Goal: Task Accomplishment & Management: Use online tool/utility

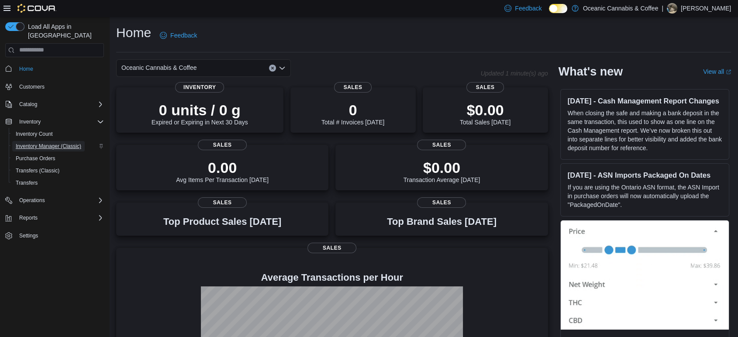
click at [42, 143] on span "Inventory Manager (Classic)" at bounding box center [48, 146] width 65 height 7
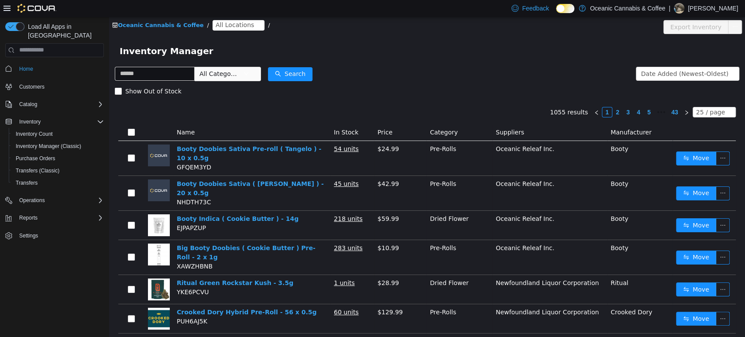
click at [216, 27] on span "All Locations" at bounding box center [235, 25] width 38 height 10
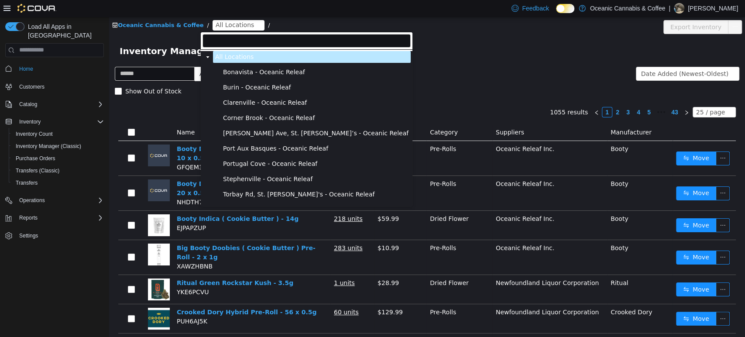
click at [237, 97] on span "Clarenville - Oceanic Releaf" at bounding box center [316, 102] width 190 height 12
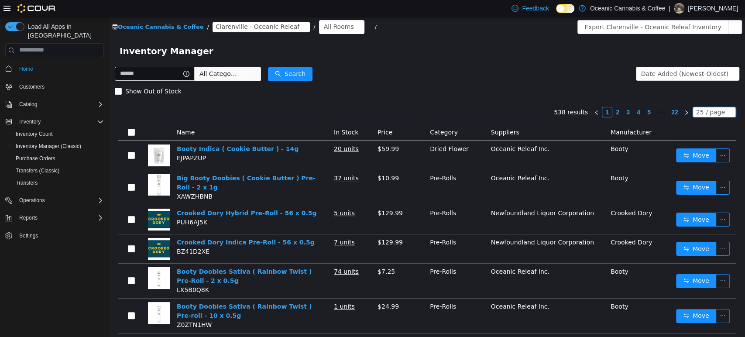
click at [727, 112] on icon "icon: down" at bounding box center [729, 111] width 4 height 3
click at [698, 164] on li "50 / page" at bounding box center [709, 168] width 42 height 14
click at [324, 24] on div "All Rooms" at bounding box center [339, 26] width 30 height 13
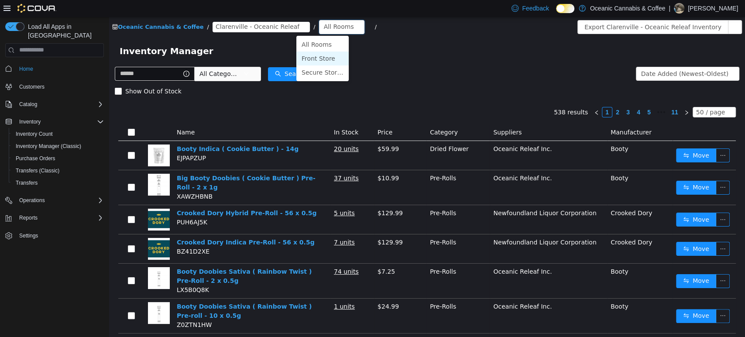
drag, startPoint x: 321, startPoint y: 53, endPoint x: 199, endPoint y: 119, distance: 138.5
click at [321, 53] on li "Front Store" at bounding box center [322, 58] width 52 height 14
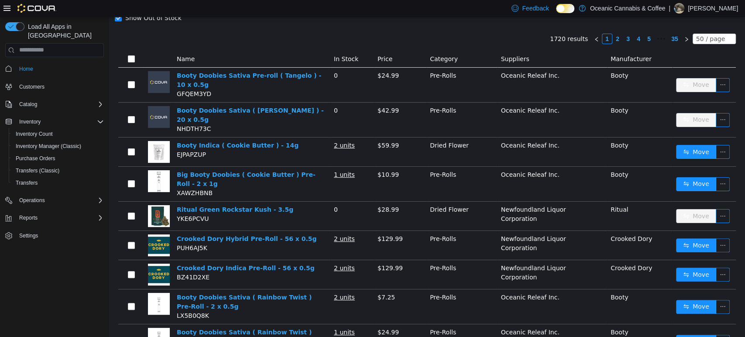
scroll to position [97, 0]
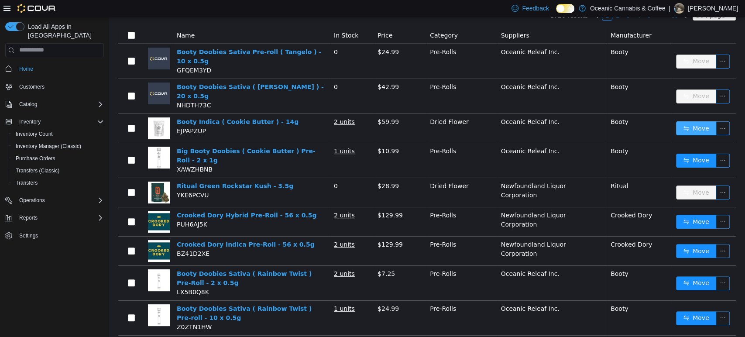
click at [679, 121] on button "Move" at bounding box center [696, 128] width 40 height 14
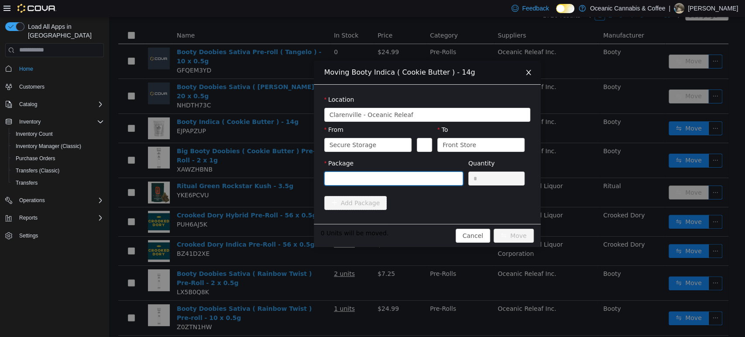
click at [358, 177] on div at bounding box center [391, 178] width 123 height 13
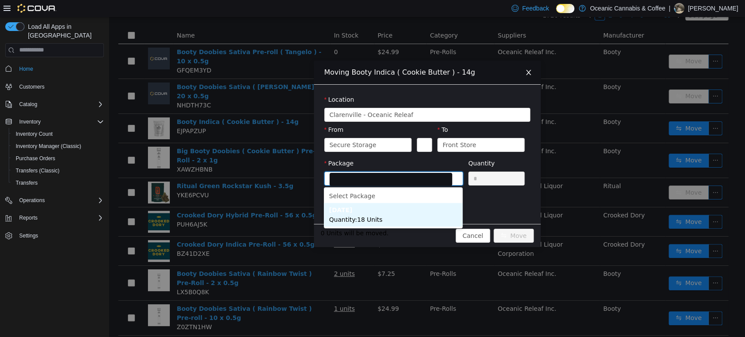
click at [384, 214] on li "[DATE] Quantity : 18 Units" at bounding box center [393, 215] width 139 height 24
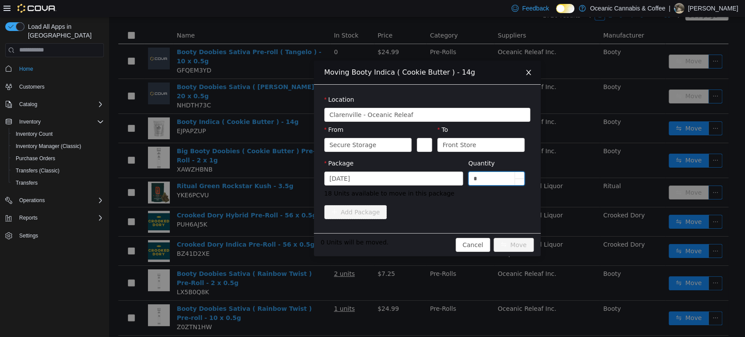
click at [490, 180] on input "*" at bounding box center [497, 178] width 56 height 13
type input "**"
click at [494, 237] on button "Move" at bounding box center [514, 244] width 40 height 14
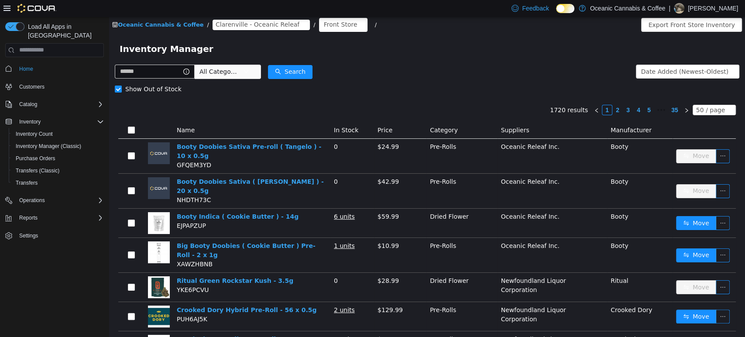
scroll to position [0, 0]
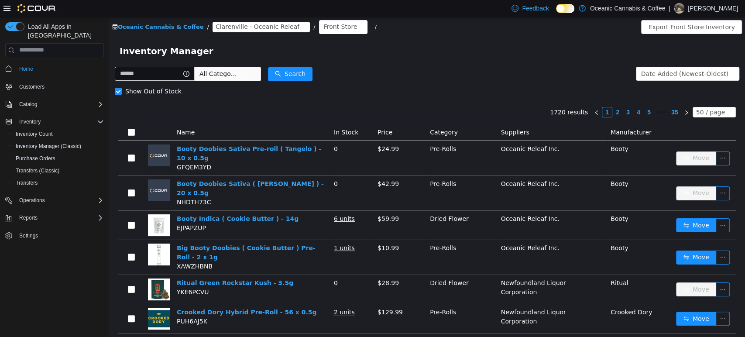
click at [229, 75] on span "All Categories" at bounding box center [219, 73] width 40 height 9
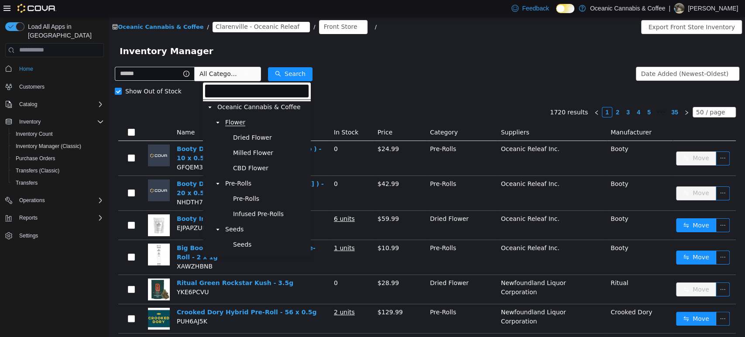
click at [230, 122] on span "Flower" at bounding box center [235, 121] width 20 height 7
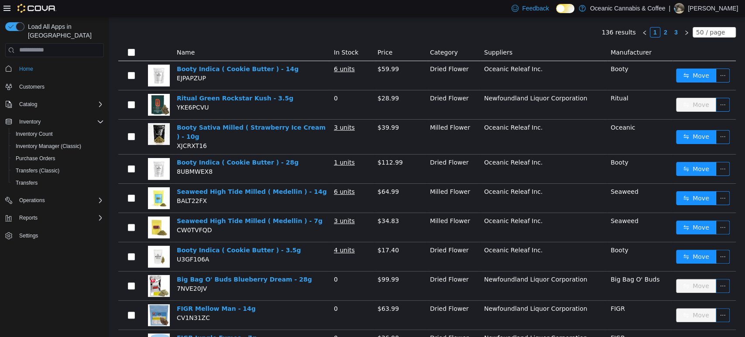
scroll to position [97, 0]
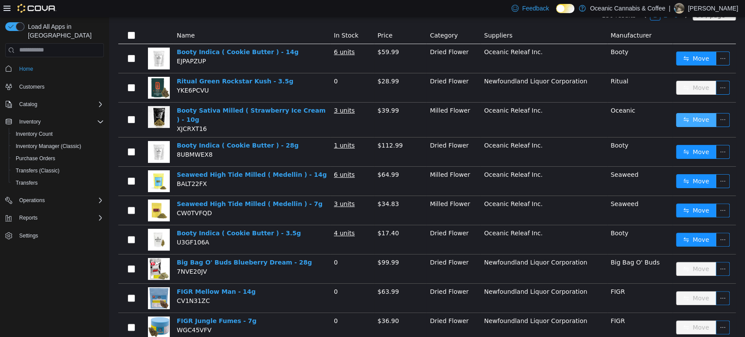
click at [686, 119] on button "Move" at bounding box center [696, 120] width 40 height 14
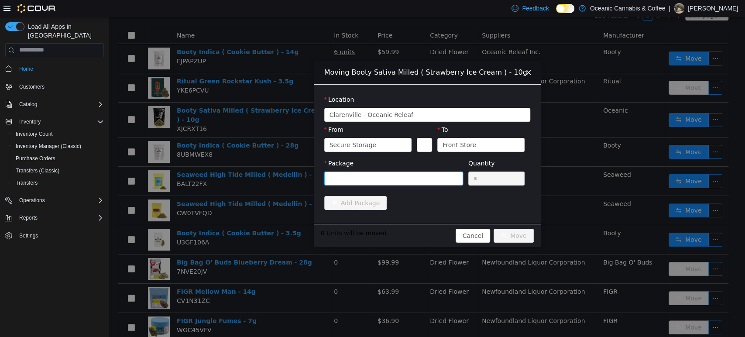
click at [433, 182] on div at bounding box center [391, 178] width 123 height 13
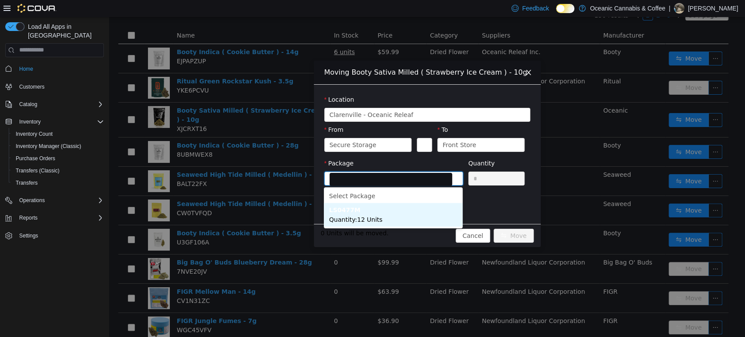
click at [370, 219] on span "Quantity : 12 Units" at bounding box center [355, 219] width 53 height 7
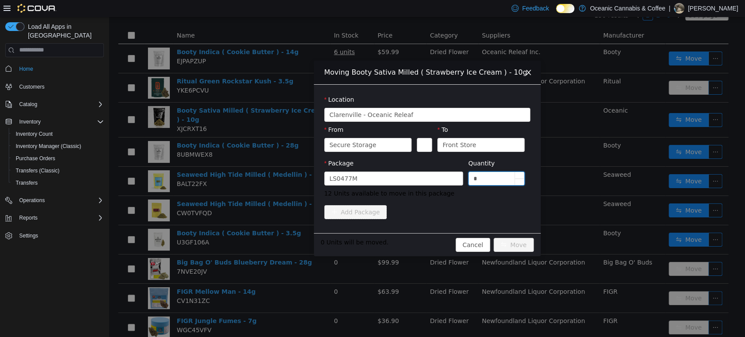
click at [491, 176] on input "*" at bounding box center [497, 178] width 56 height 13
type input "**"
click at [494, 237] on button "Move" at bounding box center [514, 244] width 40 height 14
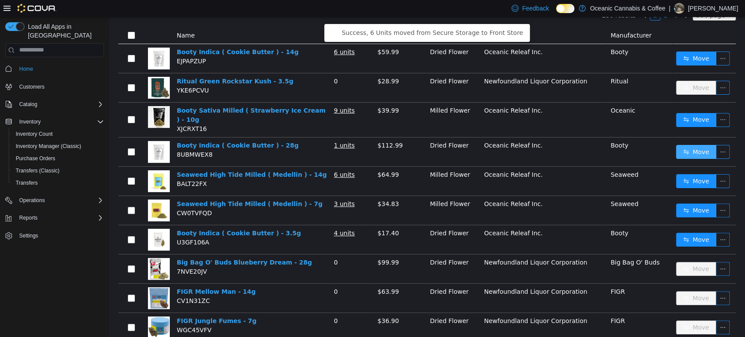
click at [676, 150] on button "Move" at bounding box center [696, 151] width 40 height 14
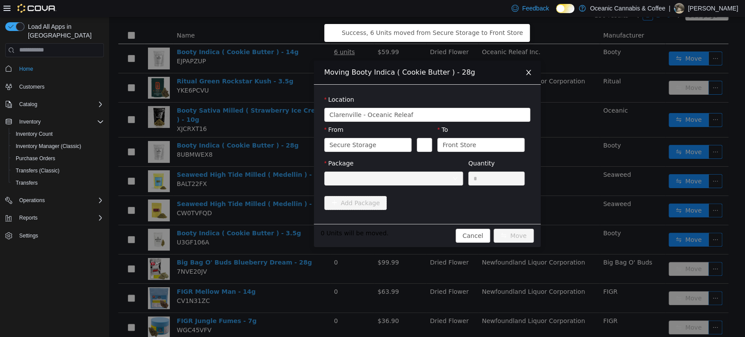
click at [240, 185] on div "Moving Booty Indica ( Cookie Butter ) - 28g Location [GEOGRAPHIC_DATA] - [GEOGR…" at bounding box center [427, 177] width 636 height 320
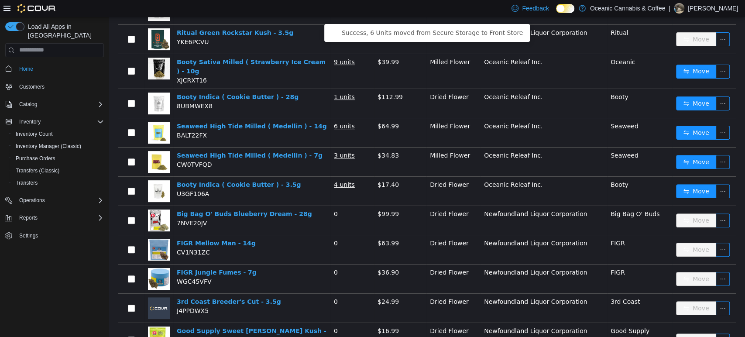
scroll to position [194, 0]
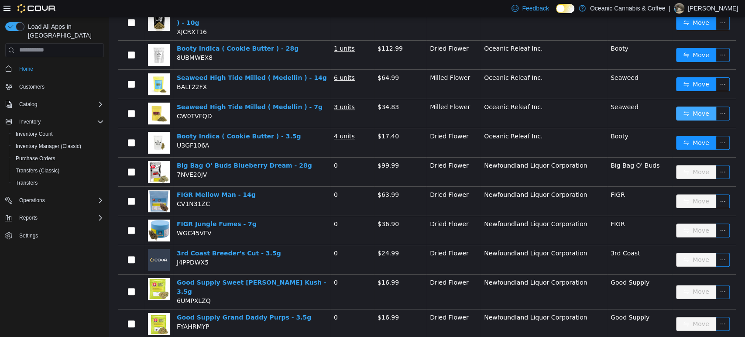
click at [691, 108] on button "Move" at bounding box center [696, 113] width 40 height 14
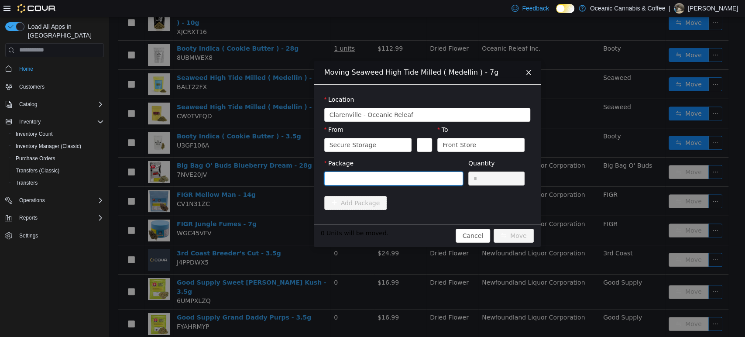
click at [350, 178] on div at bounding box center [391, 178] width 123 height 13
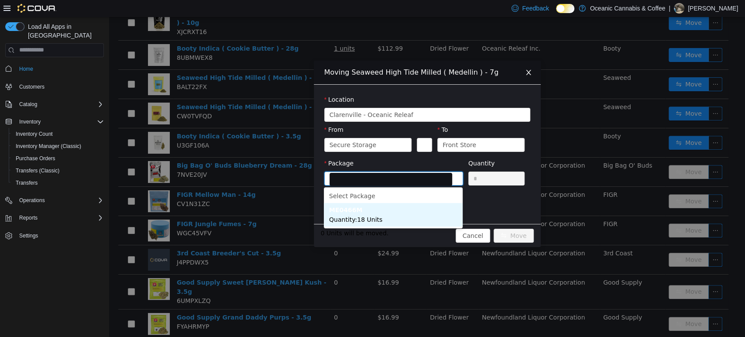
click at [346, 212] on strong "ME0466M" at bounding box center [345, 209] width 33 height 7
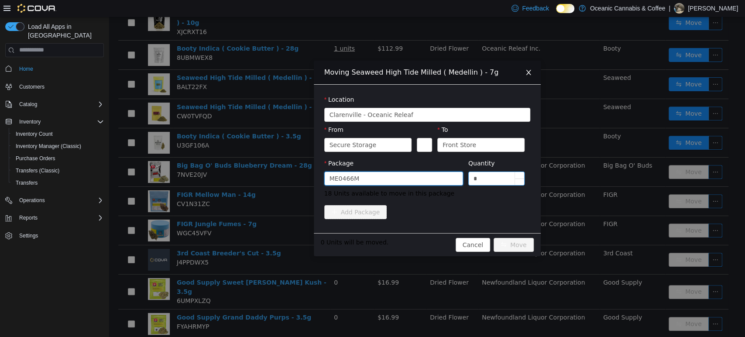
click at [484, 176] on input "*" at bounding box center [497, 178] width 56 height 13
type input "**"
click at [494, 237] on button "Move" at bounding box center [514, 244] width 40 height 14
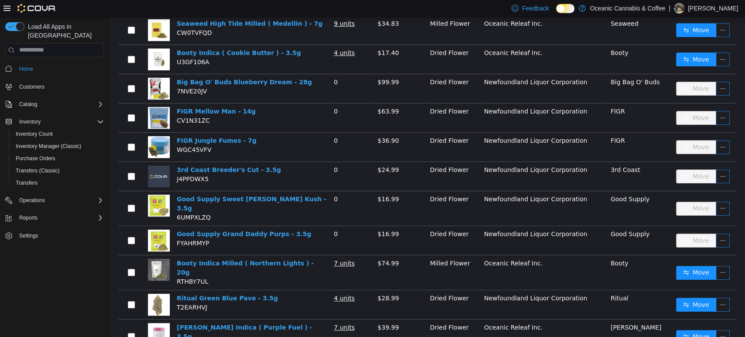
scroll to position [291, 0]
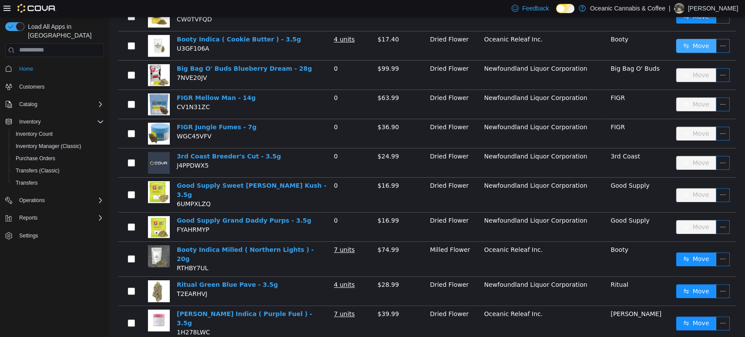
click at [677, 40] on button "Move" at bounding box center [696, 45] width 40 height 14
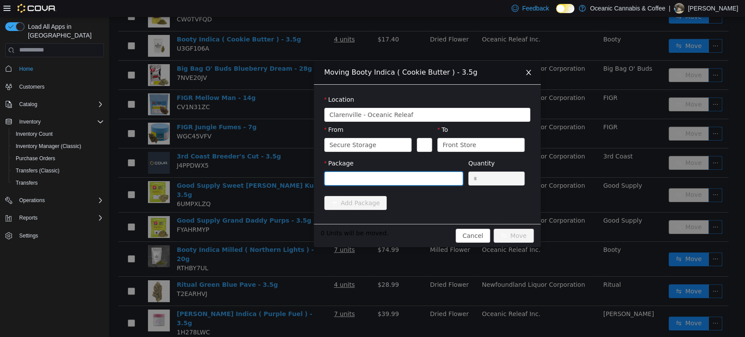
click at [390, 180] on div at bounding box center [391, 178] width 123 height 13
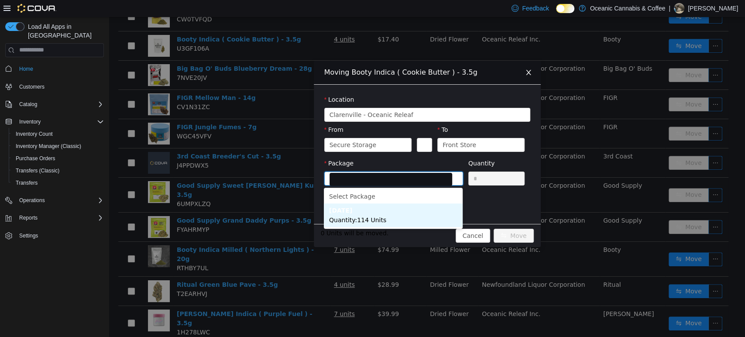
click at [381, 212] on li "[DATE] Quantity : 114 Units" at bounding box center [393, 215] width 139 height 24
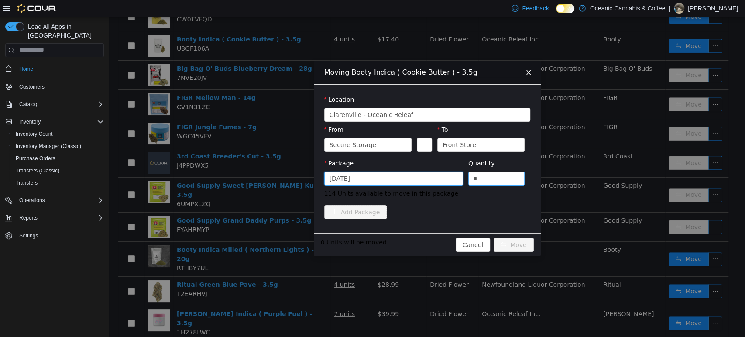
click at [487, 172] on input "*" at bounding box center [497, 178] width 56 height 13
type input "**"
click at [494, 237] on button "Move" at bounding box center [514, 244] width 40 height 14
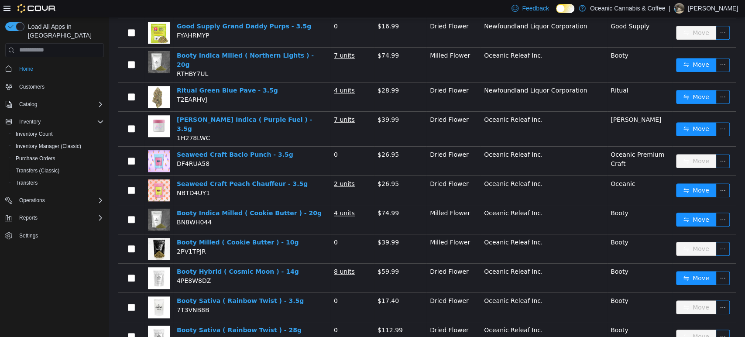
scroll to position [533, 0]
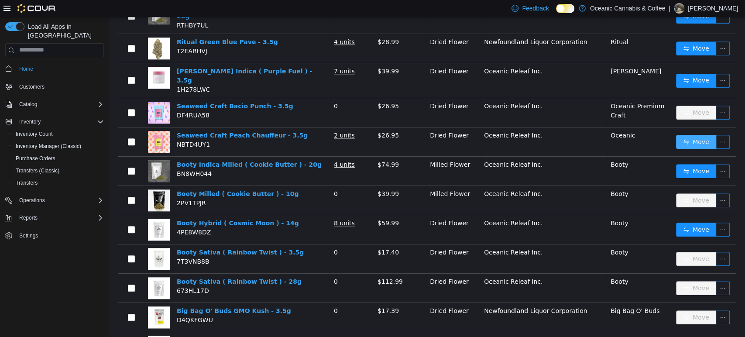
click at [693, 134] on button "Move" at bounding box center [696, 141] width 40 height 14
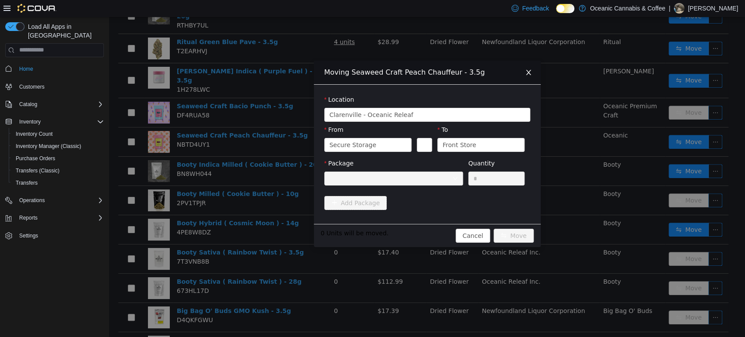
click at [413, 178] on div at bounding box center [391, 178] width 123 height 13
click at [623, 153] on div "Moving Seaweed Craft Peach Chauffeur - 3.5g Location [GEOGRAPHIC_DATA] - [GEOGR…" at bounding box center [427, 177] width 636 height 320
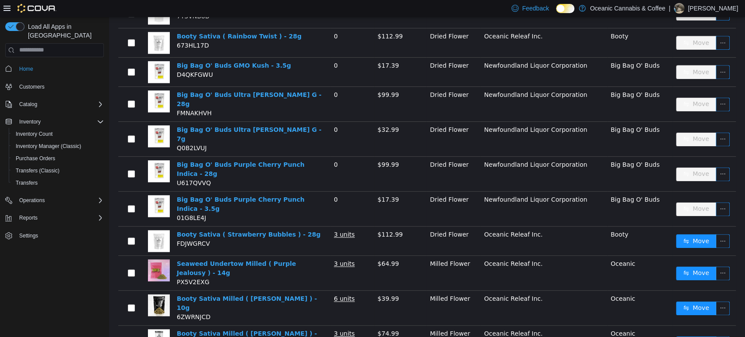
scroll to position [921, 0]
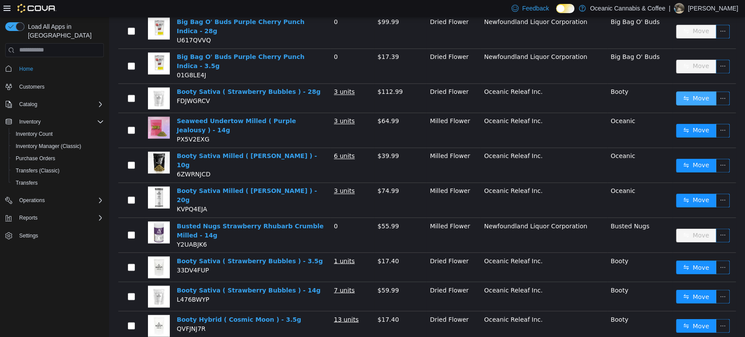
drag, startPoint x: 684, startPoint y: 55, endPoint x: 676, endPoint y: 58, distance: 8.6
click at [684, 91] on button "Move" at bounding box center [696, 98] width 40 height 14
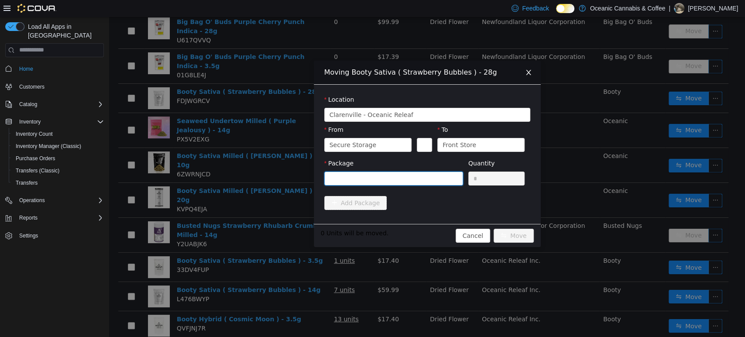
click at [371, 183] on div at bounding box center [391, 178] width 123 height 13
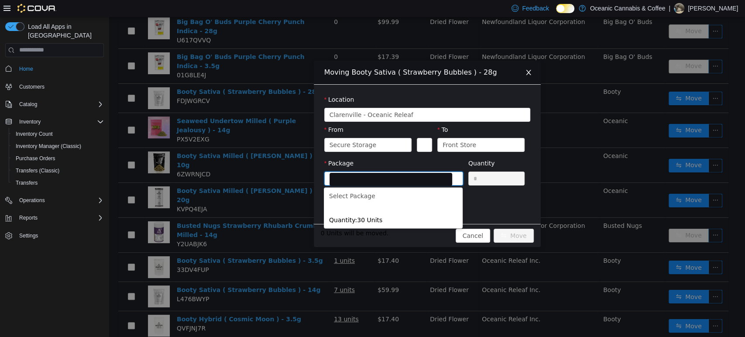
click at [289, 189] on div "Moving Booty Sativa ( Strawberry Bubbles ) - 28g Location [GEOGRAPHIC_DATA] - […" at bounding box center [427, 177] width 636 height 320
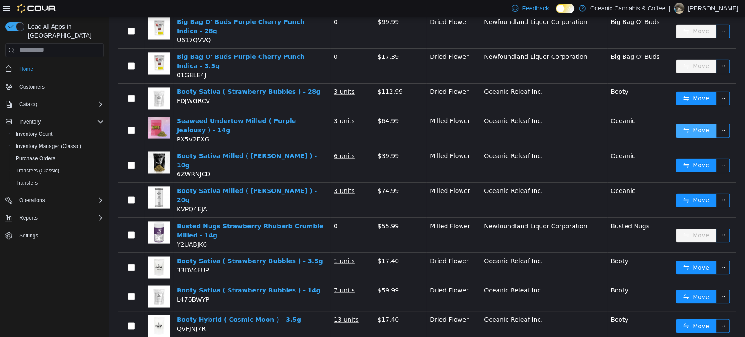
click at [678, 123] on button "Move" at bounding box center [696, 130] width 40 height 14
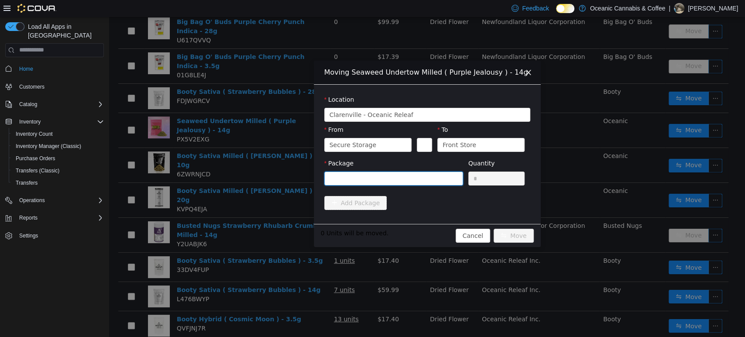
click at [424, 182] on div at bounding box center [391, 178] width 123 height 13
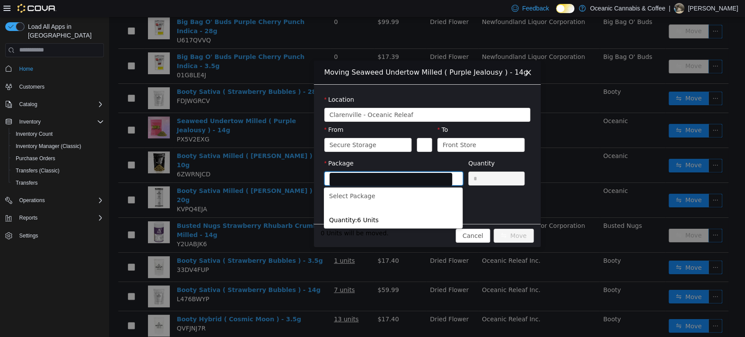
click at [194, 166] on div "Moving Seaweed Undertow Milled ( Purple Jealousy ) - 14g Location [GEOGRAPHIC_D…" at bounding box center [427, 177] width 636 height 320
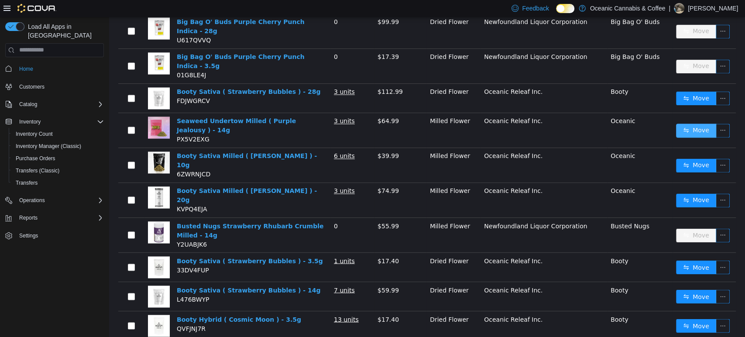
click at [676, 123] on button "Move" at bounding box center [696, 130] width 40 height 14
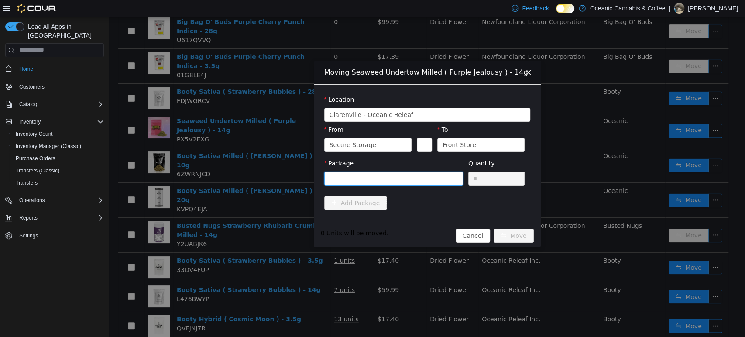
click at [408, 178] on div at bounding box center [391, 178] width 123 height 13
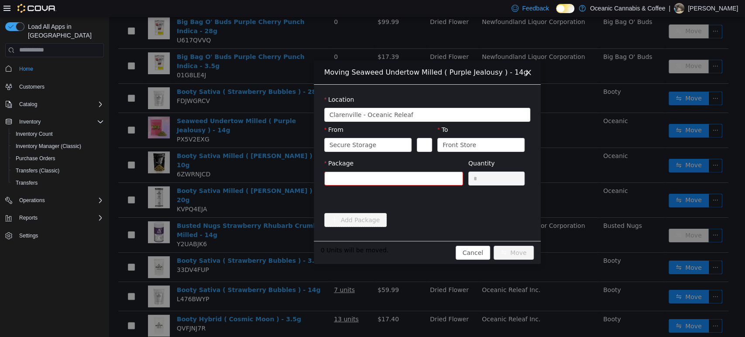
click at [289, 187] on div "Moving Seaweed Undertow Milled ( Purple Jealousy ) - 14g Location [GEOGRAPHIC_D…" at bounding box center [427, 177] width 636 height 320
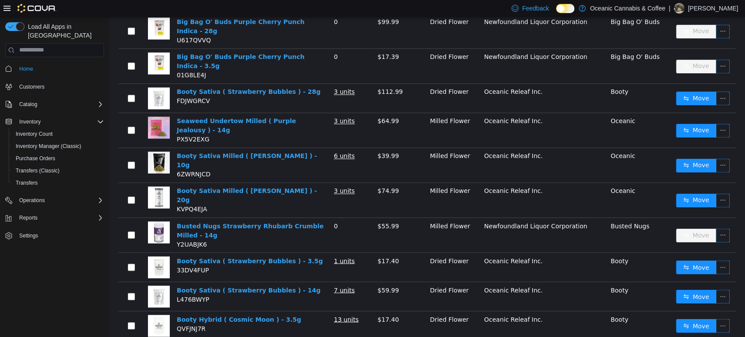
scroll to position [1067, 0]
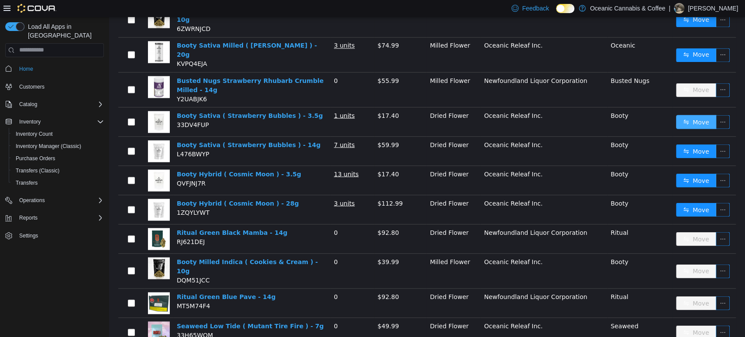
click at [680, 114] on button "Move" at bounding box center [696, 121] width 40 height 14
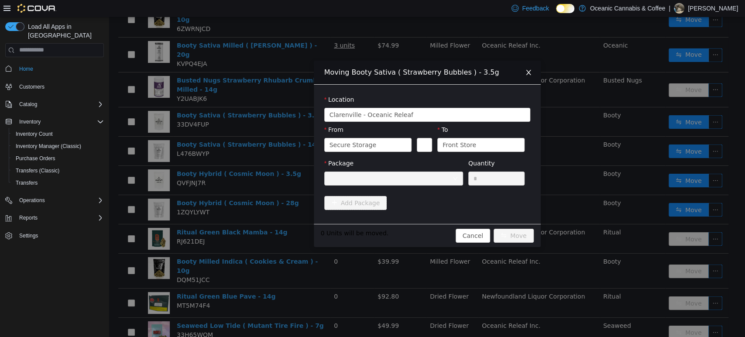
click at [373, 172] on div at bounding box center [391, 178] width 123 height 13
click at [352, 182] on div at bounding box center [391, 178] width 123 height 13
click at [260, 58] on div "Moving Booty Sativa ( Strawberry Bubbles ) - 3.5g Location [GEOGRAPHIC_DATA] - …" at bounding box center [427, 177] width 636 height 320
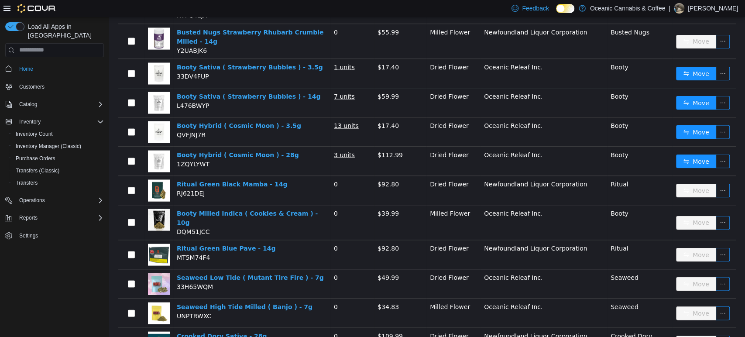
scroll to position [1164, 0]
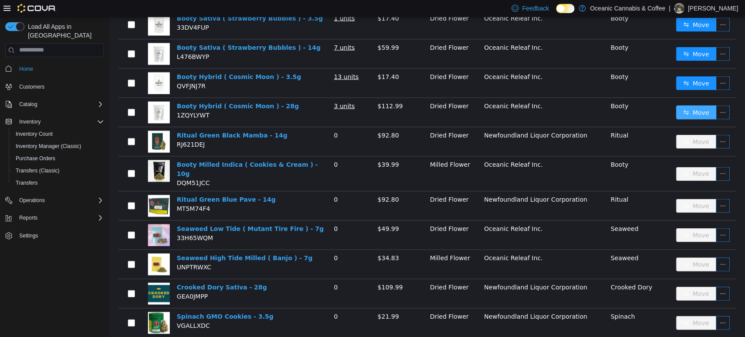
click at [682, 105] on button "Move" at bounding box center [696, 112] width 40 height 14
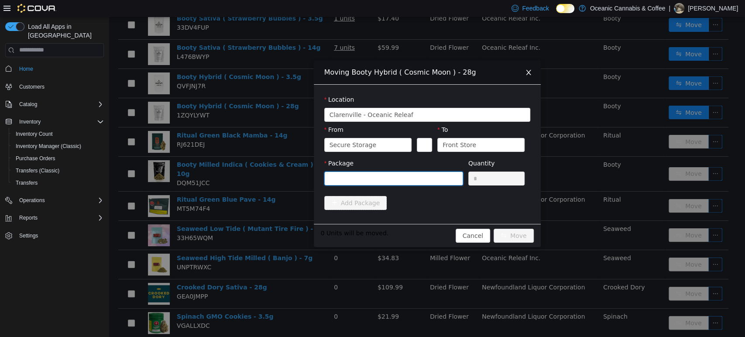
click at [377, 184] on div at bounding box center [391, 178] width 123 height 13
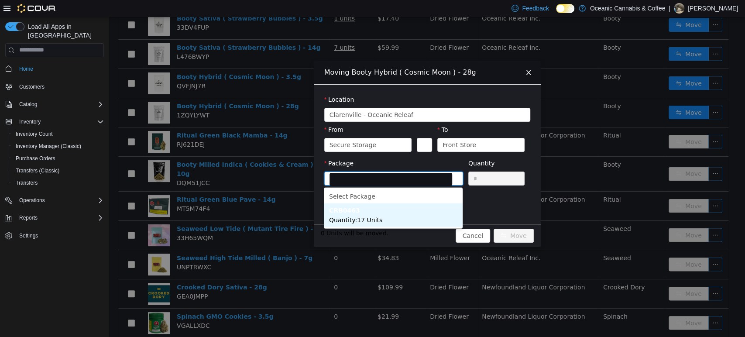
click at [360, 228] on div "Moving Booty Hybrid ( Cosmic Moon ) - 28g Location [GEOGRAPHIC_DATA] - [GEOGRAP…" at bounding box center [427, 153] width 227 height 186
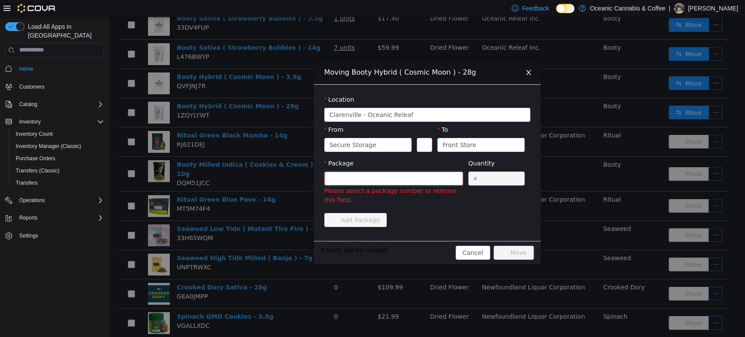
click at [412, 172] on div at bounding box center [391, 178] width 123 height 13
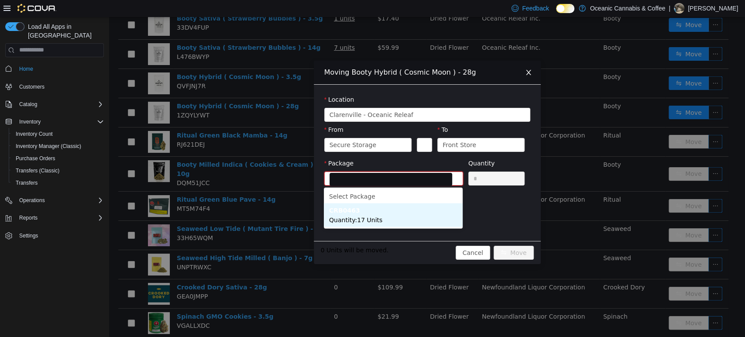
click at [395, 213] on li "CRB0463 Quantity : 17 Units" at bounding box center [393, 215] width 139 height 24
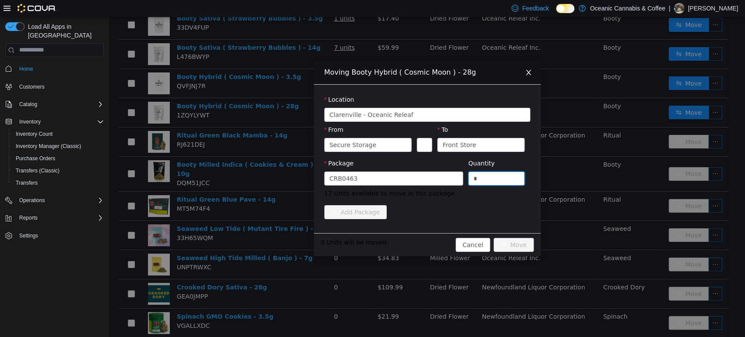
click at [490, 187] on div "Quantity *" at bounding box center [496, 173] width 57 height 30
type input "*"
click at [526, 240] on button "Move" at bounding box center [514, 244] width 40 height 14
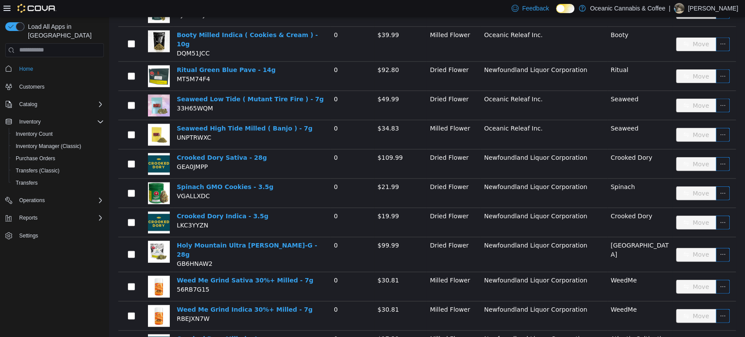
scroll to position [1294, 0]
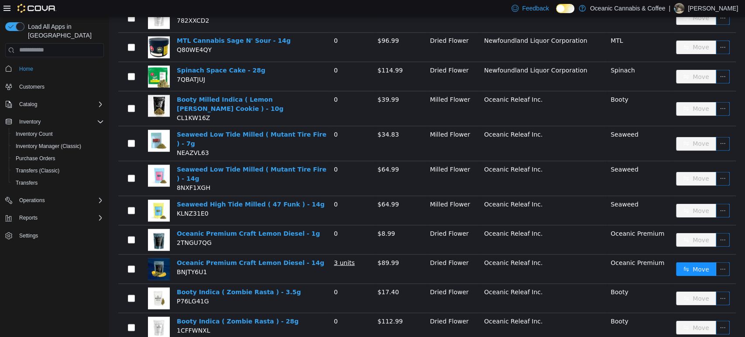
scroll to position [1115, 0]
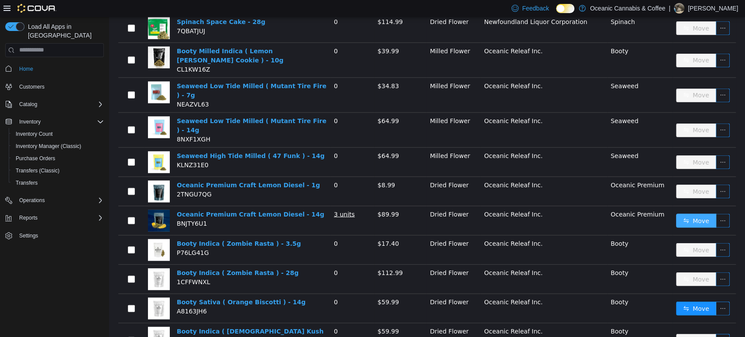
click at [697, 213] on button "Move" at bounding box center [696, 220] width 40 height 14
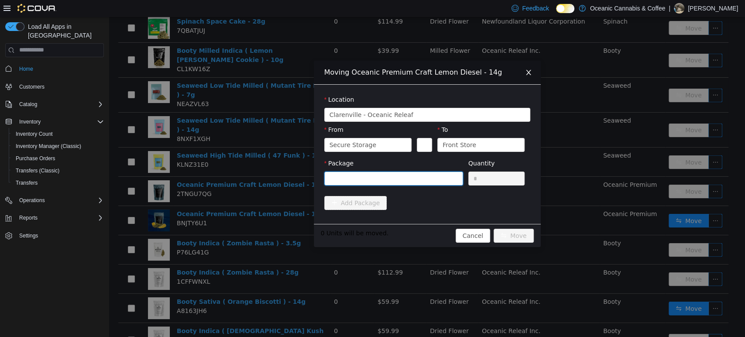
click at [396, 178] on div at bounding box center [391, 178] width 123 height 13
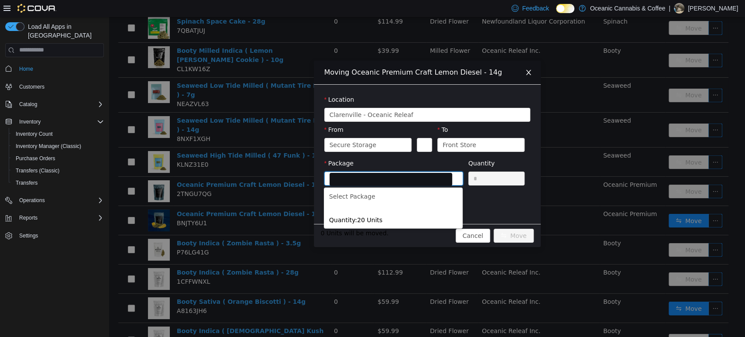
click at [231, 240] on div "Moving Oceanic Premium Craft Lemon Diesel - 14g Location [GEOGRAPHIC_DATA] - [G…" at bounding box center [427, 177] width 636 height 320
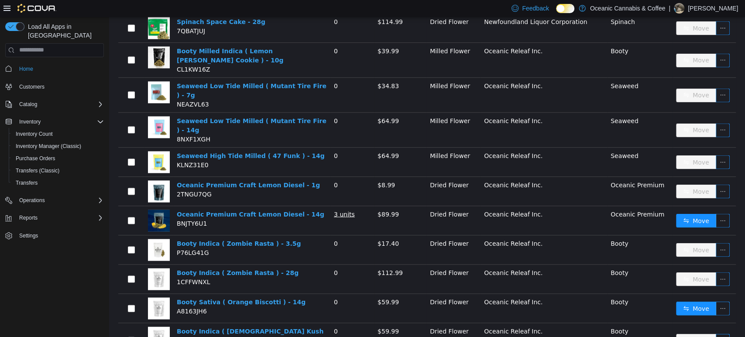
scroll to position [1164, 0]
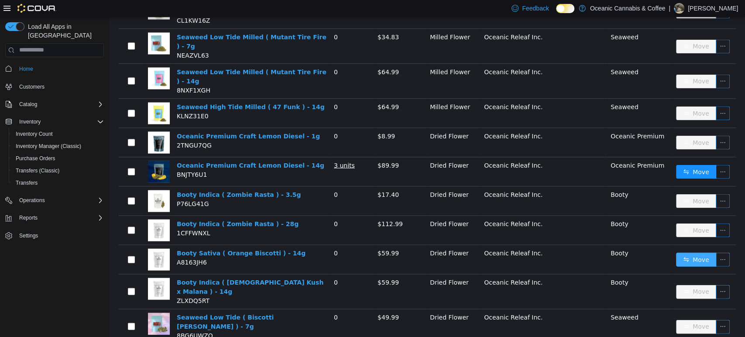
drag, startPoint x: 684, startPoint y: 222, endPoint x: 703, endPoint y: 216, distance: 19.2
click at [684, 252] on button "Move" at bounding box center [696, 259] width 40 height 14
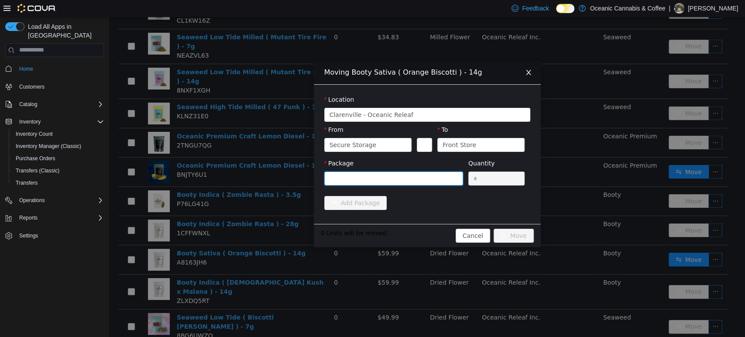
click at [405, 180] on div at bounding box center [391, 178] width 123 height 13
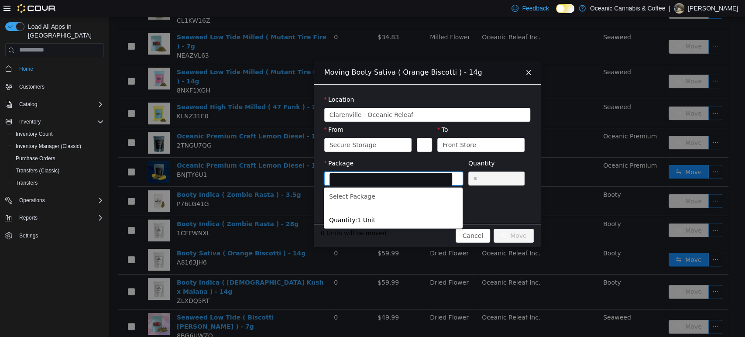
click at [275, 228] on div "Moving Booty Sativa ( Orange Biscotti ) - 14g Location [GEOGRAPHIC_DATA] - [GEO…" at bounding box center [427, 177] width 636 height 320
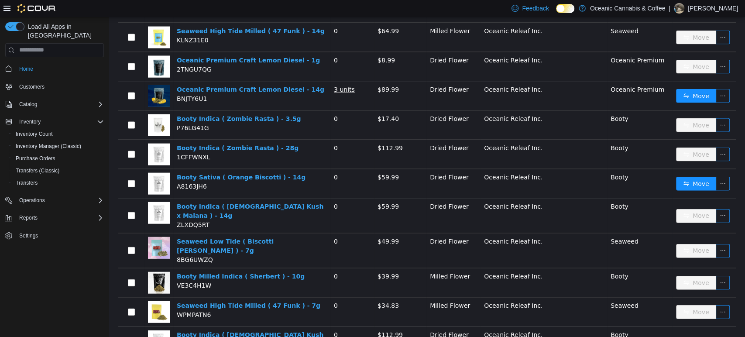
scroll to position [1288, 0]
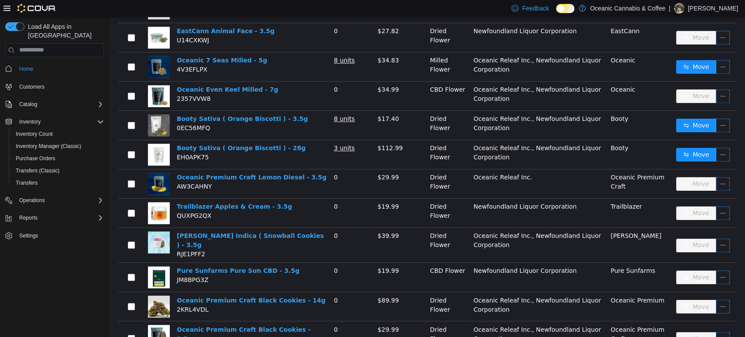
scroll to position [831, 0]
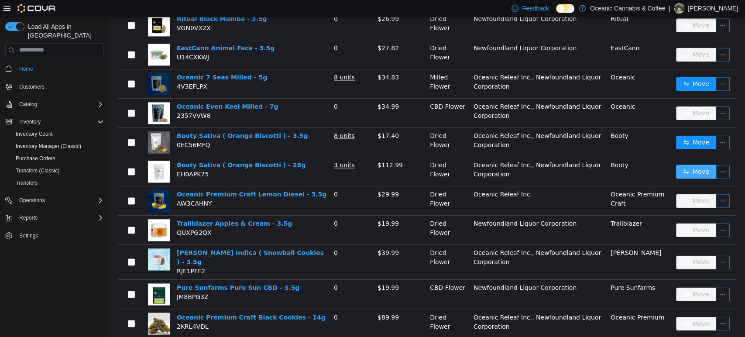
click at [681, 164] on button "Move" at bounding box center [696, 171] width 40 height 14
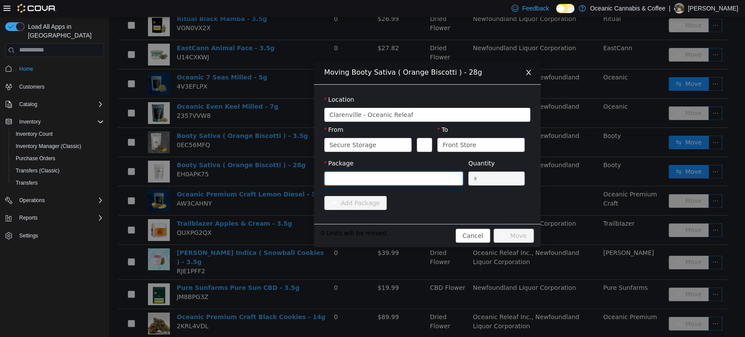
click at [412, 184] on div at bounding box center [391, 178] width 123 height 13
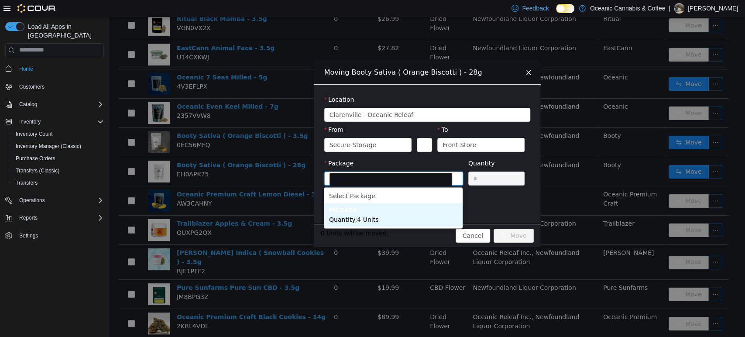
click at [391, 210] on li "MC0474 Quantity : 4 Units" at bounding box center [393, 215] width 139 height 24
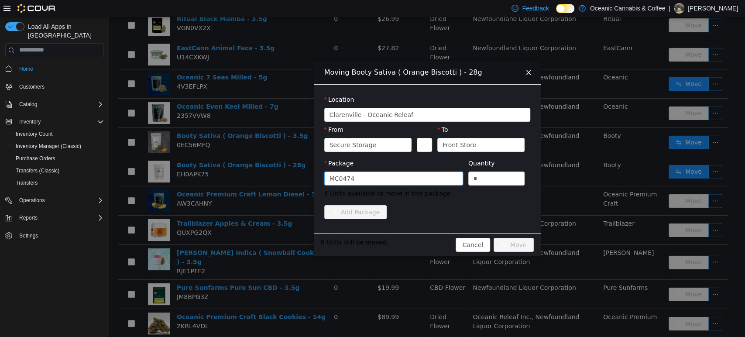
drag, startPoint x: 256, startPoint y: 220, endPoint x: 268, endPoint y: 216, distance: 12.4
click at [257, 220] on div "Moving Booty Sativa ( Orange Biscotti ) - 28g Location [GEOGRAPHIC_DATA] - [GEO…" at bounding box center [427, 177] width 636 height 320
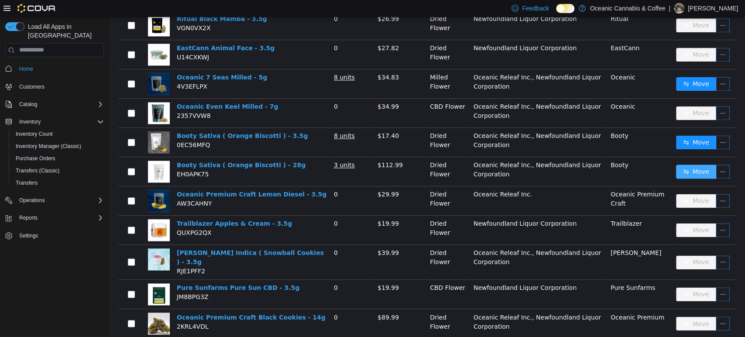
click at [676, 164] on button "Move" at bounding box center [696, 171] width 40 height 14
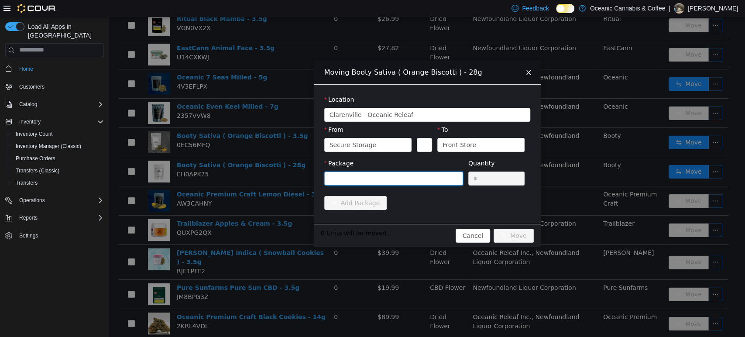
click at [431, 181] on div at bounding box center [391, 178] width 123 height 13
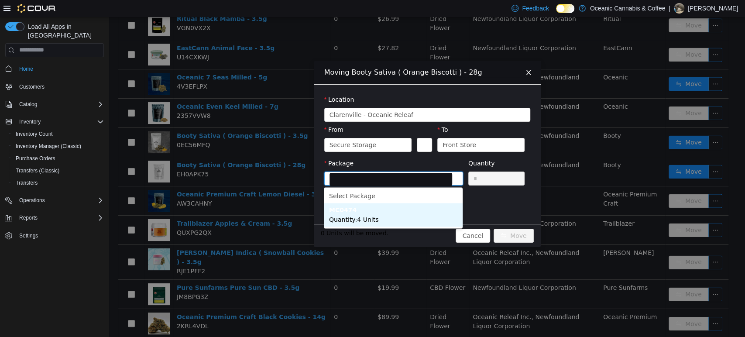
click at [388, 223] on li "MC0474 Quantity : 4 Units" at bounding box center [393, 215] width 139 height 24
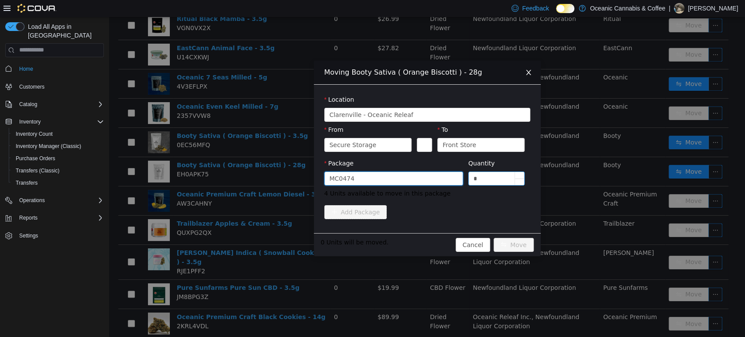
click at [495, 178] on input "*" at bounding box center [497, 178] width 56 height 13
type input "*"
click at [513, 245] on button "Move" at bounding box center [514, 244] width 40 height 14
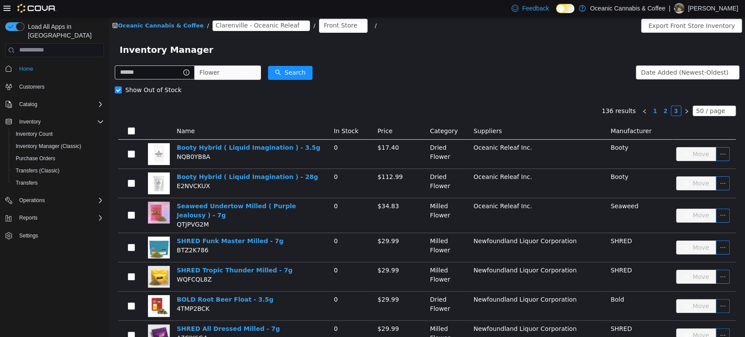
scroll to position [0, 0]
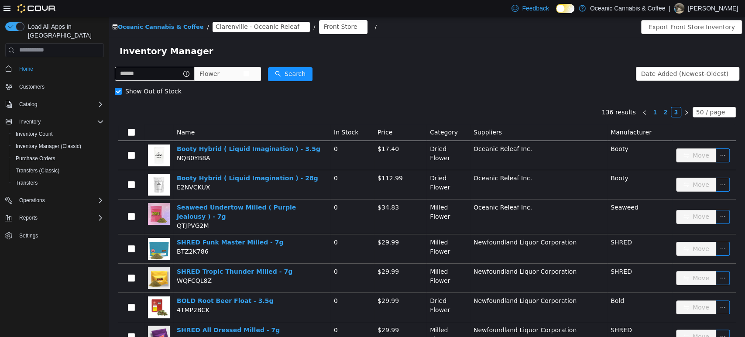
click at [230, 70] on span "Flower" at bounding box center [221, 73] width 44 height 13
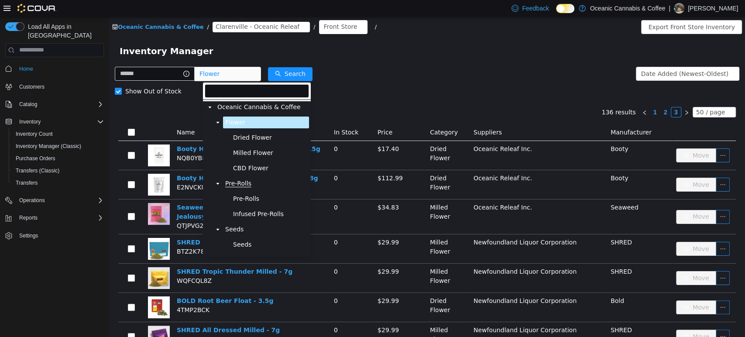
click at [236, 182] on span "Pre-Rolls" at bounding box center [238, 182] width 26 height 7
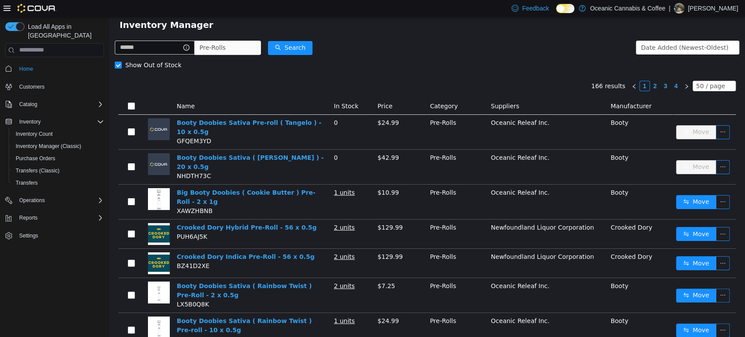
scroll to position [48, 0]
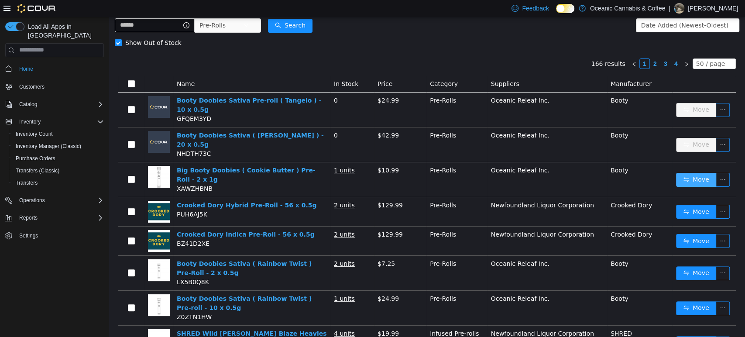
click at [680, 172] on button "Move" at bounding box center [696, 179] width 40 height 14
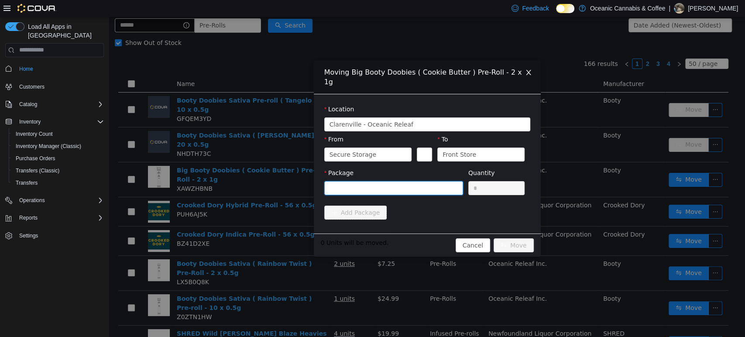
click at [342, 181] on div at bounding box center [391, 187] width 123 height 13
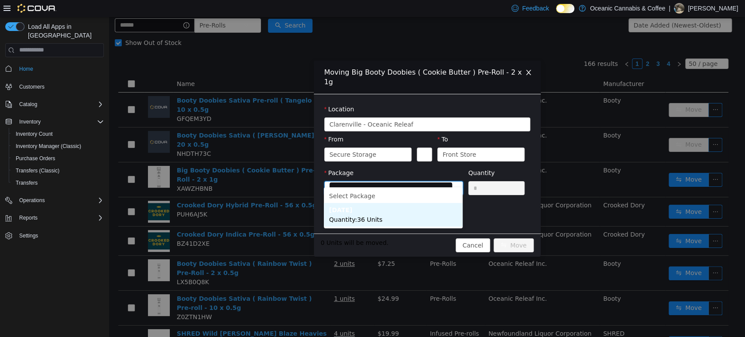
click at [354, 213] on li "[DATE] Quantity : 36 Units" at bounding box center [393, 215] width 139 height 24
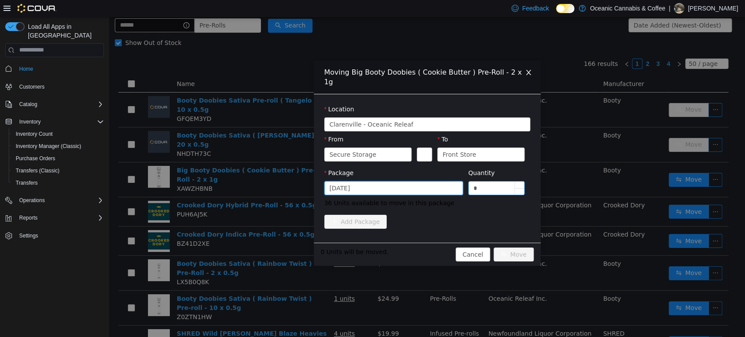
click at [483, 182] on input "*" at bounding box center [497, 187] width 56 height 13
type input "**"
click at [494, 247] on button "Move" at bounding box center [514, 254] width 40 height 14
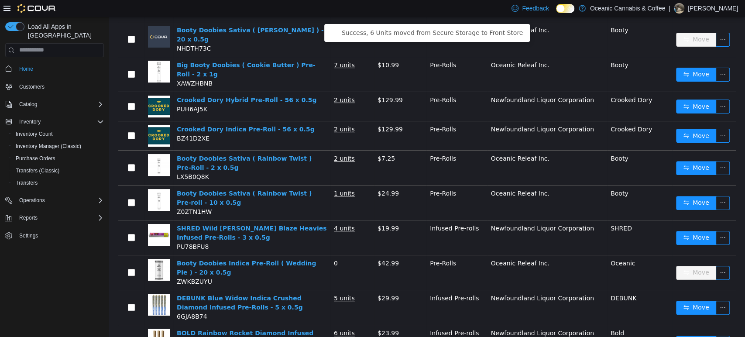
scroll to position [145, 0]
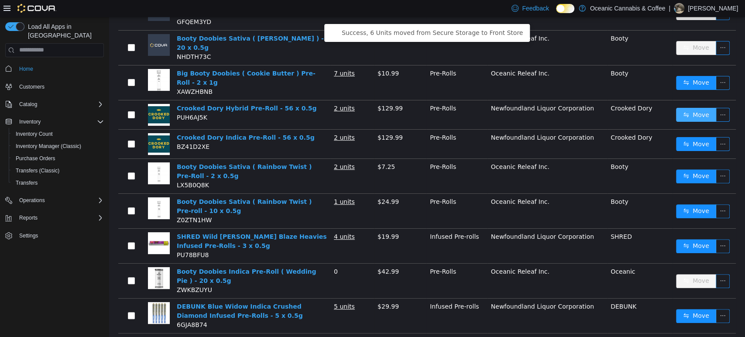
drag, startPoint x: 695, startPoint y: 106, endPoint x: 663, endPoint y: 106, distance: 31.4
click at [694, 107] on button "Move" at bounding box center [696, 114] width 40 height 14
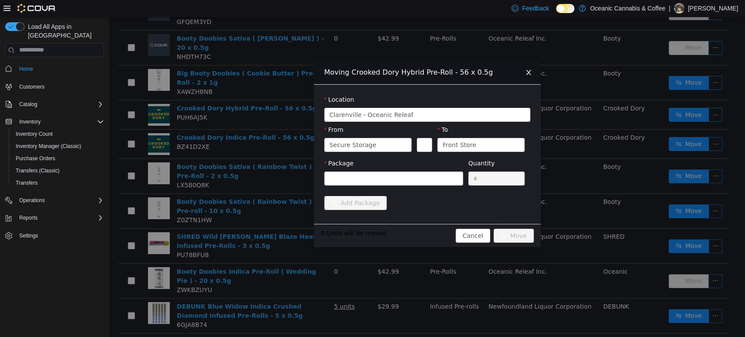
click at [238, 147] on div "Moving Crooked Dory Hybrid Pre-Roll - 56 x 0.5g Location [GEOGRAPHIC_DATA] - [G…" at bounding box center [427, 177] width 636 height 320
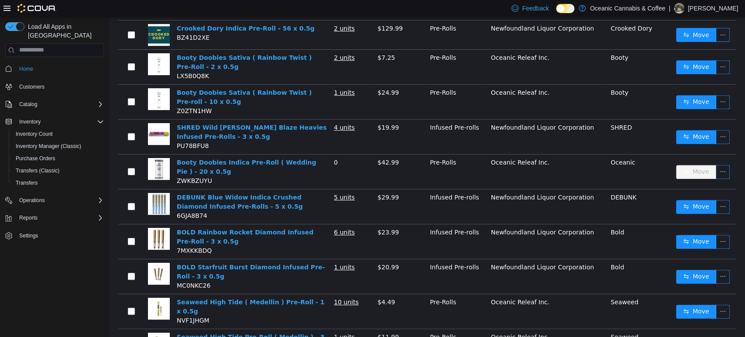
scroll to position [278, 0]
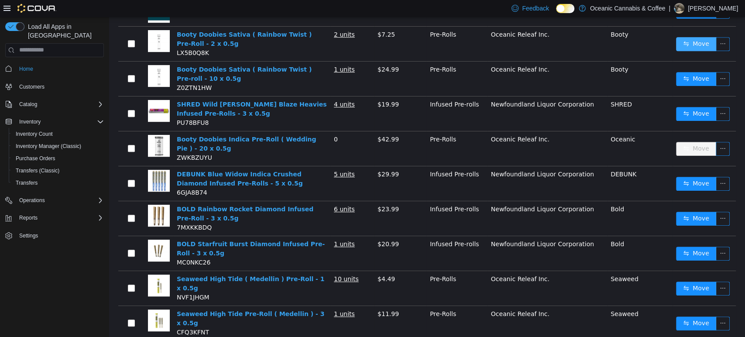
click at [683, 37] on button "Move" at bounding box center [696, 44] width 40 height 14
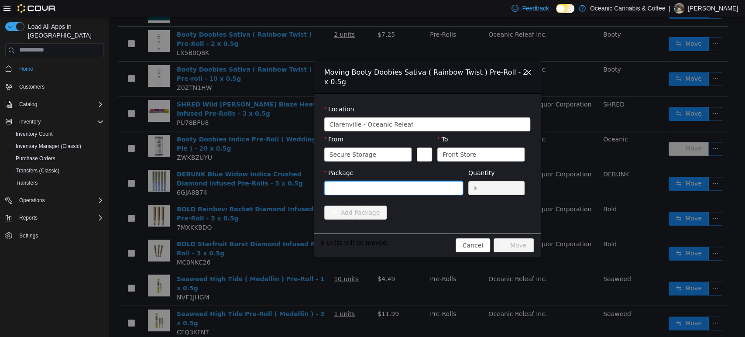
click at [436, 185] on div at bounding box center [391, 187] width 123 height 13
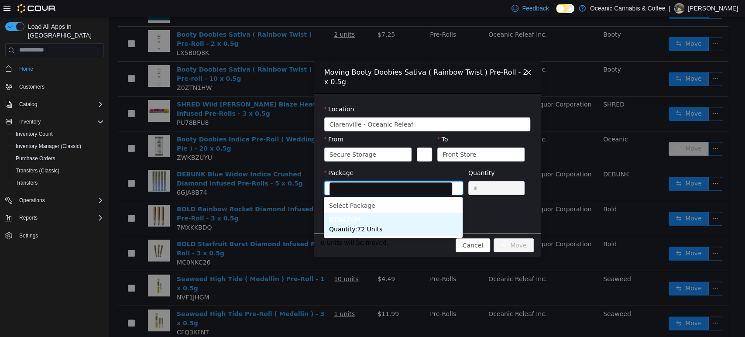
click at [363, 216] on li "RT0476M Quantity : 72 Units" at bounding box center [393, 224] width 139 height 24
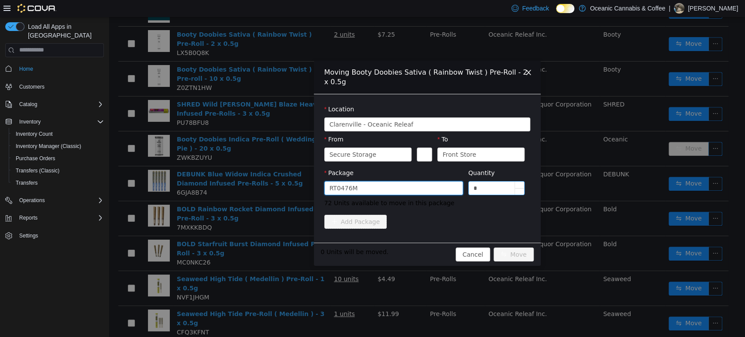
click at [503, 184] on input "*" at bounding box center [497, 187] width 56 height 13
type input "**"
click at [494, 247] on button "Move" at bounding box center [514, 254] width 40 height 14
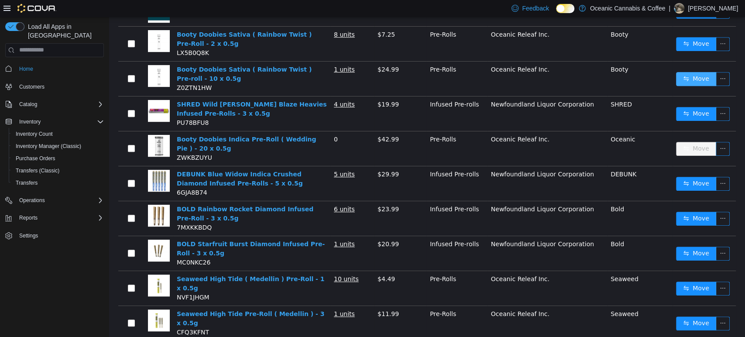
click at [679, 72] on button "Move" at bounding box center [696, 79] width 40 height 14
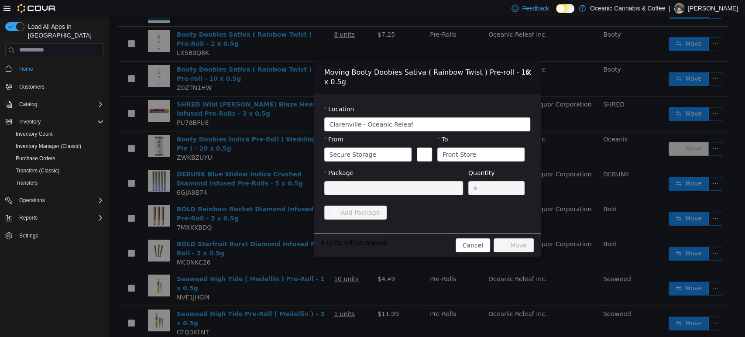
click at [374, 196] on div "Package" at bounding box center [393, 183] width 139 height 30
click at [387, 188] on div at bounding box center [391, 187] width 123 height 13
click at [258, 137] on div "Moving Booty Doobies Sativa ( Rainbow Twist ) Pre-roll - 10 x 0.5g Location [GE…" at bounding box center [427, 177] width 636 height 320
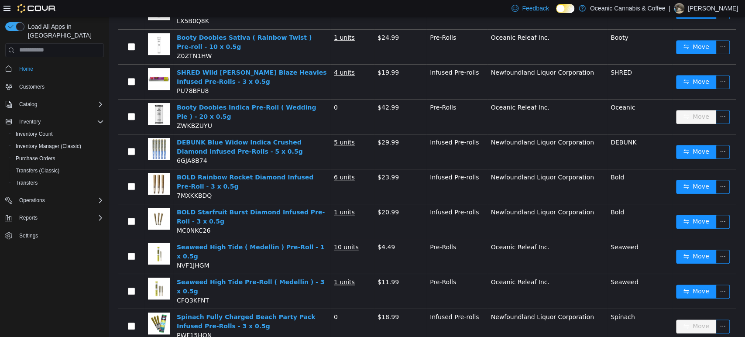
scroll to position [326, 0]
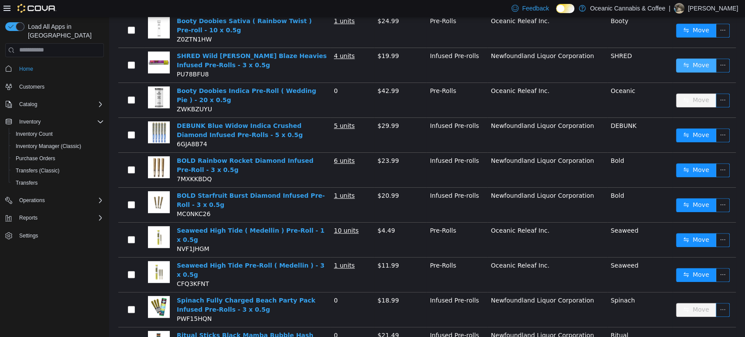
click at [690, 58] on button "Move" at bounding box center [696, 65] width 40 height 14
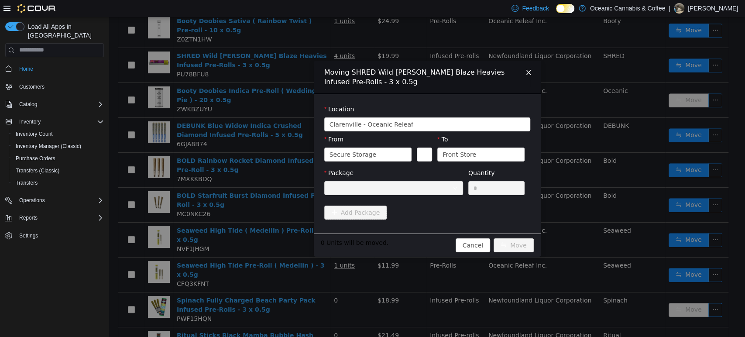
click at [419, 192] on div at bounding box center [391, 187] width 123 height 13
click at [276, 87] on div "Moving SHRED Wild [PERSON_NAME] Blaze Heavies Infused Pre-Rolls - 3 x 0.5g Loca…" at bounding box center [427, 177] width 636 height 320
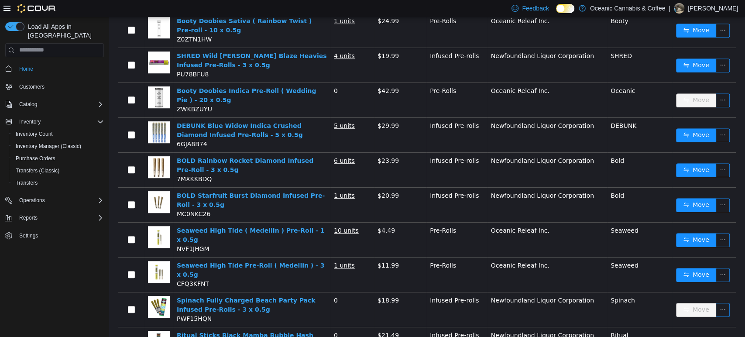
scroll to position [374, 0]
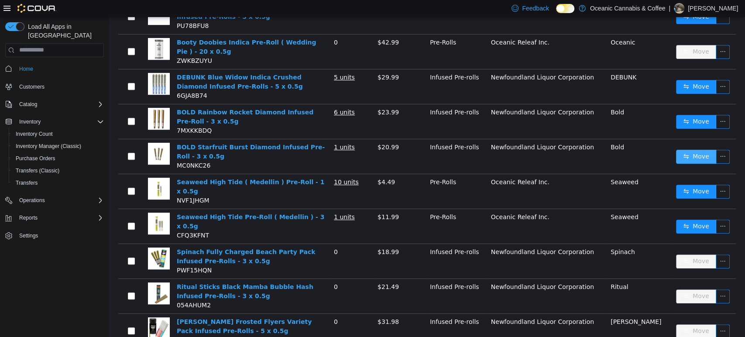
click at [680, 150] on button "Move" at bounding box center [696, 156] width 40 height 14
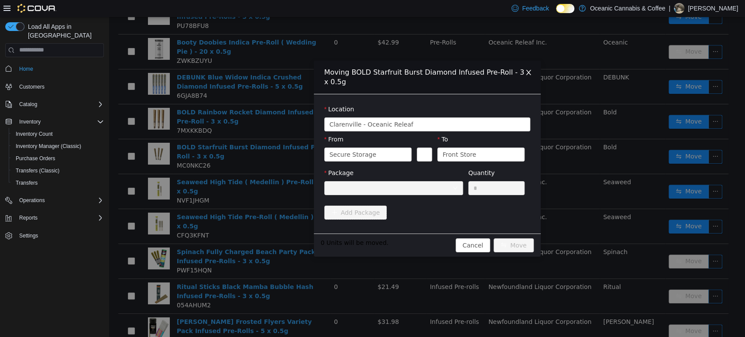
click at [261, 147] on div "Moving BOLD Starfruit Burst Diamond Infused Pre-Roll - 3 x 0.5g Location [GEOGR…" at bounding box center [427, 177] width 636 height 320
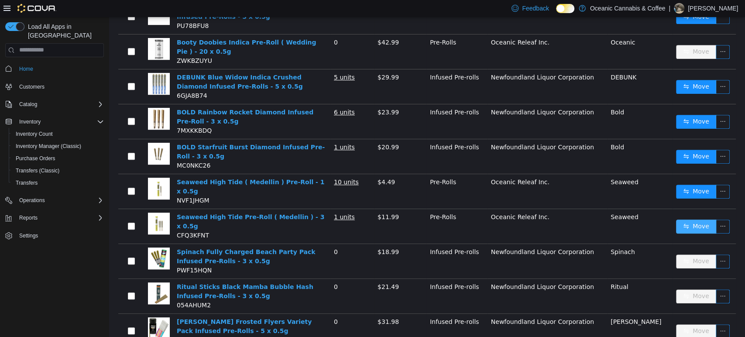
click at [677, 219] on button "Move" at bounding box center [696, 226] width 40 height 14
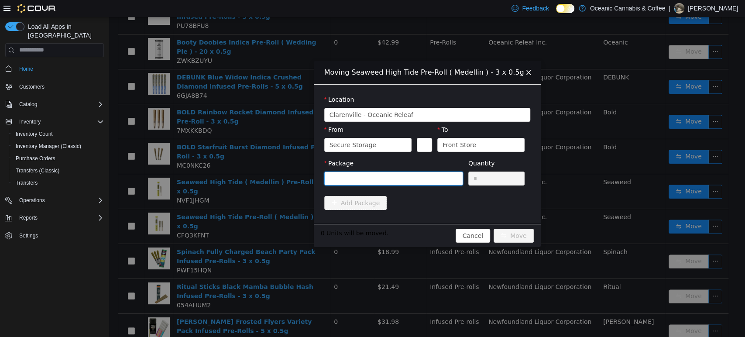
click at [397, 175] on div at bounding box center [391, 178] width 123 height 13
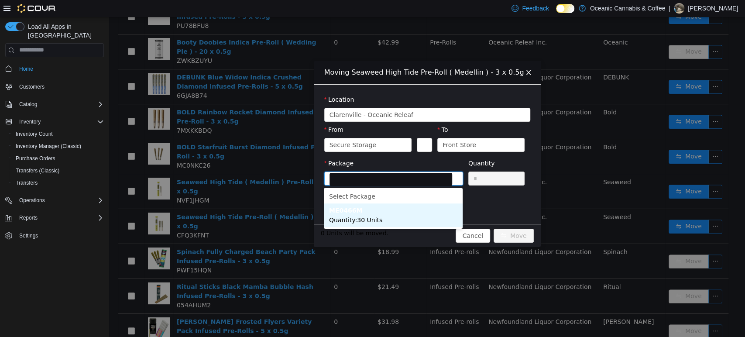
click at [381, 216] on li "ME0466M Quantity : 30 Units" at bounding box center [393, 215] width 139 height 24
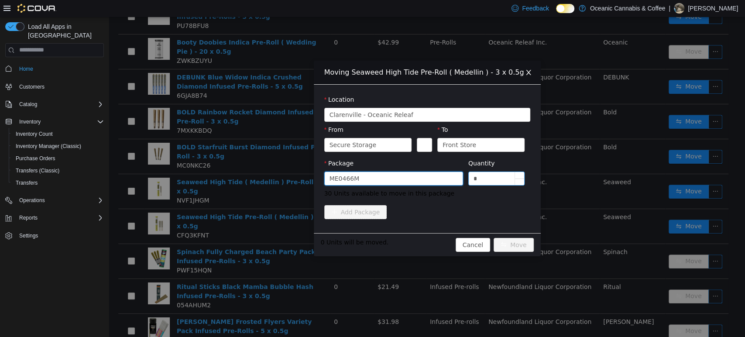
click at [493, 179] on input "*" at bounding box center [497, 178] width 56 height 13
type input "**"
click at [494, 237] on button "Move" at bounding box center [514, 244] width 40 height 14
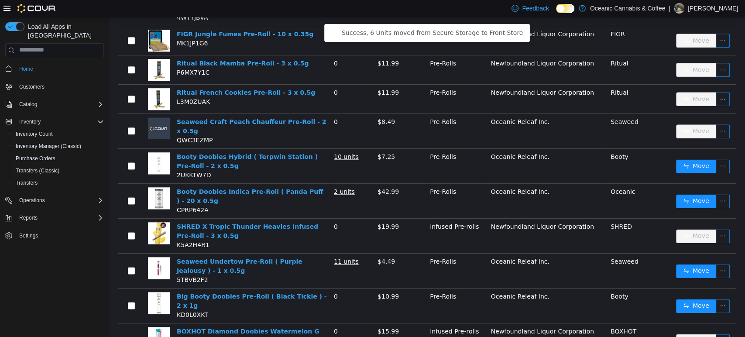
scroll to position [714, 0]
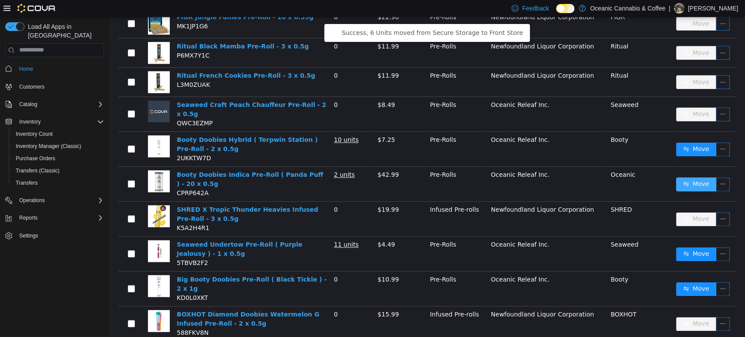
click at [685, 177] on button "Move" at bounding box center [696, 184] width 40 height 14
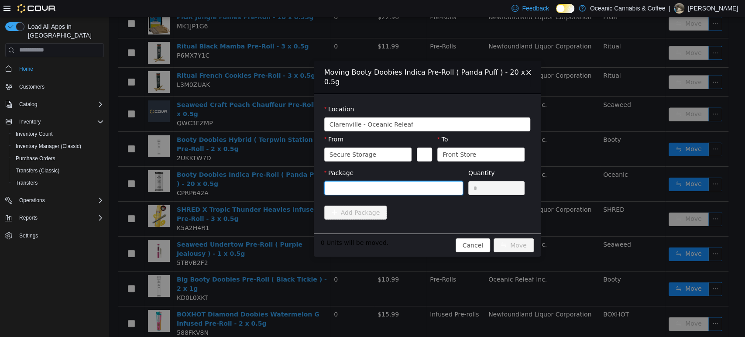
click at [424, 181] on div at bounding box center [391, 187] width 123 height 13
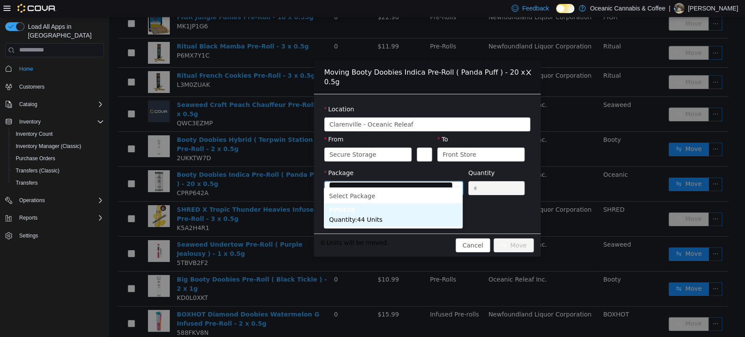
click at [379, 214] on li "PP0428 Quantity : 44 Units" at bounding box center [393, 215] width 139 height 24
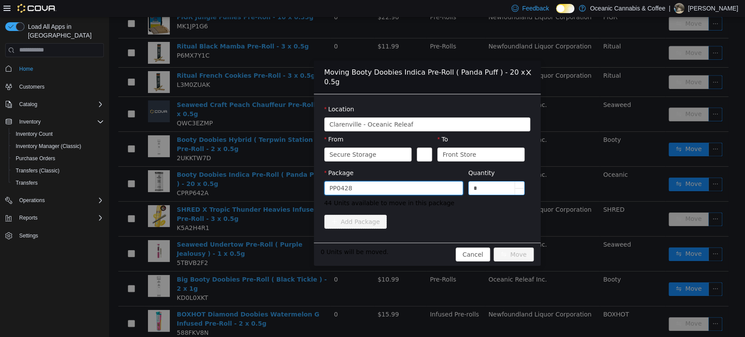
click at [484, 181] on input "*" at bounding box center [497, 187] width 56 height 13
type input "**"
click at [494, 247] on button "Move" at bounding box center [514, 254] width 40 height 14
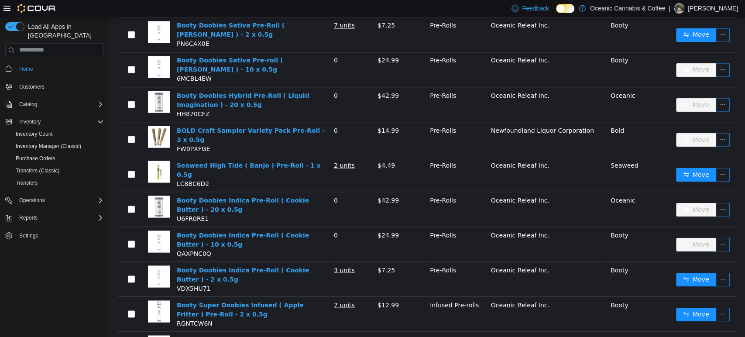
scroll to position [1054, 0]
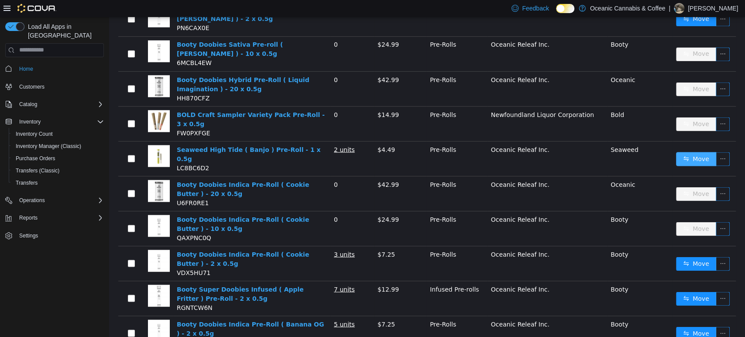
click at [699, 151] on button "Move" at bounding box center [696, 158] width 40 height 14
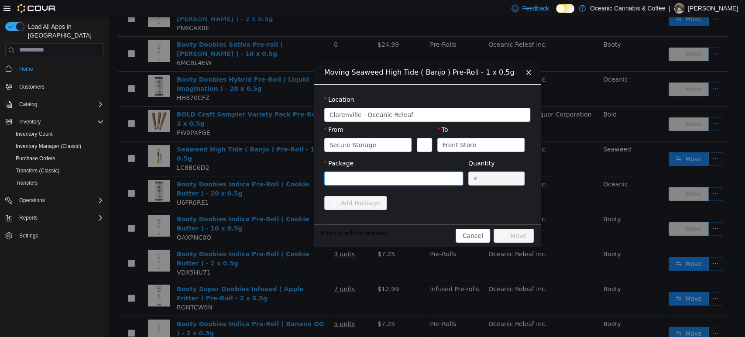
click at [366, 178] on div at bounding box center [391, 178] width 123 height 13
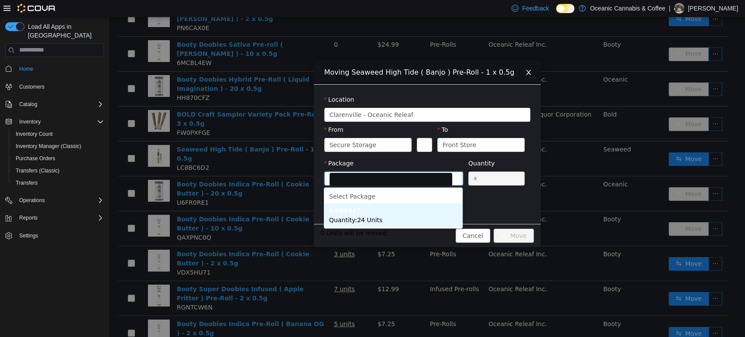
click at [359, 213] on li "BAN0447 Quantity : 24 Units" at bounding box center [393, 215] width 139 height 24
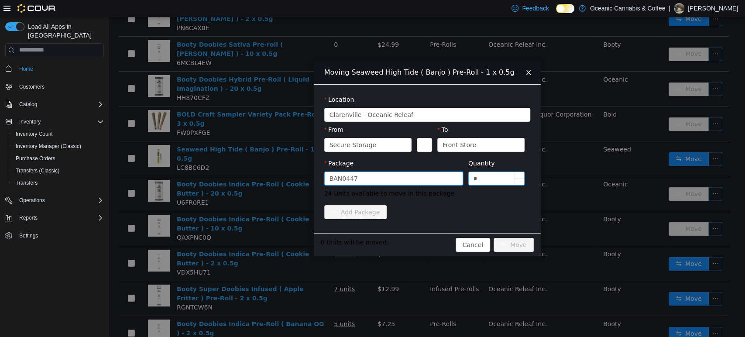
click at [482, 180] on input "*" at bounding box center [497, 178] width 56 height 13
type input "***"
click at [494, 237] on button "Move" at bounding box center [514, 244] width 40 height 14
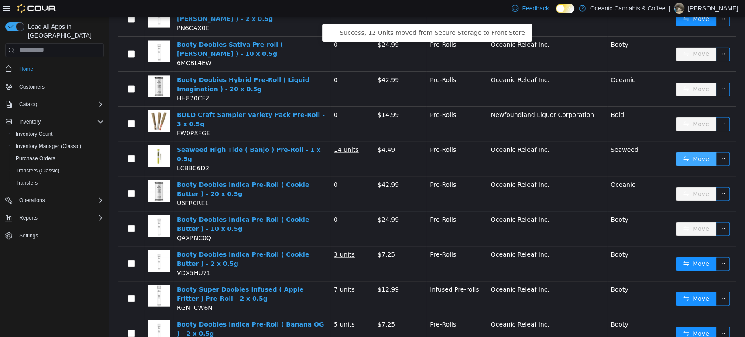
click at [685, 151] on button "Move" at bounding box center [696, 158] width 40 height 14
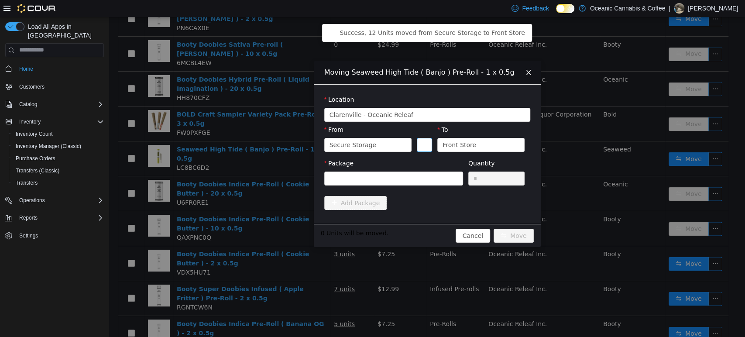
click at [424, 141] on button "Swap" at bounding box center [424, 144] width 15 height 14
click at [405, 175] on div at bounding box center [391, 178] width 123 height 13
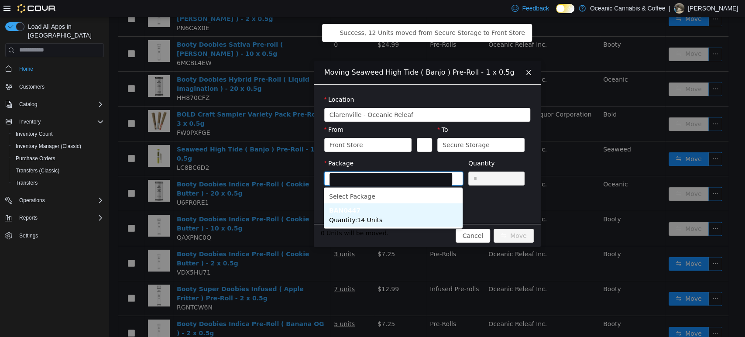
click at [381, 212] on li "BAN0447 Quantity : 14 Units" at bounding box center [393, 215] width 139 height 24
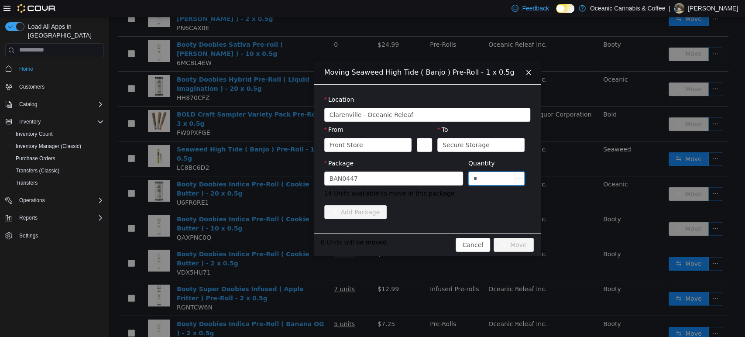
click at [477, 180] on input "*" at bounding box center [497, 178] width 56 height 13
type input "**"
click at [494, 237] on button "Move" at bounding box center [514, 244] width 40 height 14
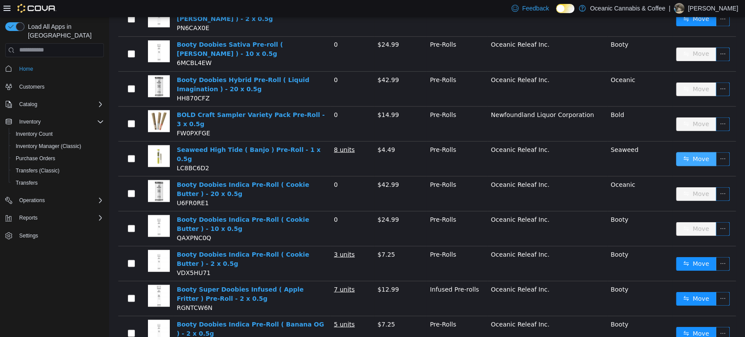
click at [688, 151] on button "Move" at bounding box center [696, 158] width 40 height 14
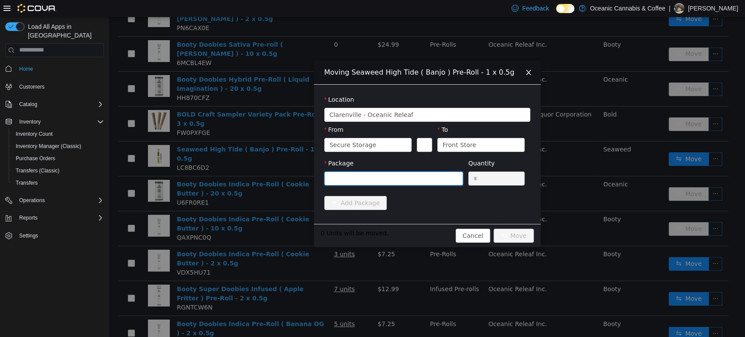
click at [426, 175] on div at bounding box center [391, 178] width 123 height 13
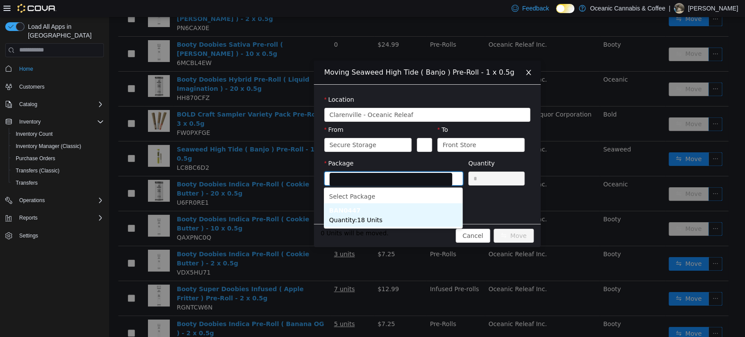
click at [399, 213] on li "BAN0447 Quantity : 18 Units" at bounding box center [393, 215] width 139 height 24
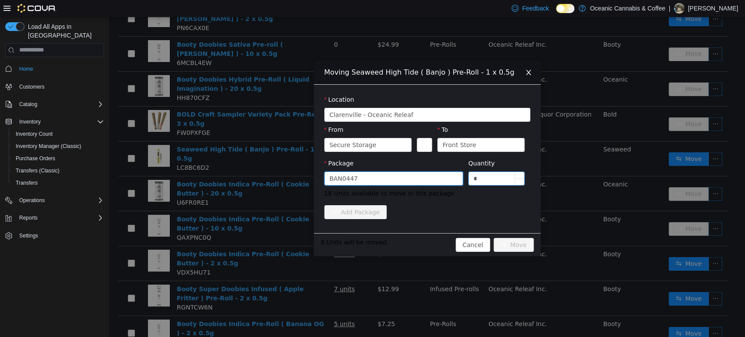
click at [487, 176] on input "*" at bounding box center [497, 178] width 56 height 13
type input "**"
click at [494, 237] on button "Move" at bounding box center [514, 244] width 40 height 14
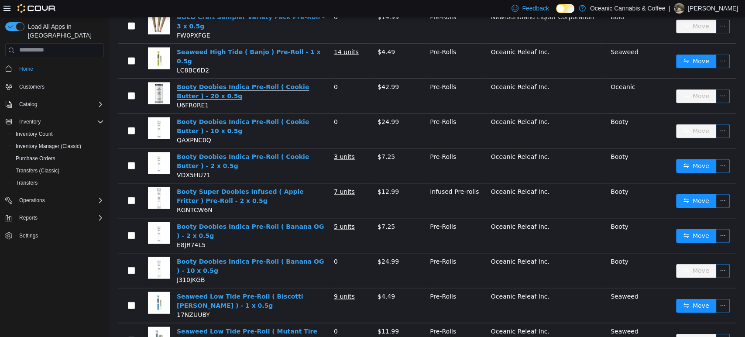
scroll to position [1198, 0]
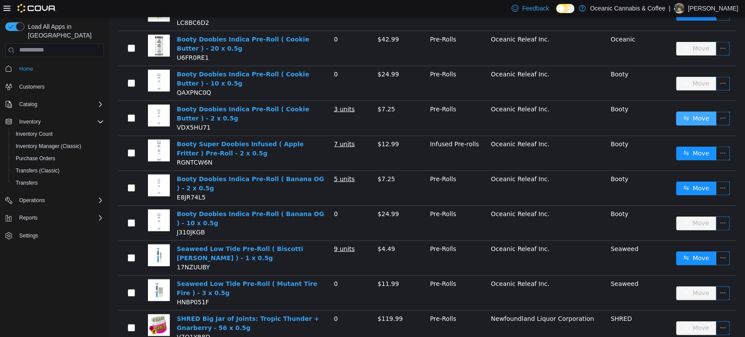
click at [679, 111] on button "Move" at bounding box center [696, 118] width 40 height 14
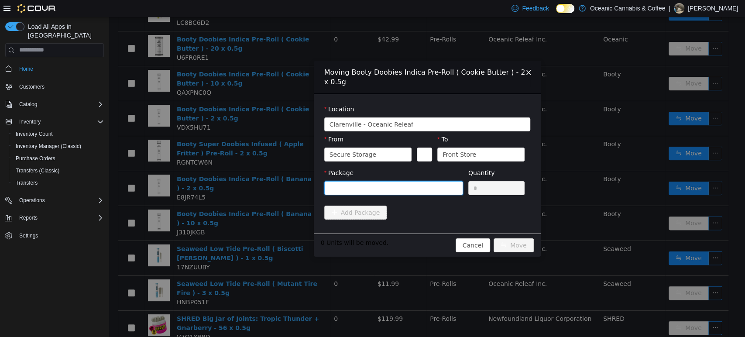
click at [389, 189] on div at bounding box center [391, 187] width 123 height 13
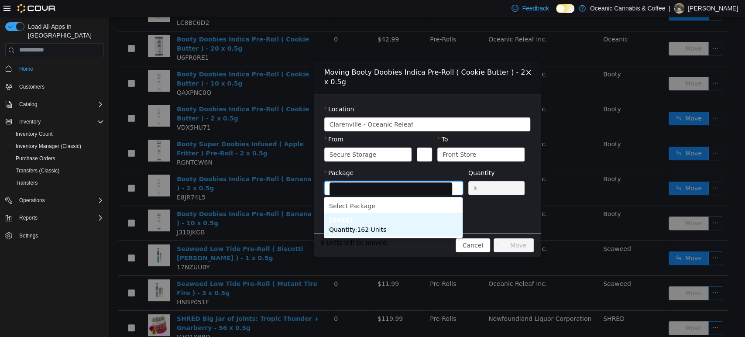
click at [379, 226] on span "Quantity : 162 Units" at bounding box center [357, 229] width 57 height 7
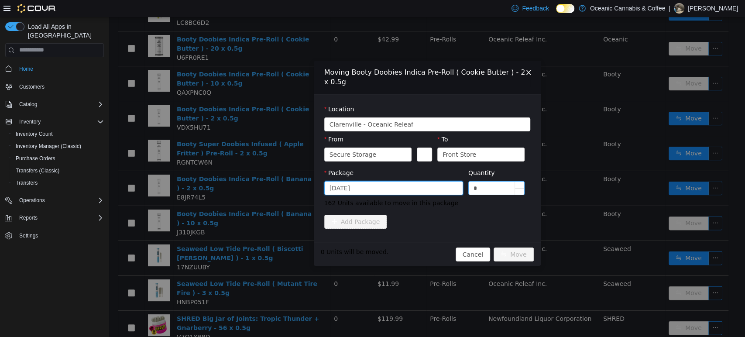
click at [491, 189] on input "*" at bounding box center [497, 187] width 56 height 13
type input "**"
click at [494, 247] on button "Move" at bounding box center [514, 254] width 40 height 14
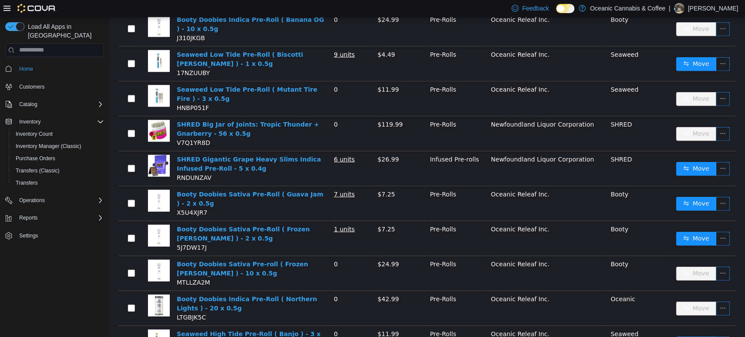
scroll to position [1481, 0]
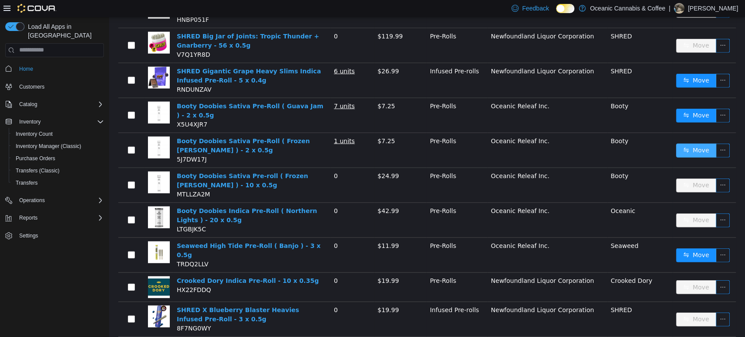
click at [676, 143] on button "Move" at bounding box center [696, 150] width 40 height 14
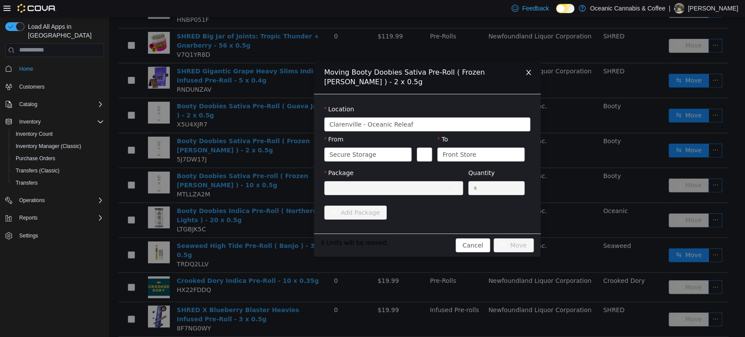
click at [384, 192] on div at bounding box center [391, 187] width 123 height 13
click at [274, 156] on div "Moving Booty Doobies Sativa Pre-Roll ( Frozen [PERSON_NAME] ) - 2 x 0.5g Locati…" at bounding box center [427, 177] width 636 height 320
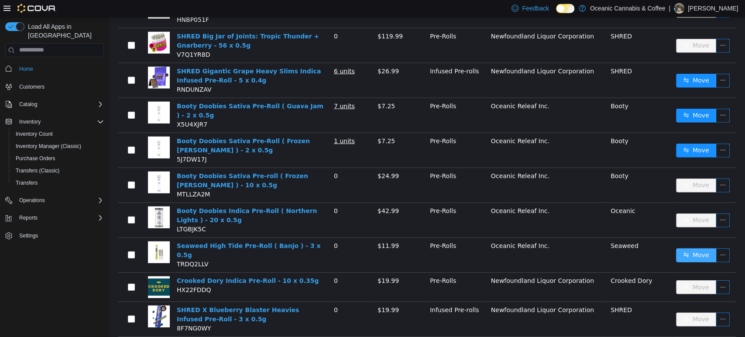
click at [684, 248] on button "Move" at bounding box center [696, 255] width 40 height 14
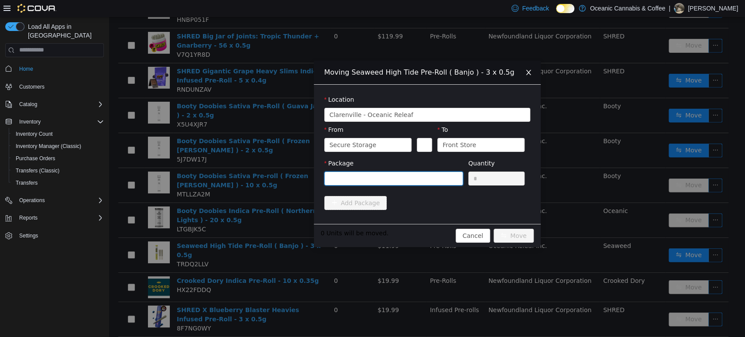
click at [371, 178] on div at bounding box center [391, 178] width 123 height 13
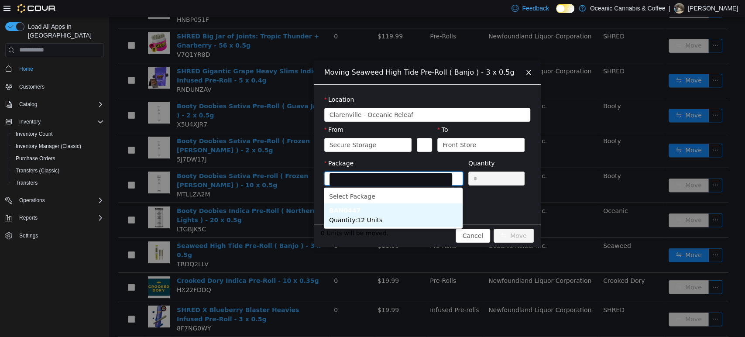
click at [363, 217] on span "Quantity : 12 Units" at bounding box center [355, 219] width 53 height 7
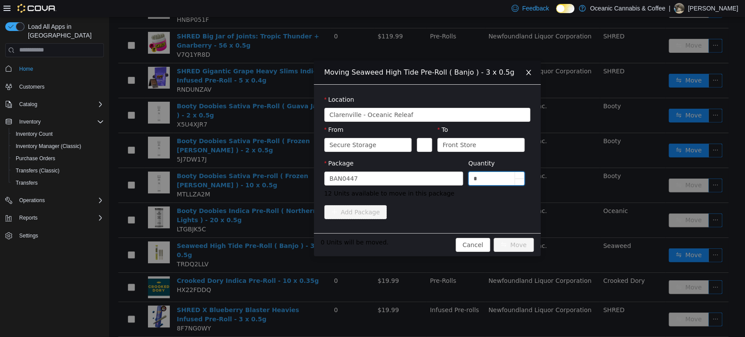
click at [500, 178] on input "*" at bounding box center [497, 178] width 56 height 13
type input "***"
click at [494, 237] on button "Move" at bounding box center [514, 244] width 40 height 14
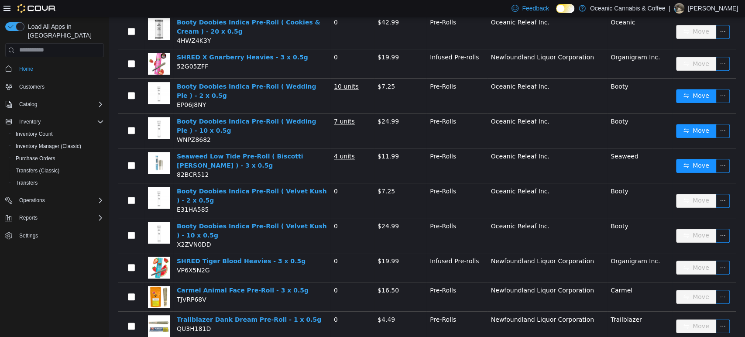
scroll to position [488, 0]
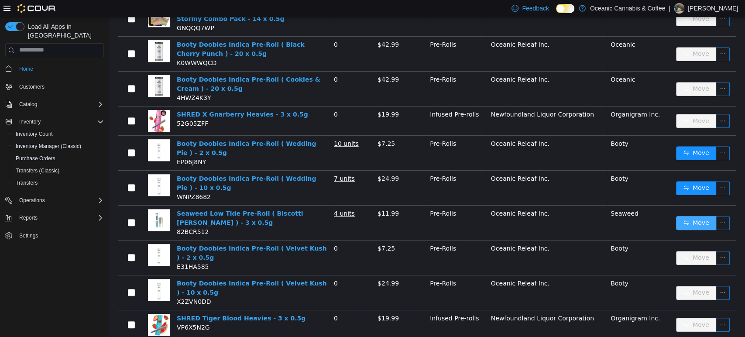
click at [680, 216] on button "Move" at bounding box center [696, 223] width 40 height 14
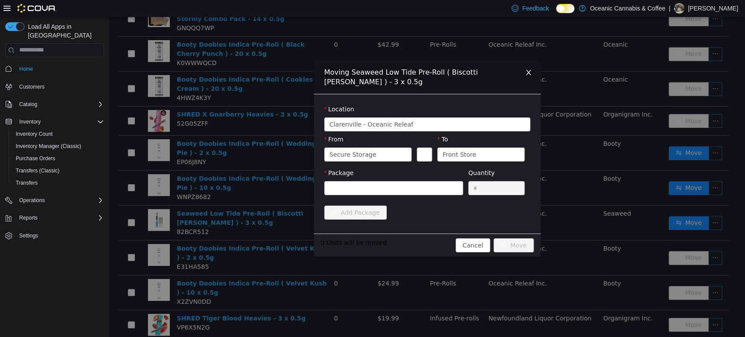
click at [344, 188] on div "Package" at bounding box center [393, 183] width 139 height 30
click at [346, 181] on div at bounding box center [391, 187] width 123 height 13
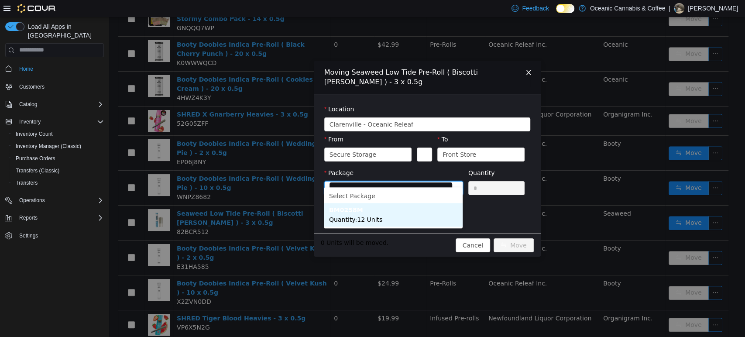
click at [388, 216] on li "BM0258M Quantity : 12 Units" at bounding box center [393, 215] width 139 height 24
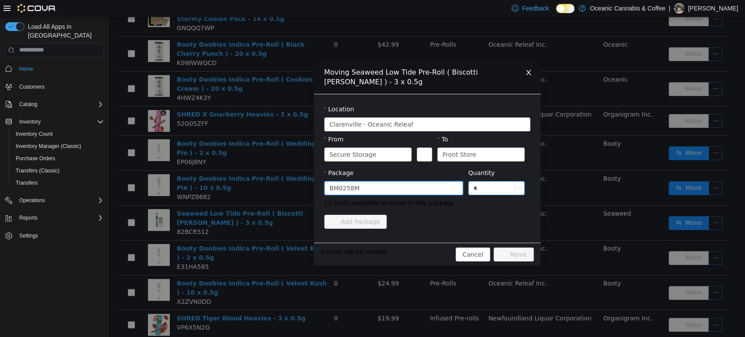
click at [487, 182] on input "*" at bounding box center [497, 187] width 56 height 13
type input "***"
click at [494, 247] on button "Move" at bounding box center [514, 254] width 40 height 14
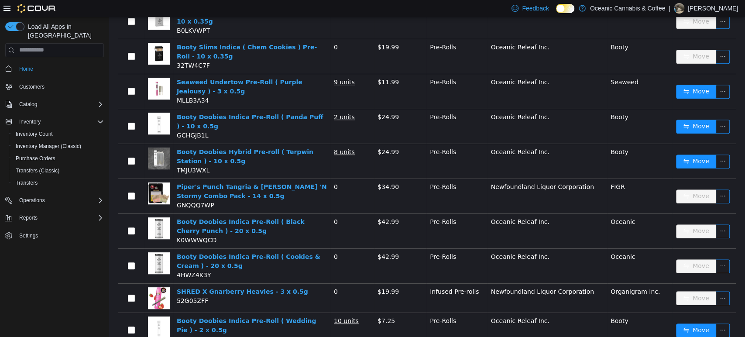
scroll to position [294, 0]
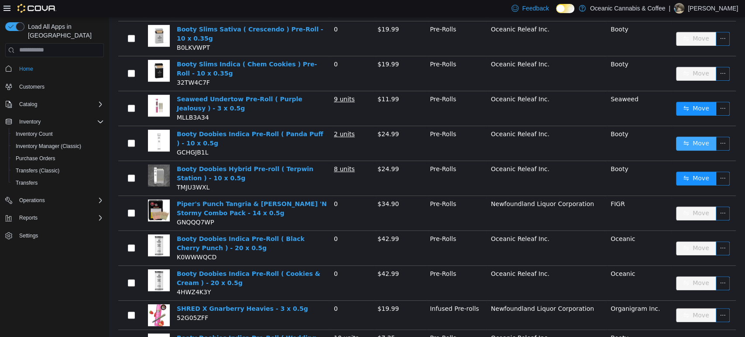
click at [688, 136] on button "Move" at bounding box center [696, 143] width 40 height 14
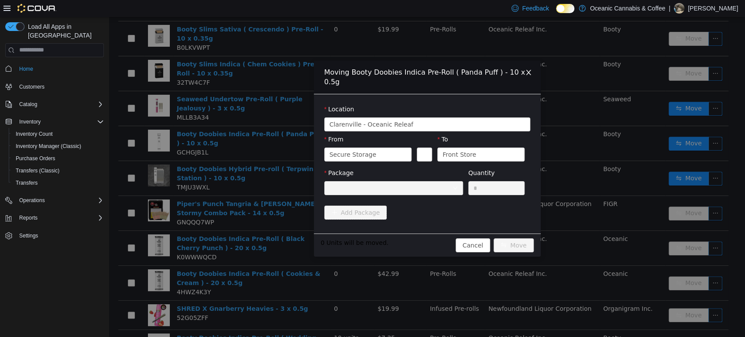
drag, startPoint x: 176, startPoint y: 105, endPoint x: 310, endPoint y: 141, distance: 138.8
click at [178, 107] on div "Moving Booty Doobies Indica Pre-Roll ( Panda Puff ) - 10 x 0.5g Location [GEOGR…" at bounding box center [427, 177] width 636 height 320
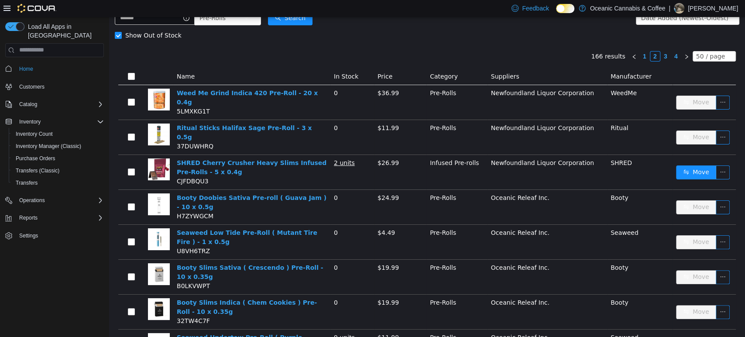
scroll to position [52, 0]
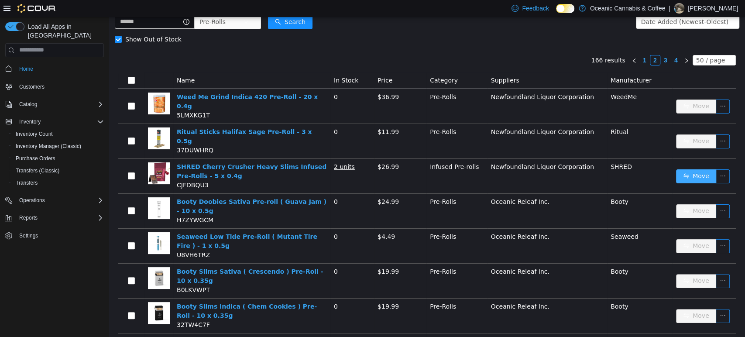
click at [693, 169] on button "Move" at bounding box center [696, 176] width 40 height 14
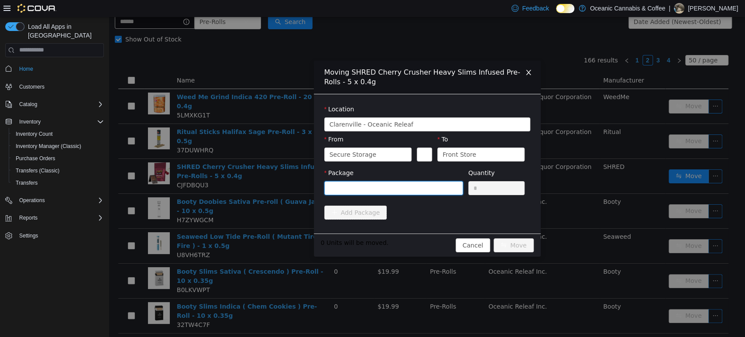
click at [426, 189] on div at bounding box center [391, 187] width 123 height 13
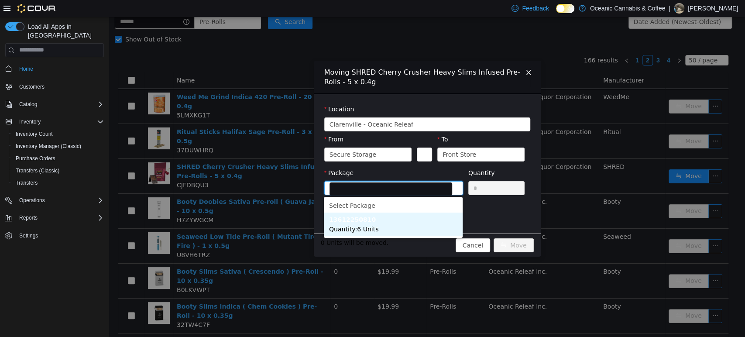
click at [379, 223] on li "13612250810 Quantity : 6 Units" at bounding box center [393, 224] width 139 height 24
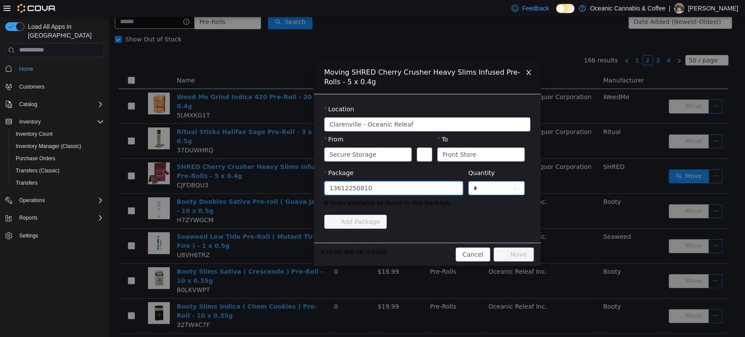
click at [505, 188] on input "*" at bounding box center [497, 187] width 56 height 13
type input "**"
click at [494, 247] on button "Move" at bounding box center [514, 254] width 40 height 14
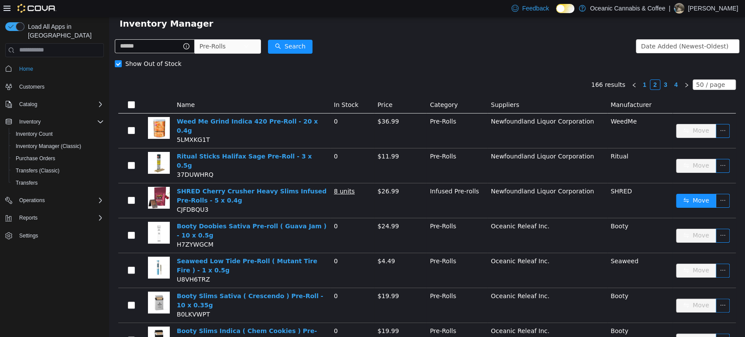
scroll to position [0, 0]
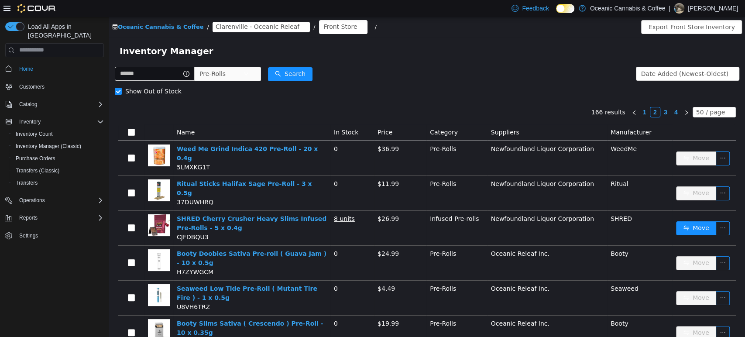
click at [662, 110] on link "3" at bounding box center [666, 112] width 10 height 10
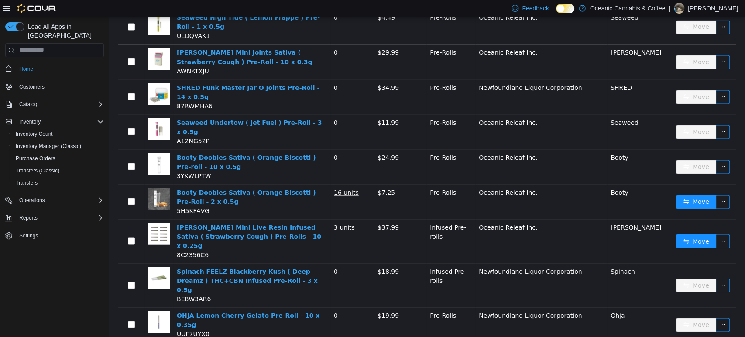
scroll to position [1164, 0]
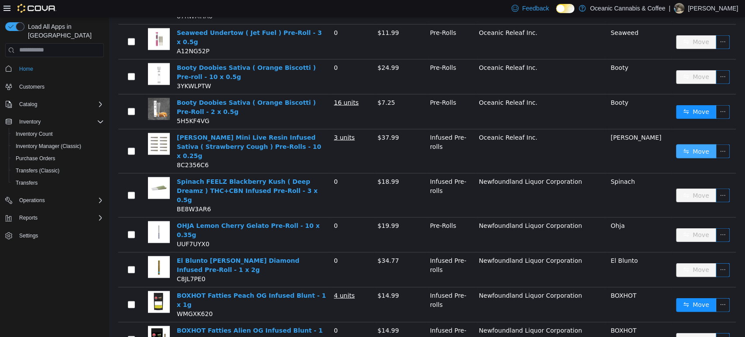
click at [676, 144] on button "Move" at bounding box center [696, 151] width 40 height 14
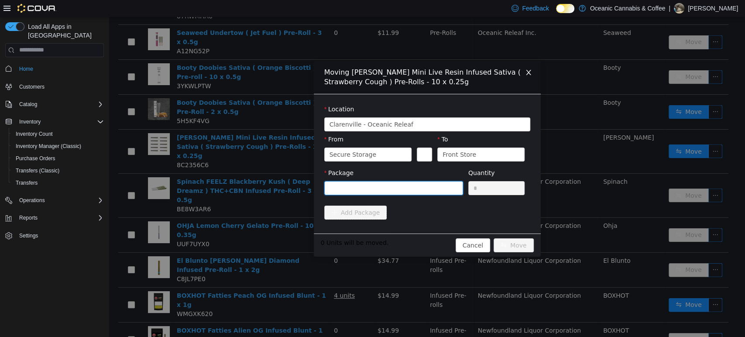
click at [344, 187] on div at bounding box center [391, 187] width 123 height 13
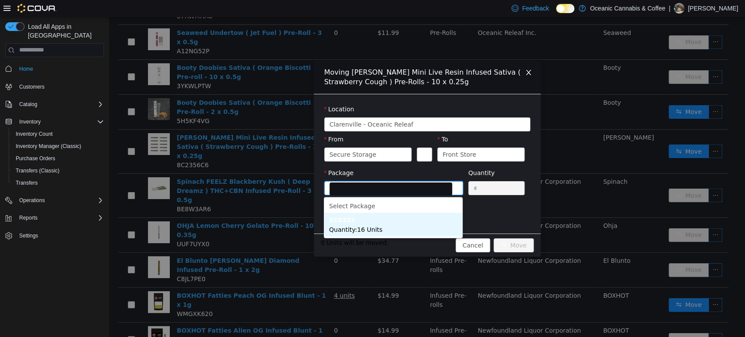
click at [374, 228] on span "Quantity : 16 Units" at bounding box center [355, 229] width 53 height 7
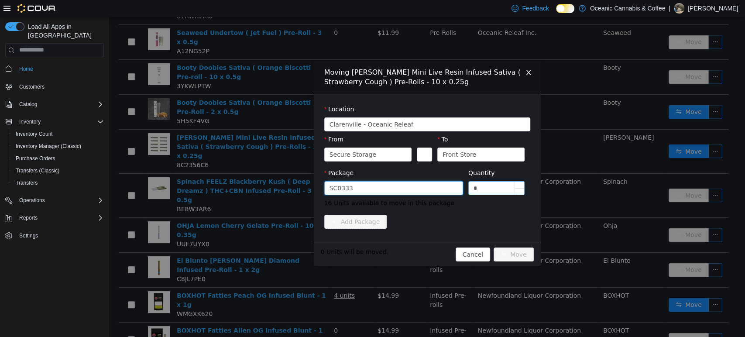
click at [482, 193] on input "*" at bounding box center [497, 187] width 56 height 13
type input "**"
click at [494, 247] on button "Move" at bounding box center [514, 254] width 40 height 14
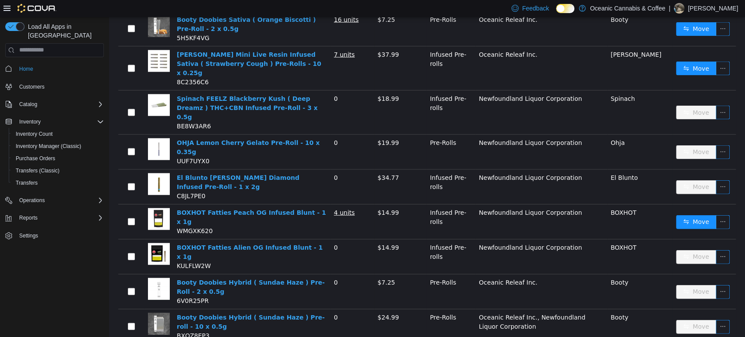
scroll to position [1260, 0]
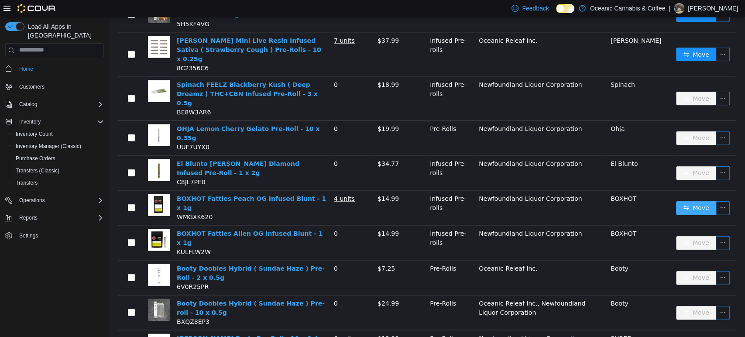
click at [691, 201] on button "Move" at bounding box center [696, 208] width 40 height 14
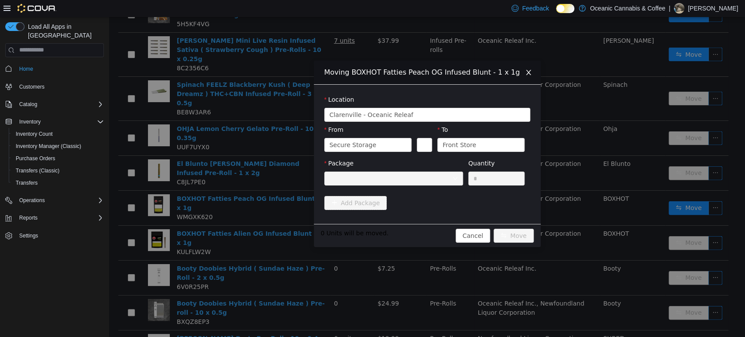
click at [346, 180] on div at bounding box center [391, 178] width 123 height 13
click at [269, 178] on div "Moving BOXHOT Fatties Peach OG Infused Blunt - 1 x 1g Location [GEOGRAPHIC_DATA…" at bounding box center [427, 177] width 636 height 320
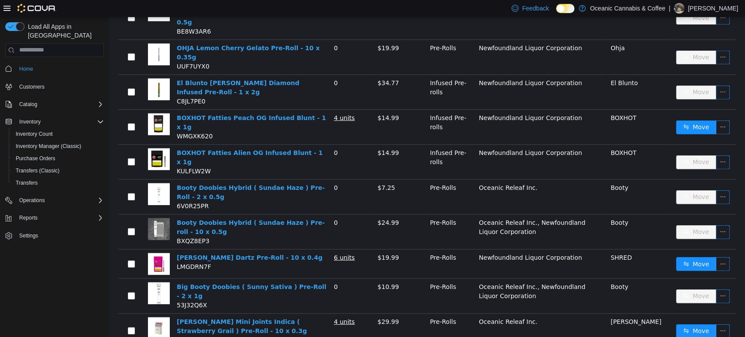
scroll to position [1406, 0]
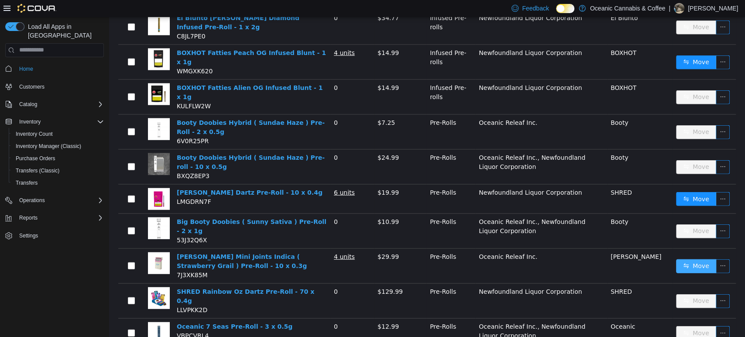
click at [676, 259] on button "Move" at bounding box center [696, 266] width 40 height 14
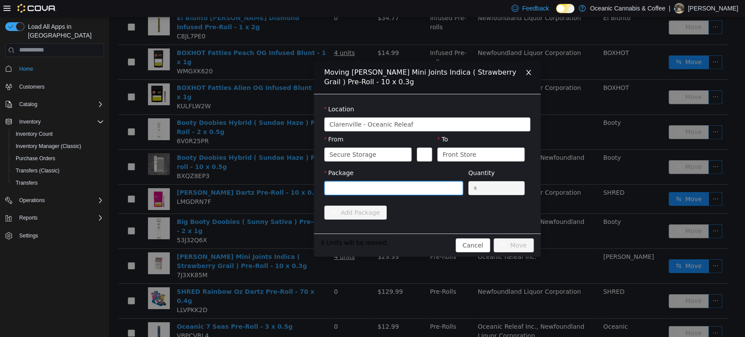
click at [398, 182] on div at bounding box center [391, 187] width 123 height 13
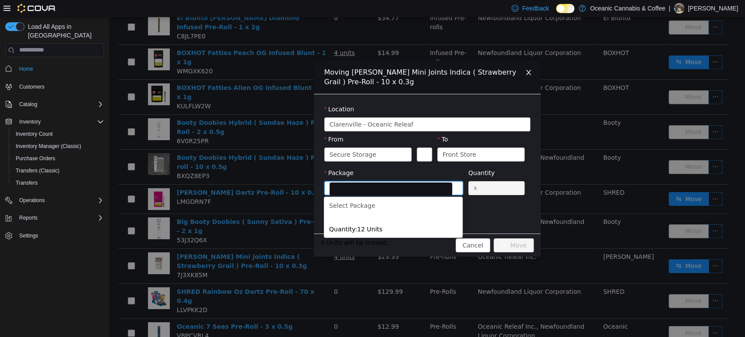
click at [293, 185] on div "Moving [PERSON_NAME] Mini Joints Indica ( Strawberry Grail ) Pre-Roll - 10 x 0.…" at bounding box center [427, 177] width 636 height 320
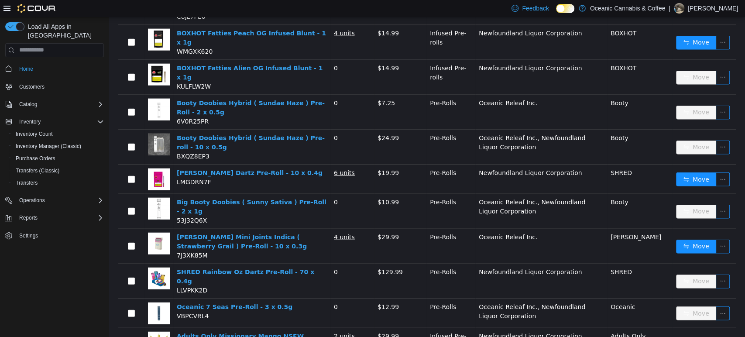
scroll to position [1435, 0]
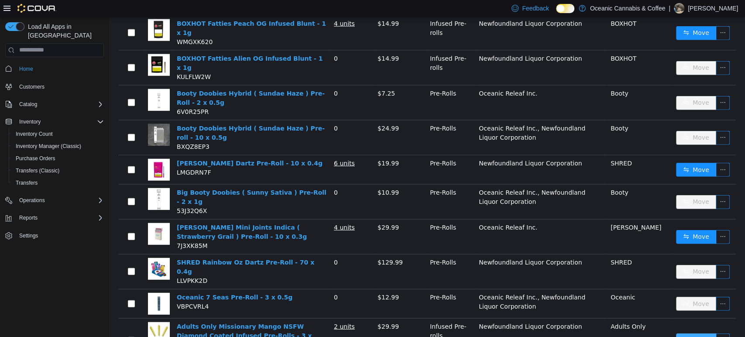
click at [678, 333] on button "Move" at bounding box center [696, 340] width 40 height 14
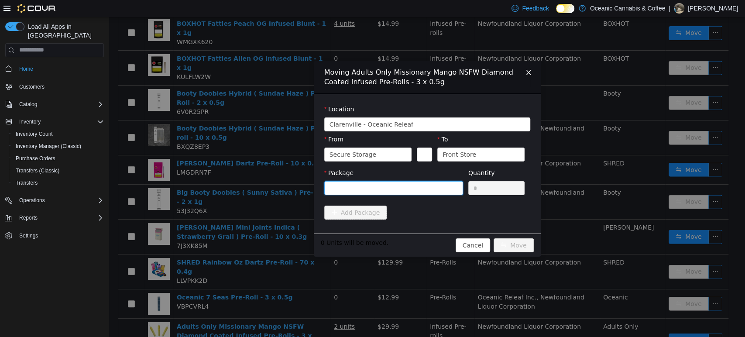
click at [393, 192] on div at bounding box center [391, 187] width 123 height 13
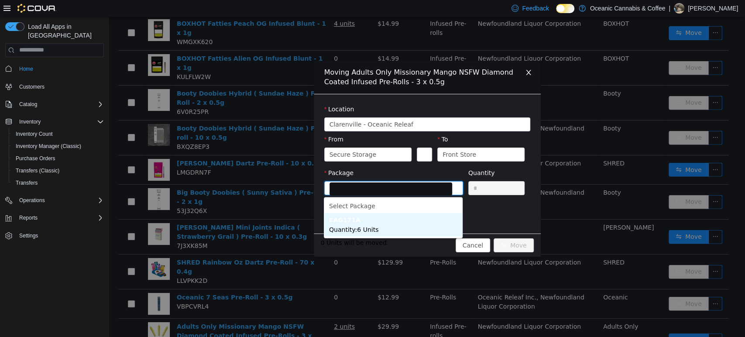
click at [350, 226] on span "Quantity : 6 Units" at bounding box center [353, 229] width 49 height 7
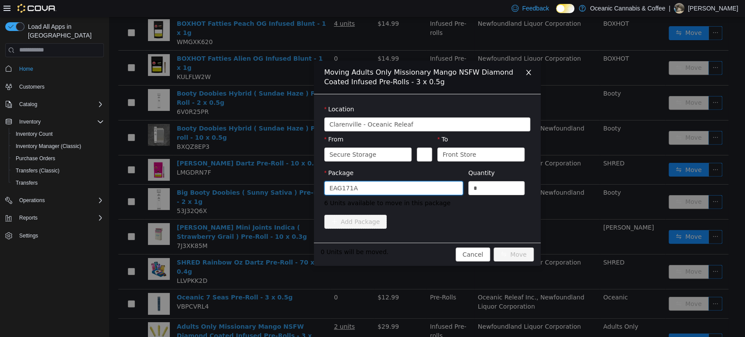
click at [491, 178] on div "Quantity" at bounding box center [496, 174] width 57 height 13
click at [486, 191] on input "*" at bounding box center [497, 187] width 56 height 13
type input "**"
click at [494, 247] on button "Move" at bounding box center [514, 254] width 40 height 14
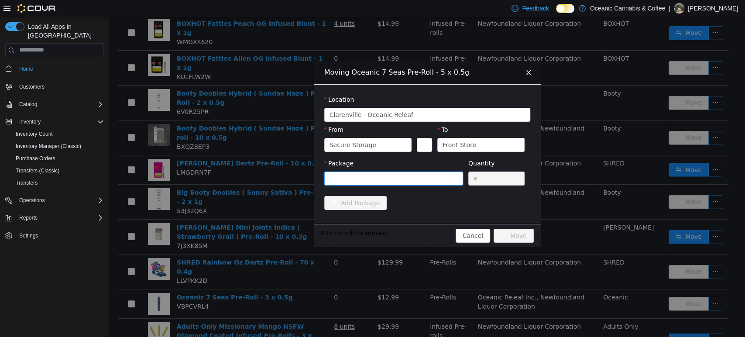
click at [380, 174] on div at bounding box center [391, 178] width 123 height 13
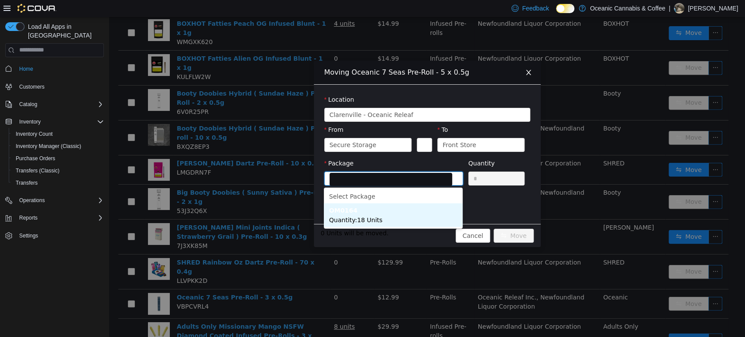
click at [387, 213] on li "OM0164 Quantity : 18 Units" at bounding box center [393, 215] width 139 height 24
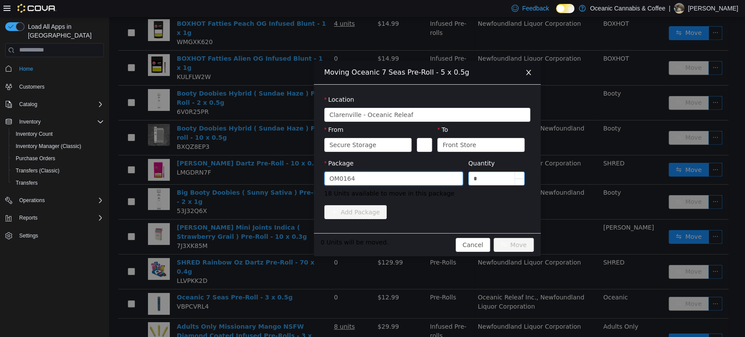
click at [496, 179] on input "*" at bounding box center [497, 178] width 56 height 13
type input "**"
click at [494, 237] on button "Move" at bounding box center [514, 244] width 40 height 14
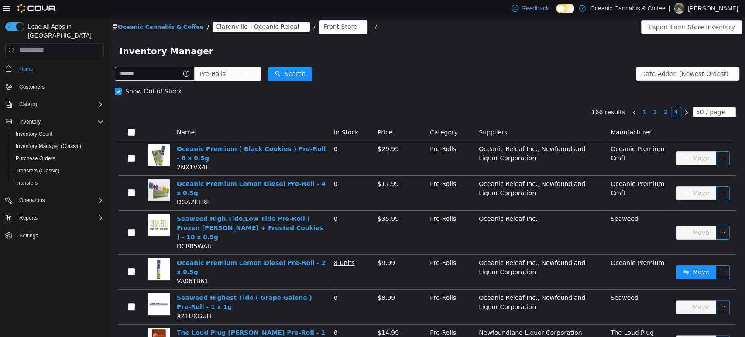
click at [224, 70] on span "Pre-Rolls" at bounding box center [212, 73] width 26 height 13
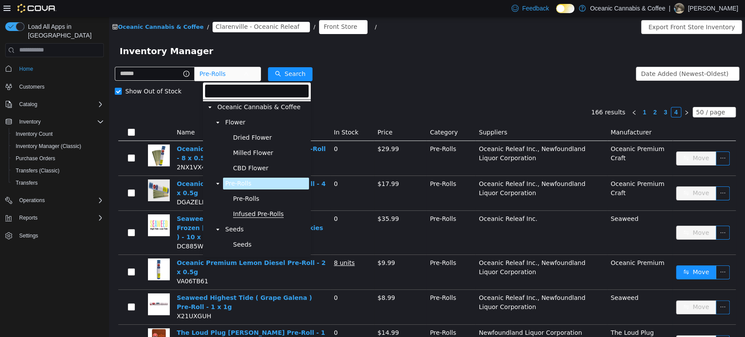
scroll to position [48, 0]
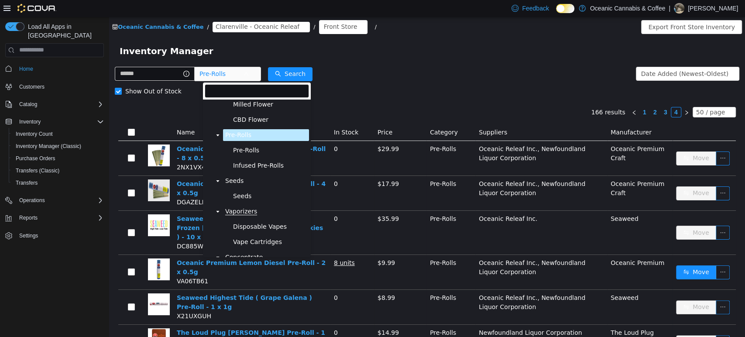
click at [247, 212] on span "Vaporizers" at bounding box center [241, 210] width 32 height 7
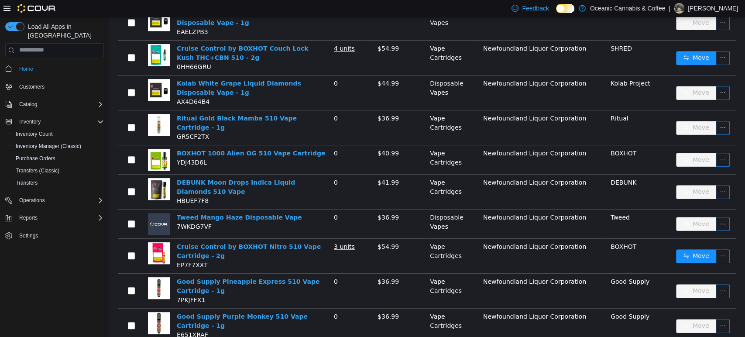
scroll to position [533, 0]
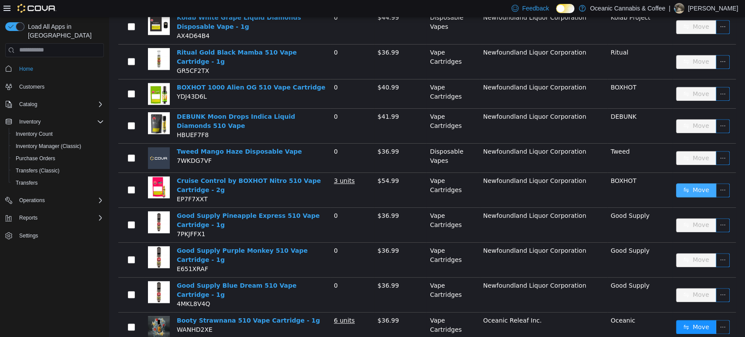
drag, startPoint x: 685, startPoint y: 176, endPoint x: 678, endPoint y: 177, distance: 7.1
click at [684, 183] on button "Move" at bounding box center [696, 190] width 40 height 14
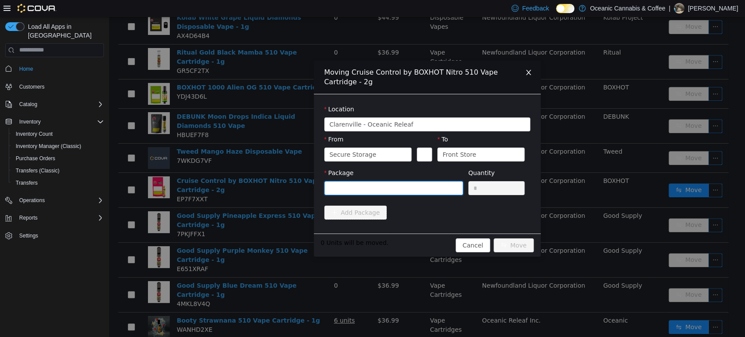
click at [407, 187] on div at bounding box center [391, 187] width 123 height 13
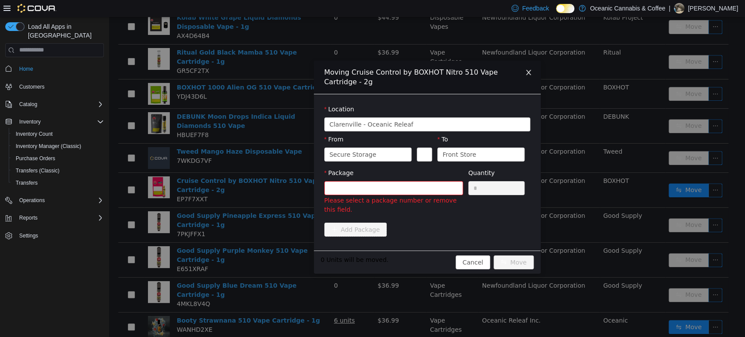
click at [207, 196] on div "Moving Cruise Control by BOXHOT Nitro 510 Vape Cartridge - 2g Location [GEOGRAP…" at bounding box center [427, 177] width 636 height 320
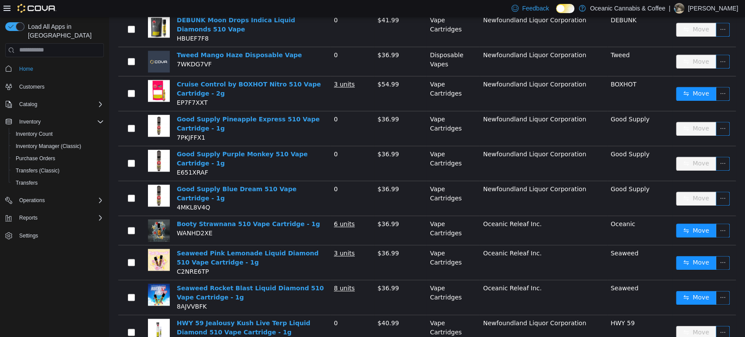
scroll to position [630, 0]
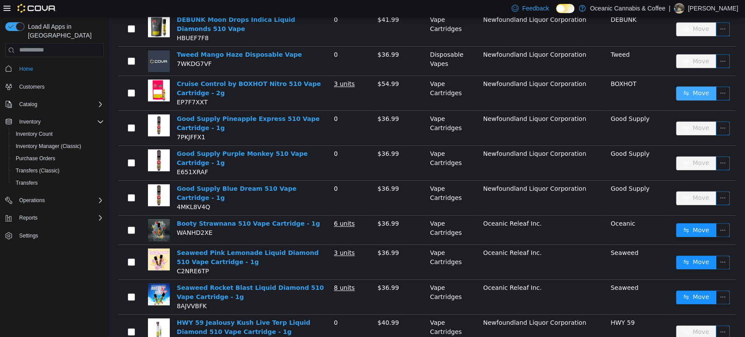
click at [690, 86] on button "Move" at bounding box center [696, 93] width 40 height 14
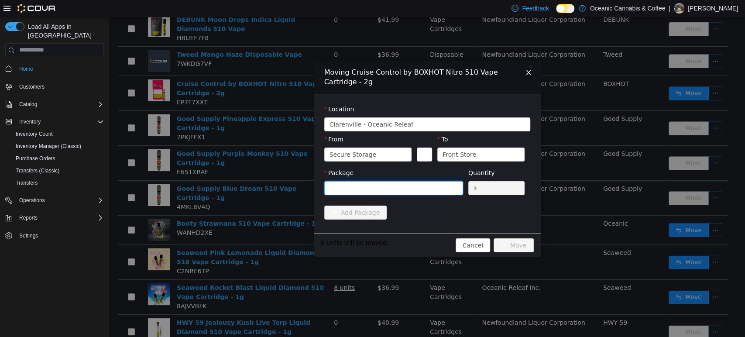
click at [374, 189] on div at bounding box center [391, 187] width 123 height 13
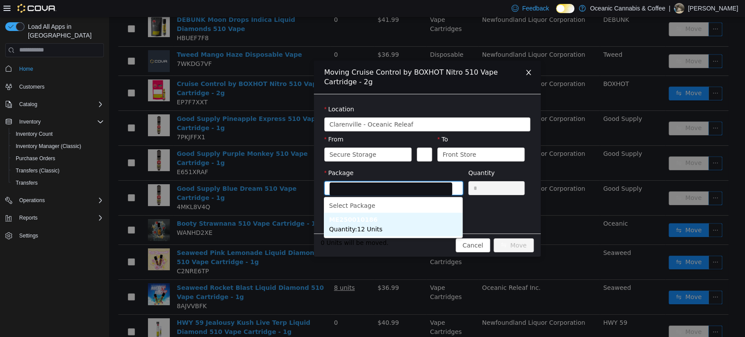
click at [356, 216] on strong "ME250010186" at bounding box center [353, 219] width 48 height 7
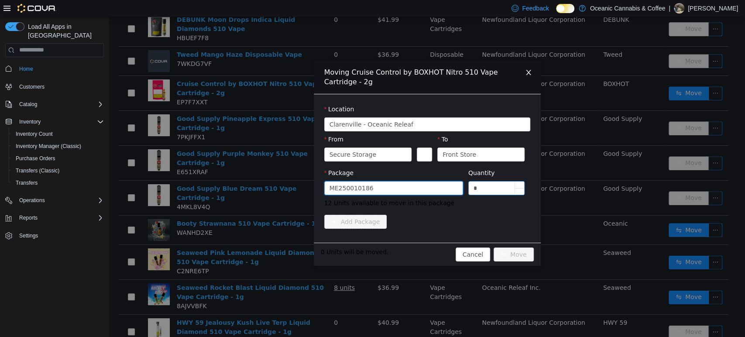
click at [488, 187] on input "*" at bounding box center [497, 187] width 56 height 13
type input "**"
click at [494, 247] on button "Move" at bounding box center [514, 254] width 40 height 14
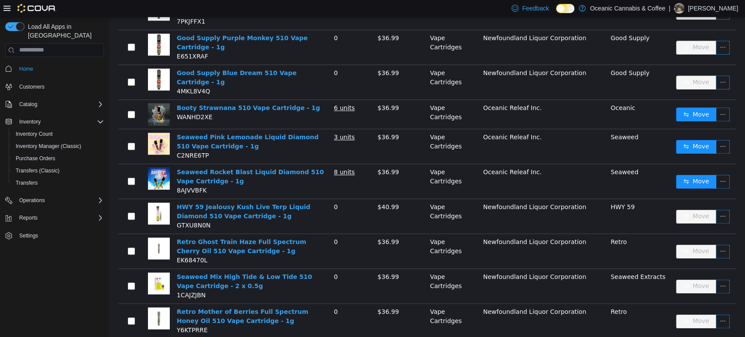
scroll to position [776, 0]
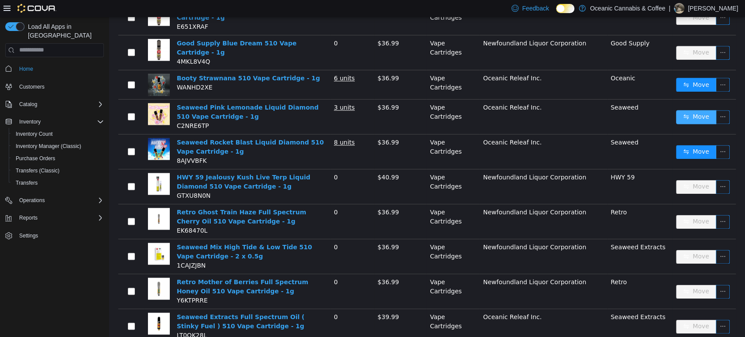
click at [676, 110] on button "Move" at bounding box center [696, 117] width 40 height 14
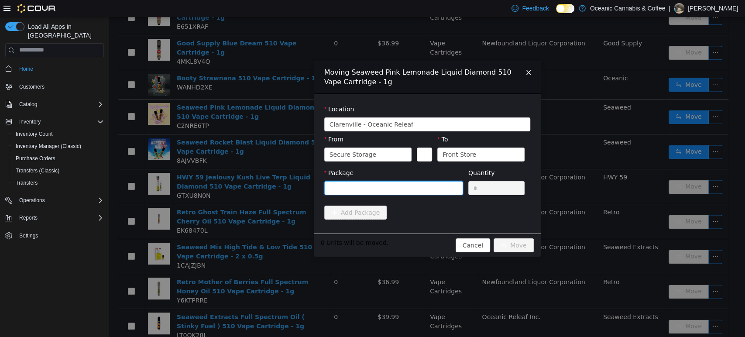
click at [393, 190] on div at bounding box center [391, 187] width 123 height 13
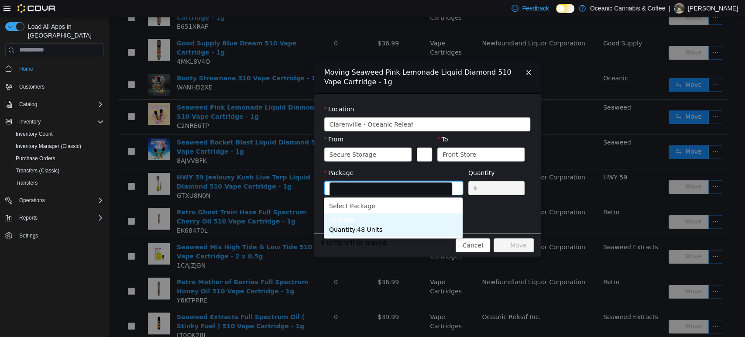
click at [360, 235] on li "PL0490 Quantity : 48 Units" at bounding box center [393, 225] width 139 height 24
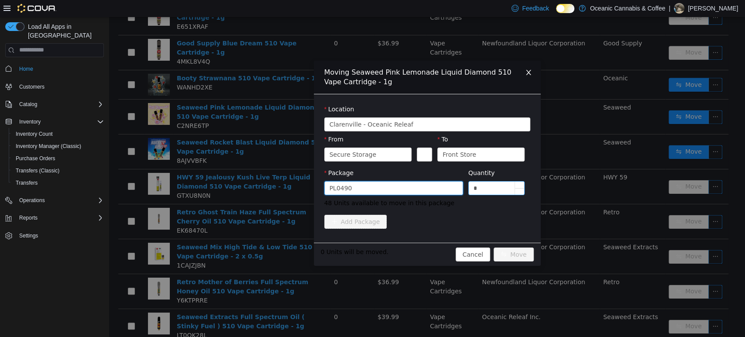
click at [488, 185] on input "*" at bounding box center [497, 187] width 56 height 13
type input "**"
click at [494, 247] on button "Move" at bounding box center [514, 254] width 40 height 14
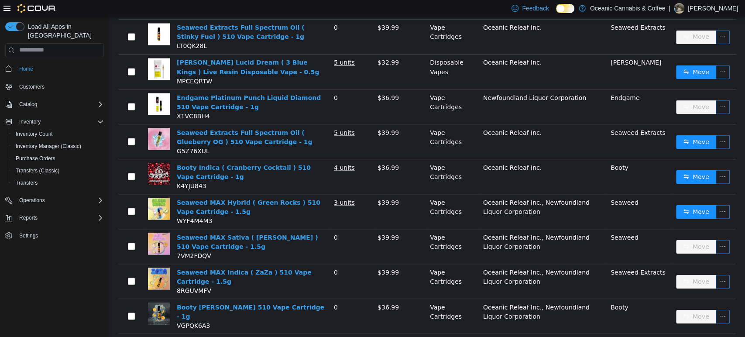
scroll to position [1115, 0]
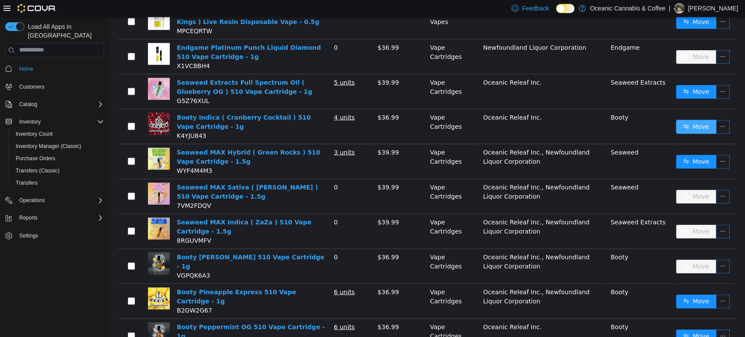
click at [679, 119] on button "Move" at bounding box center [696, 126] width 40 height 14
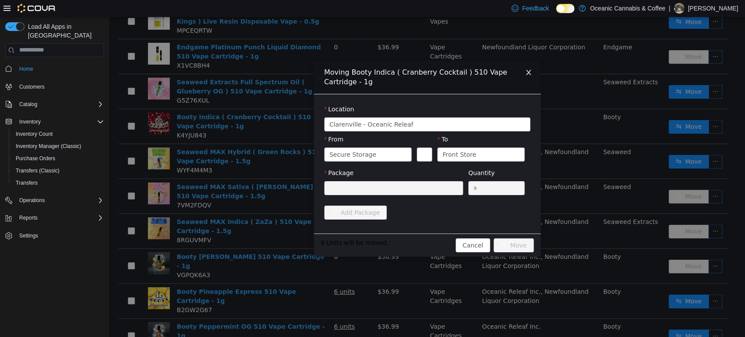
click at [431, 188] on div at bounding box center [391, 187] width 123 height 13
click at [574, 136] on div "Moving Booty Indica ( Cranberry Cocktail ) 510 Vape Cartridge - 1g Location [GE…" at bounding box center [427, 177] width 636 height 320
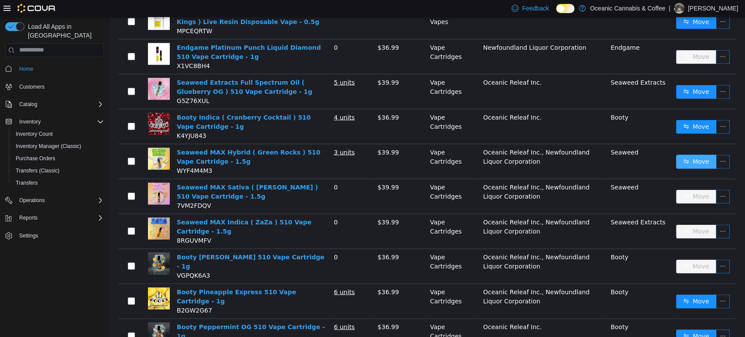
click at [691, 154] on button "Move" at bounding box center [696, 161] width 40 height 14
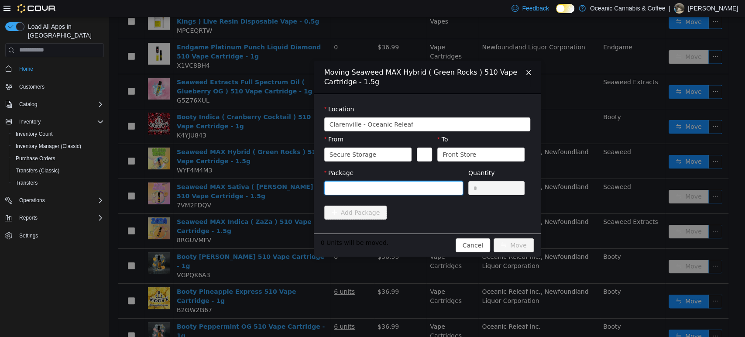
click at [421, 189] on div at bounding box center [391, 187] width 123 height 13
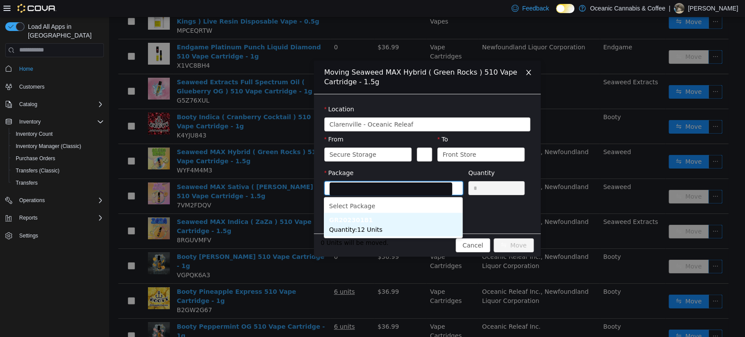
click at [384, 224] on li "GR20230181 Quantity : 12 Units" at bounding box center [393, 224] width 139 height 24
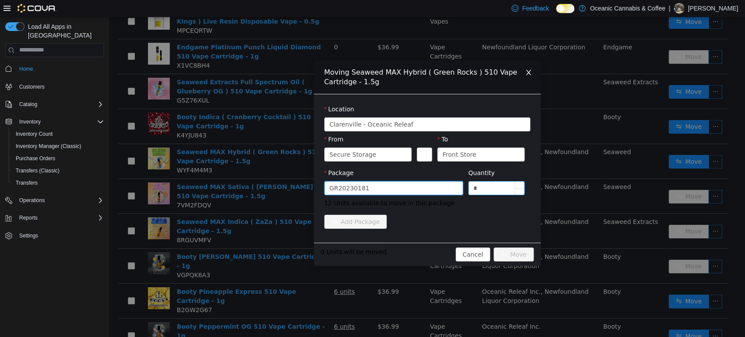
click at [484, 186] on input "*" at bounding box center [497, 187] width 56 height 13
type input "**"
click at [494, 247] on button "Move" at bounding box center [514, 254] width 40 height 14
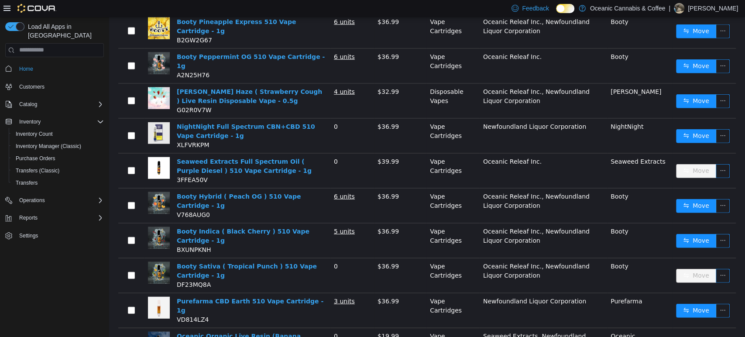
scroll to position [1387, 0]
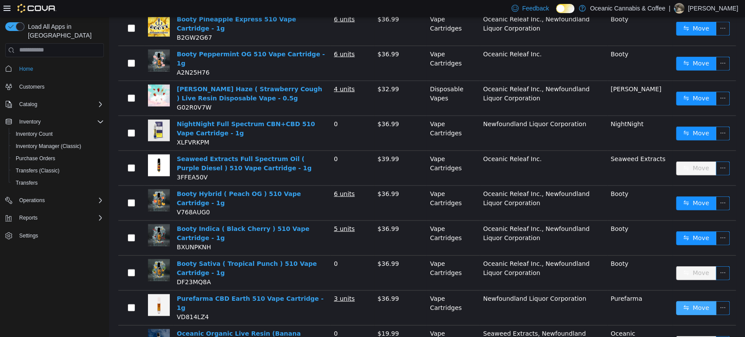
click at [676, 301] on button "Move" at bounding box center [696, 308] width 40 height 14
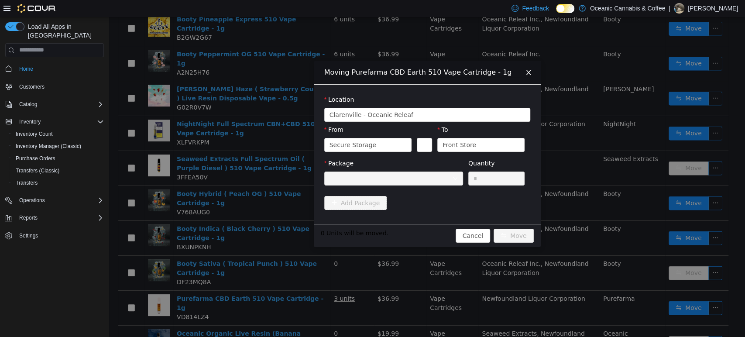
click at [230, 168] on div "Moving Purefarma CBD Earth 510 Vape Cartridge - 1g Location [GEOGRAPHIC_DATA] -…" at bounding box center [427, 177] width 636 height 320
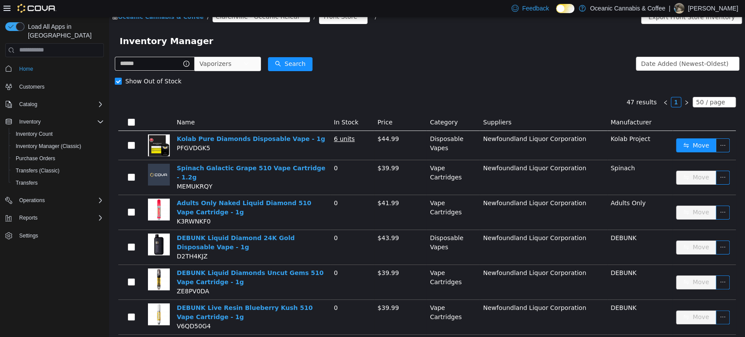
scroll to position [0, 0]
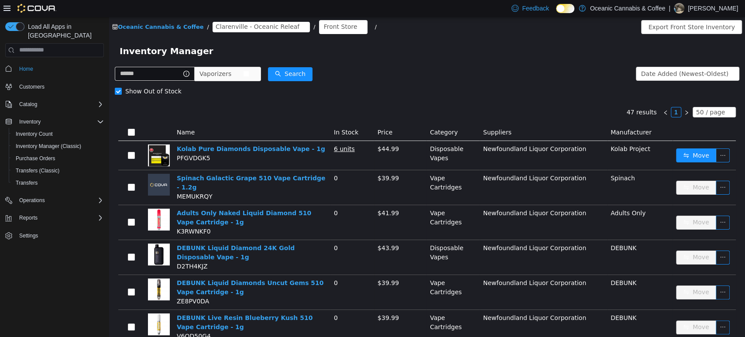
click at [209, 79] on span "Vaporizers" at bounding box center [215, 73] width 32 height 13
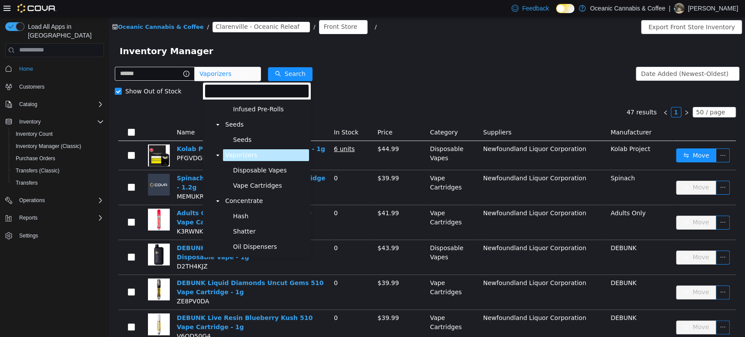
scroll to position [145, 0]
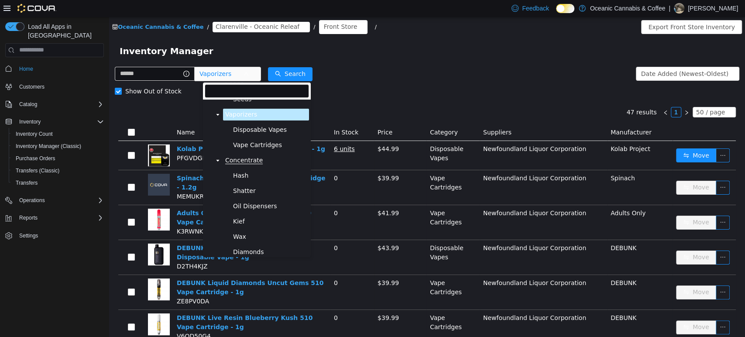
click at [243, 162] on span "Concentrate" at bounding box center [244, 159] width 38 height 7
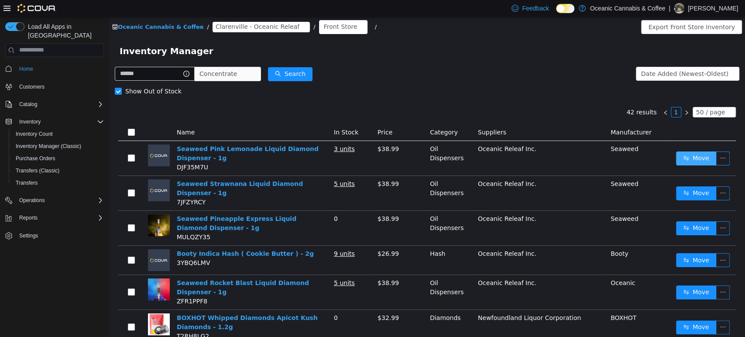
click at [696, 162] on button "Move" at bounding box center [696, 158] width 40 height 14
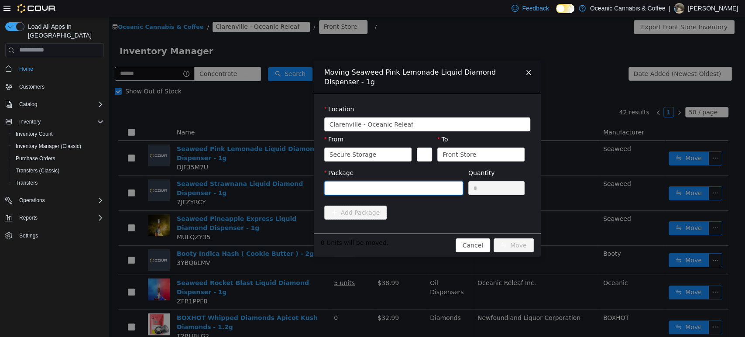
click at [365, 183] on div at bounding box center [391, 187] width 123 height 13
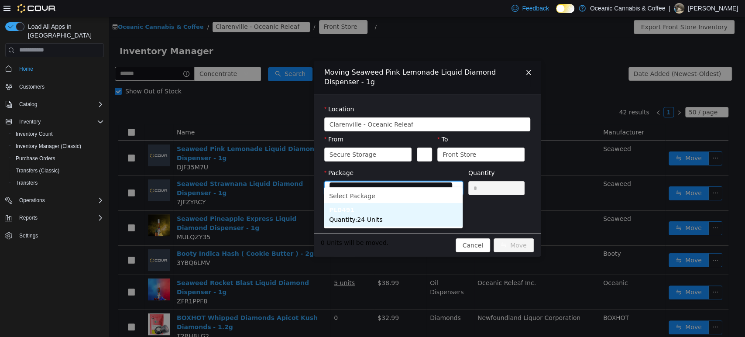
click at [378, 213] on li "PL0491 Quantity : 24 Units" at bounding box center [393, 215] width 139 height 24
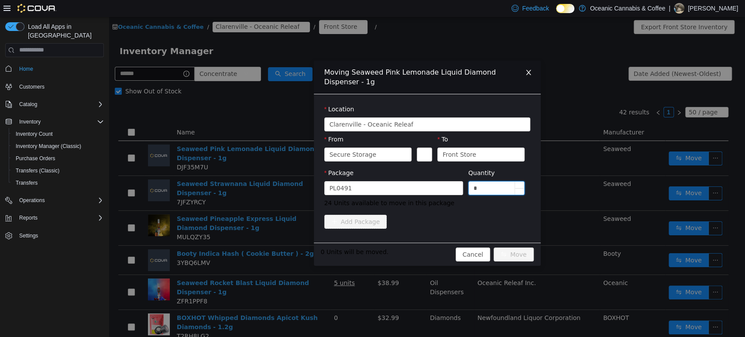
click at [488, 181] on input "*" at bounding box center [497, 187] width 56 height 13
type input "**"
click at [494, 247] on button "Move" at bounding box center [514, 254] width 40 height 14
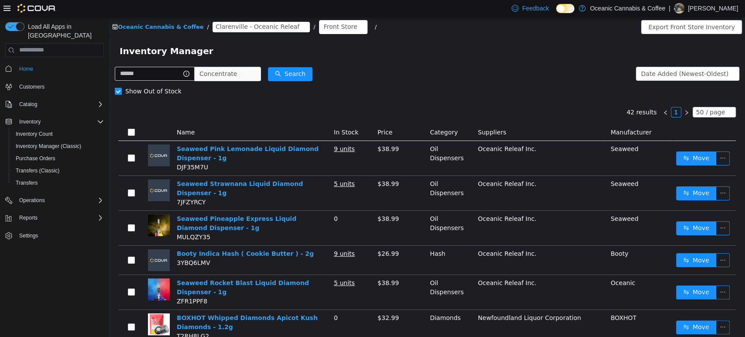
click at [689, 214] on td "Move" at bounding box center [704, 227] width 63 height 35
click at [684, 226] on button "Move" at bounding box center [696, 228] width 40 height 14
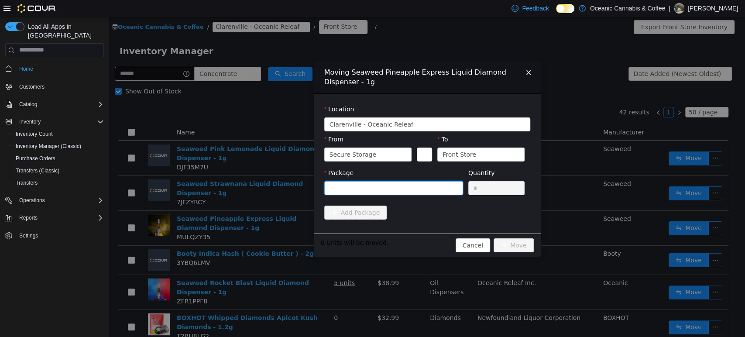
click at [358, 184] on div at bounding box center [391, 187] width 123 height 13
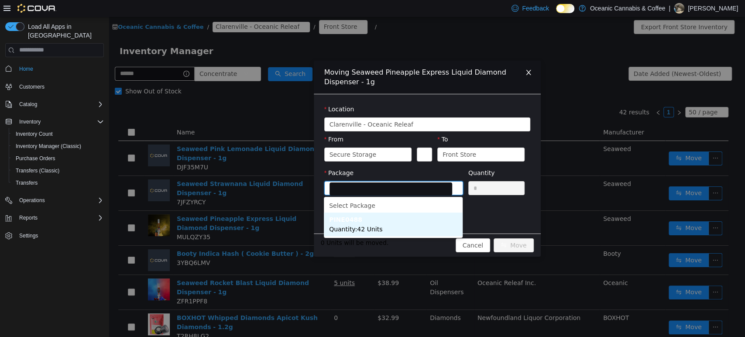
click at [366, 234] on li "PINE0488 Quantity : 42 Units" at bounding box center [393, 224] width 139 height 24
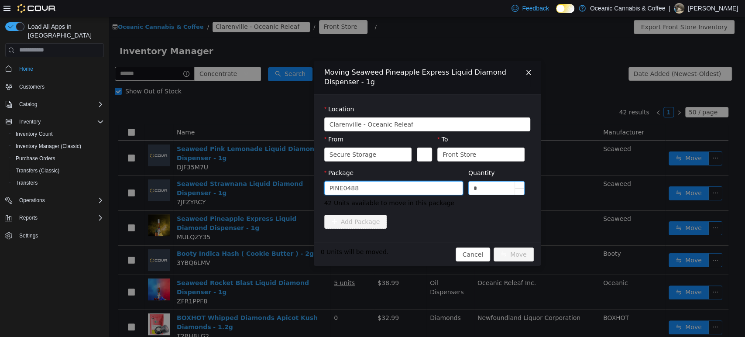
click at [498, 184] on input "*" at bounding box center [497, 187] width 56 height 13
type input "**"
click at [494, 247] on button "Move" at bounding box center [514, 254] width 40 height 14
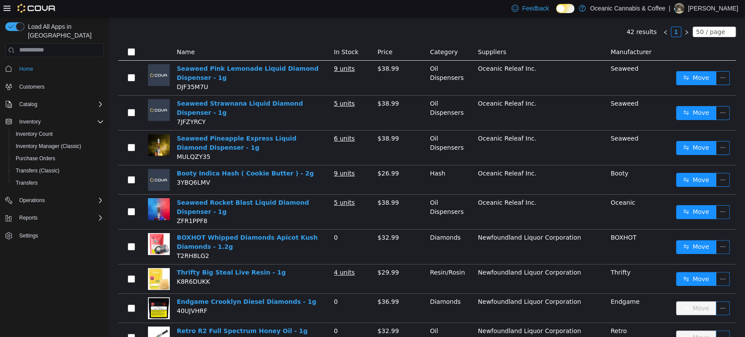
scroll to position [97, 0]
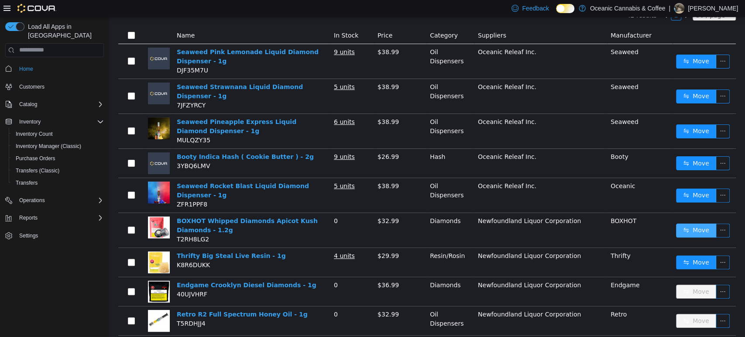
click at [699, 223] on button "Move" at bounding box center [696, 230] width 40 height 14
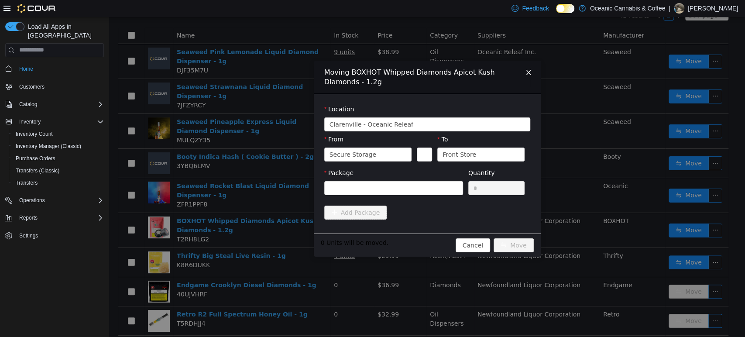
click at [338, 197] on div "Package" at bounding box center [393, 183] width 139 height 30
click at [344, 192] on div at bounding box center [391, 187] width 123 height 13
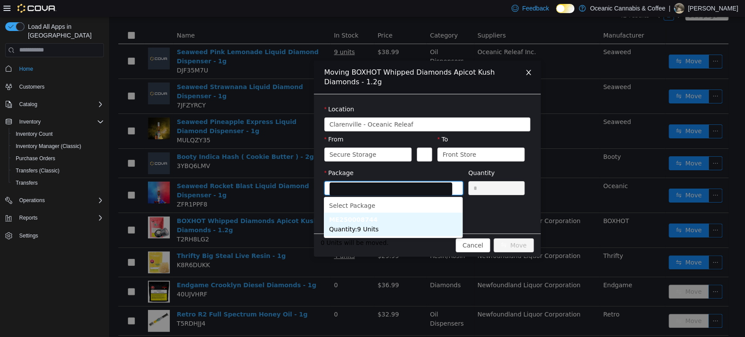
click at [377, 230] on li "ME250008744 Quantity : 9 Units" at bounding box center [393, 224] width 139 height 24
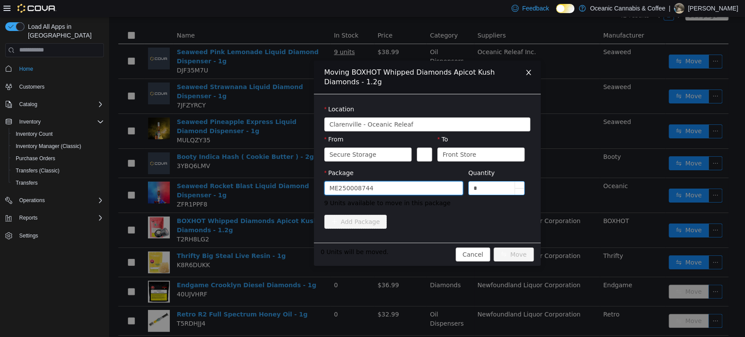
click at [486, 187] on input "*" at bounding box center [497, 187] width 56 height 13
type input "**"
click at [494, 247] on button "Move" at bounding box center [514, 254] width 40 height 14
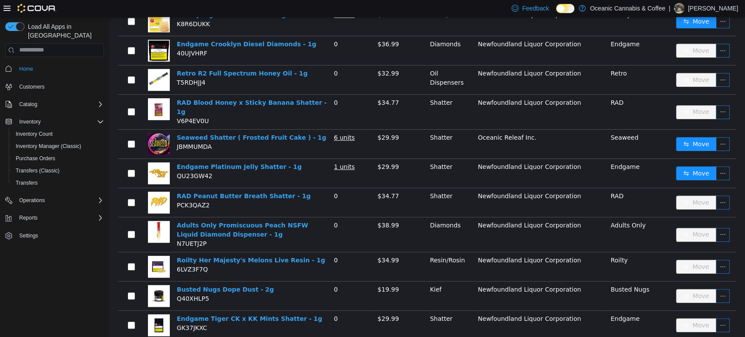
scroll to position [339, 0]
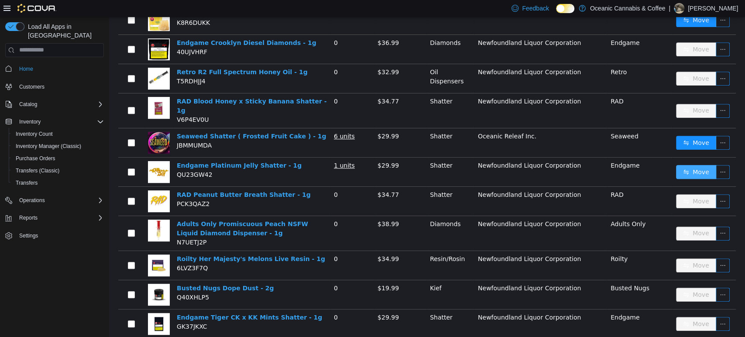
click at [686, 165] on button "Move" at bounding box center [696, 172] width 40 height 14
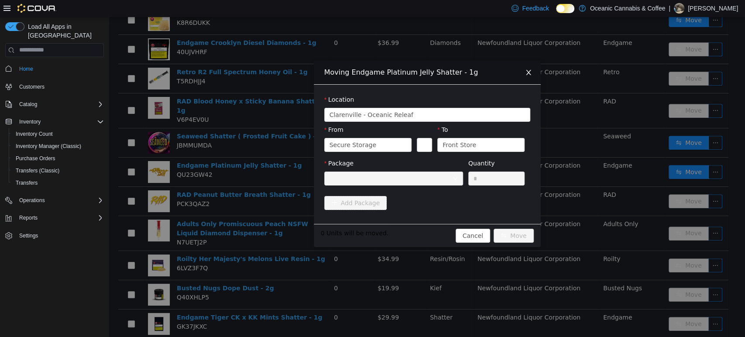
click at [190, 175] on div "Moving Endgame Platinum Jelly Shatter - 1g Location [GEOGRAPHIC_DATA] - [GEOGRA…" at bounding box center [427, 177] width 636 height 320
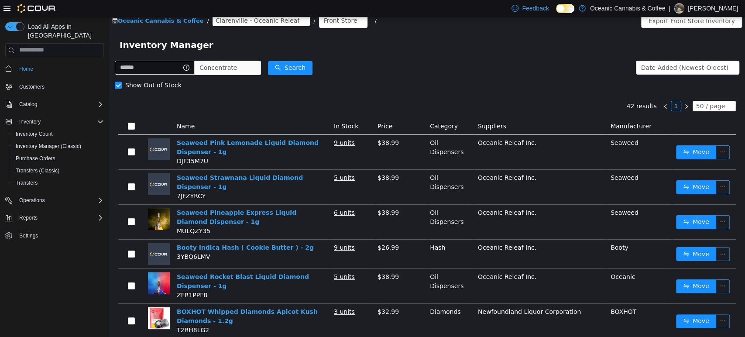
scroll to position [0, 0]
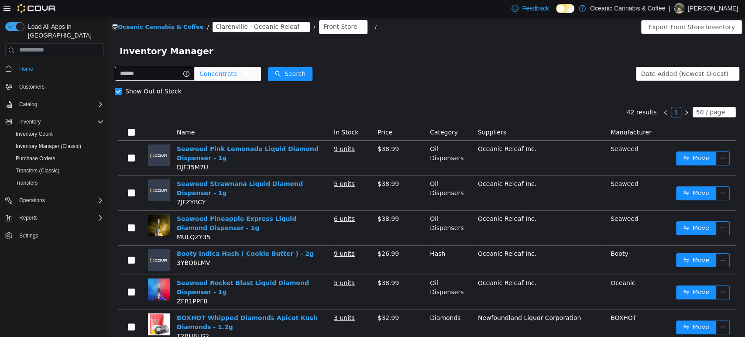
click at [236, 76] on span "Concentrate" at bounding box center [218, 73] width 38 height 13
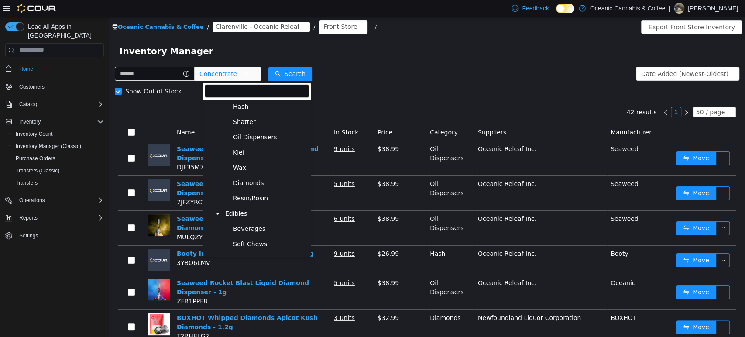
scroll to position [263, 0]
click at [247, 171] on span "Edibles" at bounding box center [266, 165] width 86 height 12
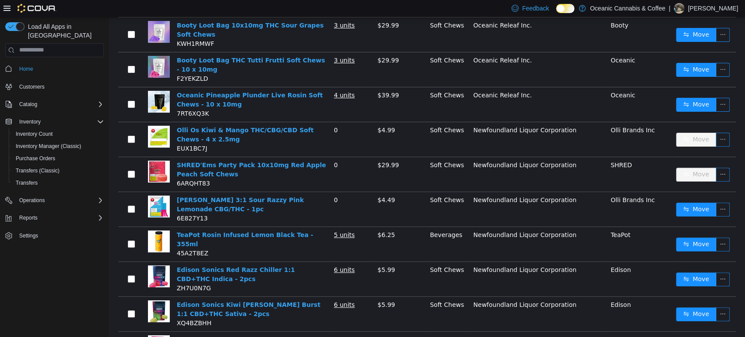
scroll to position [194, 0]
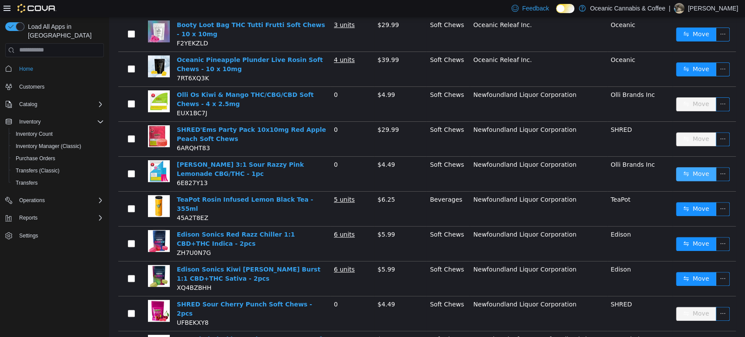
click at [691, 175] on button "Move" at bounding box center [696, 174] width 40 height 14
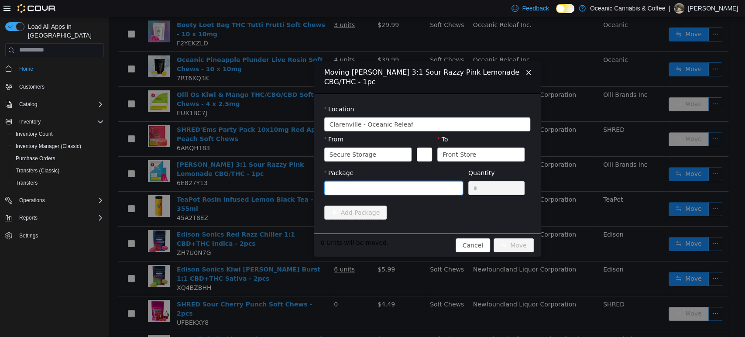
click at [391, 185] on div at bounding box center [391, 187] width 123 height 13
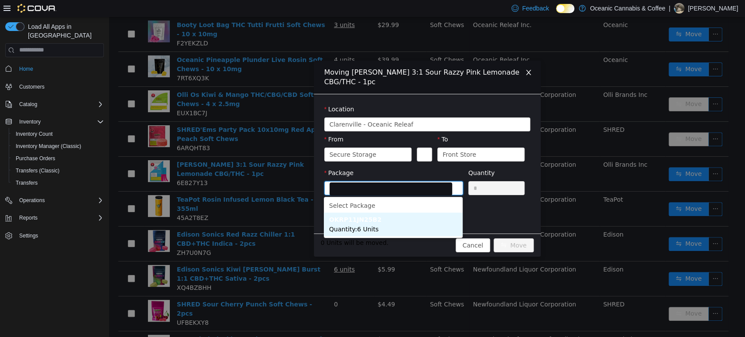
click at [377, 222] on li "OKRP11JN25B2 Quantity : 6 Units" at bounding box center [393, 224] width 139 height 24
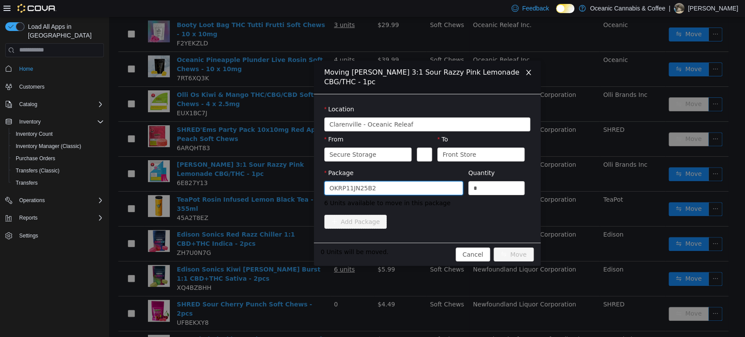
click at [498, 179] on div "Quantity" at bounding box center [496, 174] width 57 height 13
click at [496, 187] on input "*" at bounding box center [497, 187] width 56 height 13
type input "**"
click at [494, 247] on button "Move" at bounding box center [514, 254] width 40 height 14
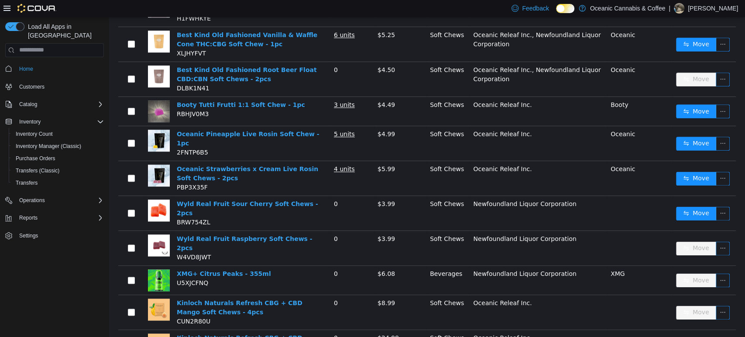
scroll to position [727, 0]
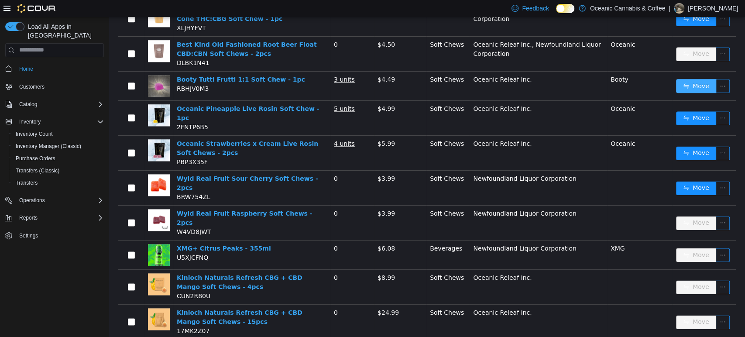
click at [685, 79] on button "Move" at bounding box center [696, 86] width 40 height 14
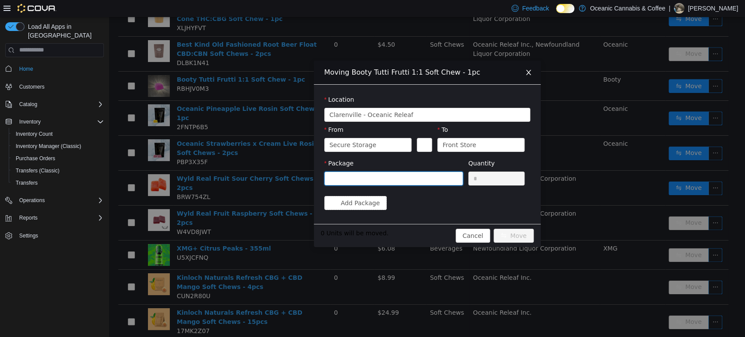
click at [372, 176] on div at bounding box center [391, 178] width 123 height 13
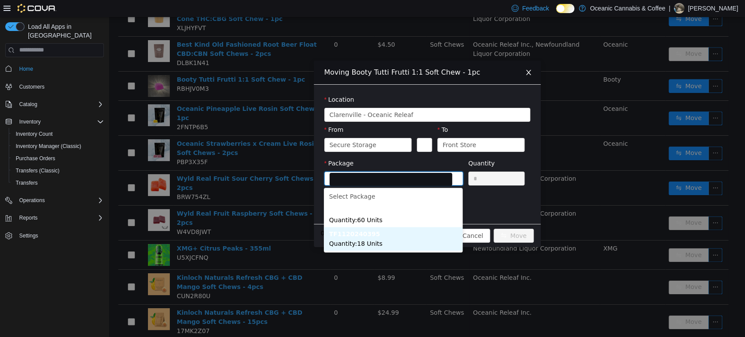
click at [361, 233] on strong "TF1120240395" at bounding box center [354, 233] width 51 height 7
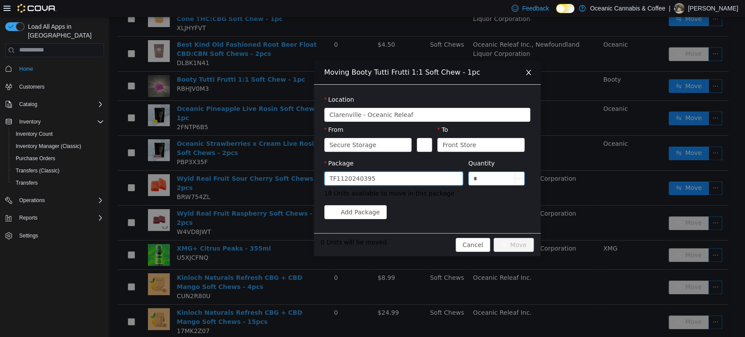
click at [496, 176] on input "*" at bounding box center [497, 178] width 56 height 13
type input "**"
click at [494, 237] on button "Move" at bounding box center [514, 244] width 40 height 14
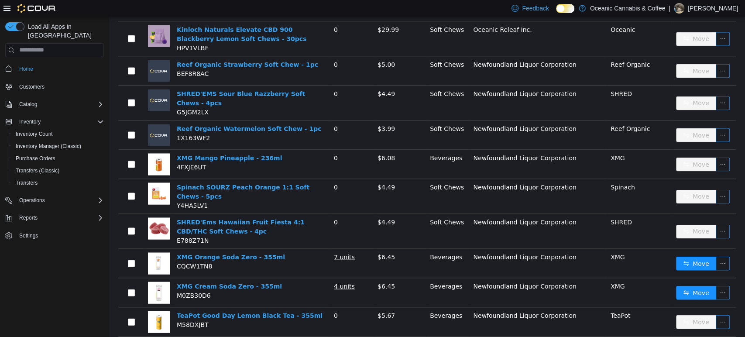
scroll to position [1260, 0]
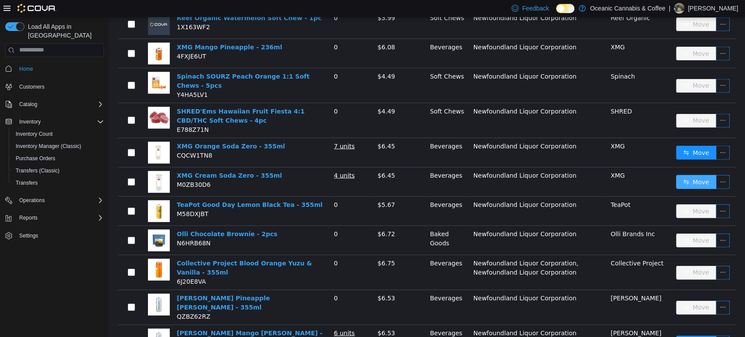
click at [680, 175] on button "Move" at bounding box center [696, 182] width 40 height 14
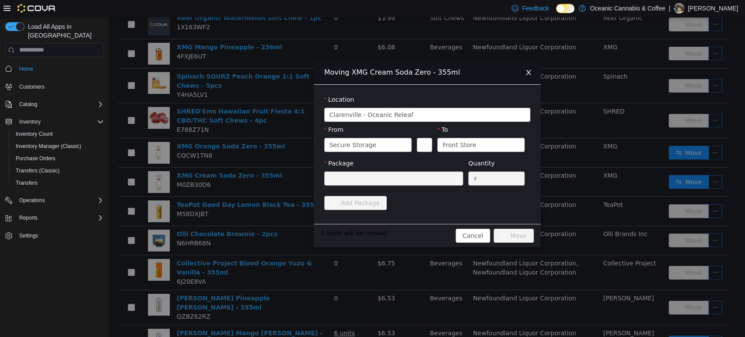
click at [563, 160] on div "Moving XMG Cream Soda Zero - 355ml Location [GEOGRAPHIC_DATA] - [GEOGRAPHIC_DAT…" at bounding box center [427, 177] width 636 height 320
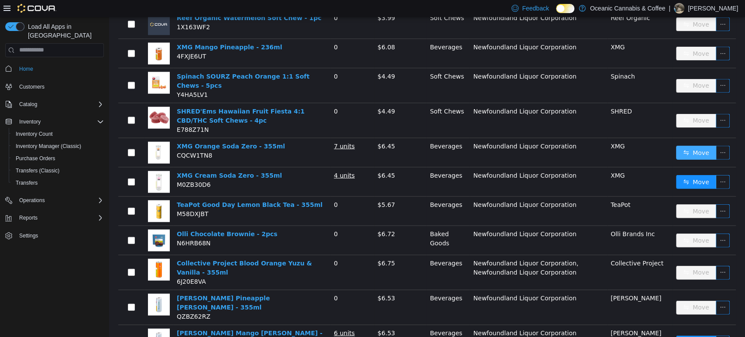
click at [677, 145] on button "Move" at bounding box center [696, 152] width 40 height 14
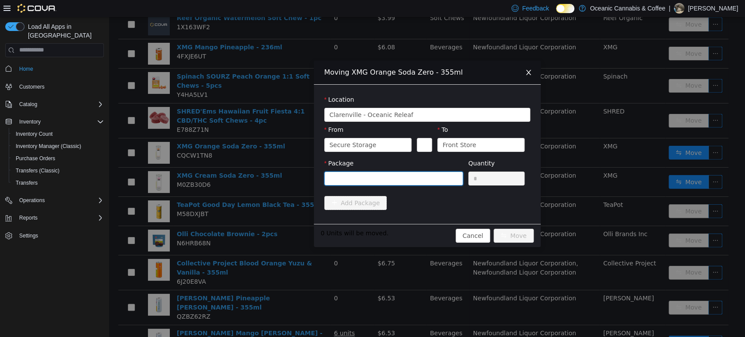
click at [409, 176] on div at bounding box center [391, 178] width 123 height 13
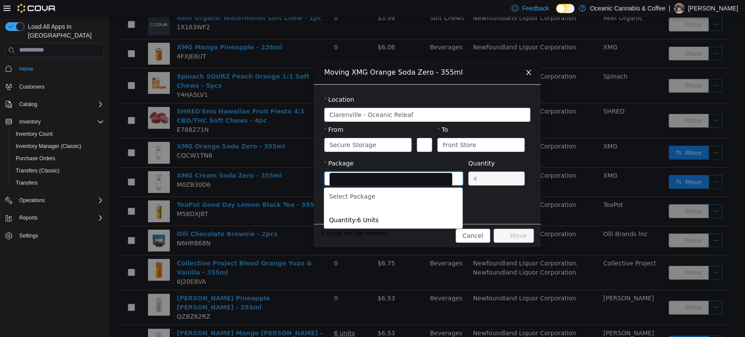
click at [588, 163] on div "Moving XMG Orange Soda Zero - 355ml Location [GEOGRAPHIC_DATA] - [GEOGRAPHIC_DA…" at bounding box center [427, 177] width 636 height 320
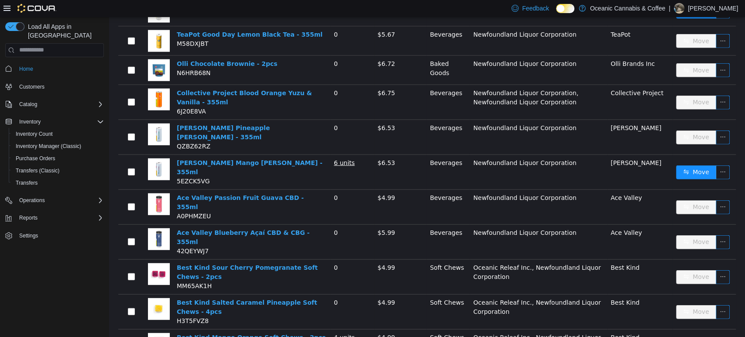
scroll to position [1441, 0]
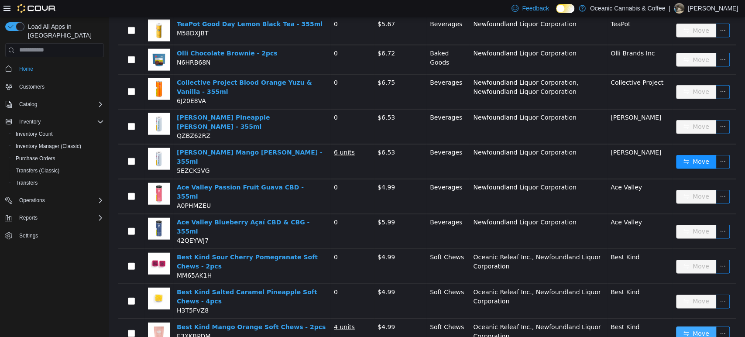
click at [691, 326] on button "Move" at bounding box center [696, 333] width 40 height 14
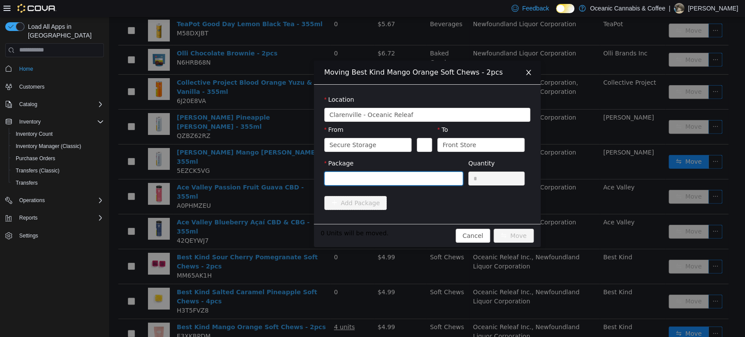
click at [402, 173] on div at bounding box center [391, 178] width 123 height 13
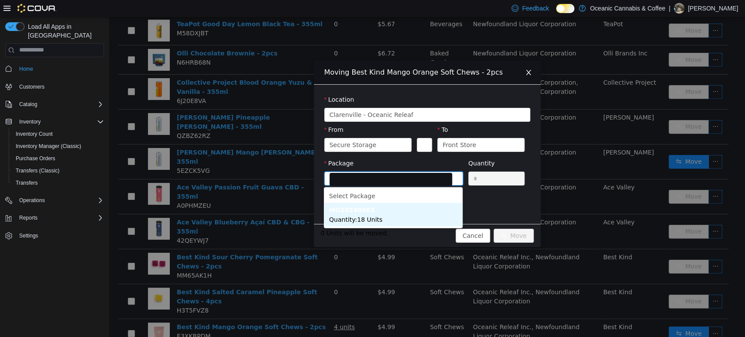
click at [379, 216] on li "MO20240363 Quantity : 18 Units" at bounding box center [393, 215] width 139 height 24
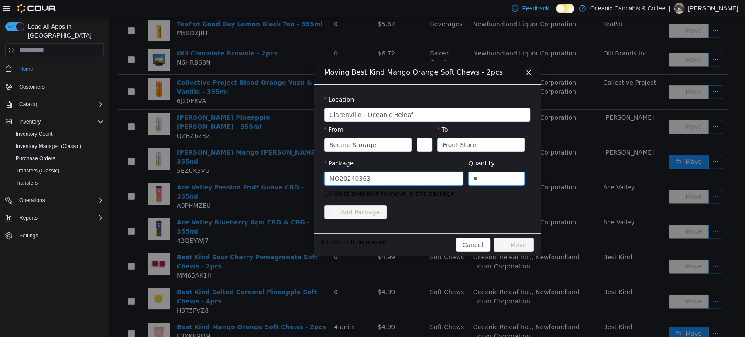
click at [484, 180] on input "*" at bounding box center [497, 178] width 56 height 13
type input "*"
click at [524, 241] on button "Move" at bounding box center [514, 244] width 40 height 14
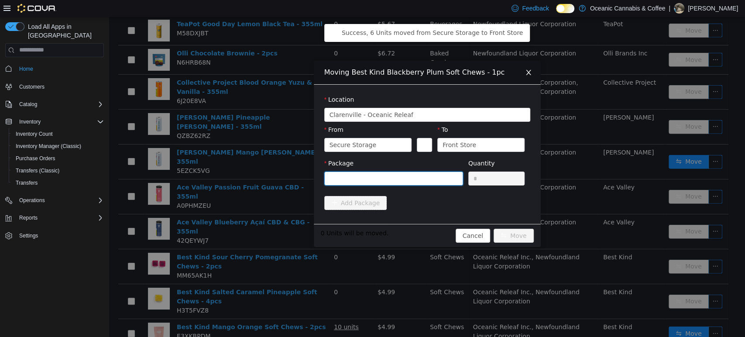
click at [432, 173] on div at bounding box center [391, 178] width 123 height 13
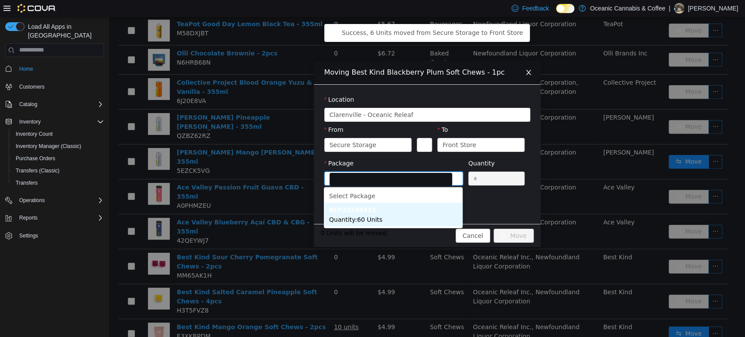
click at [397, 212] on li "BLP20250415 Quantity : 60 Units" at bounding box center [393, 215] width 139 height 24
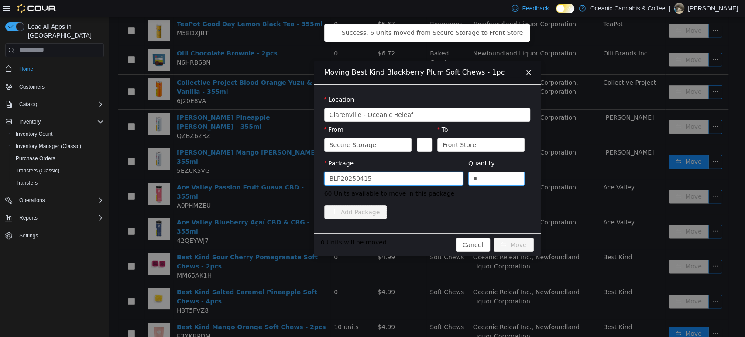
click at [481, 178] on input "*" at bounding box center [497, 178] width 56 height 13
type input "**"
click at [494, 237] on button "Move" at bounding box center [514, 244] width 40 height 14
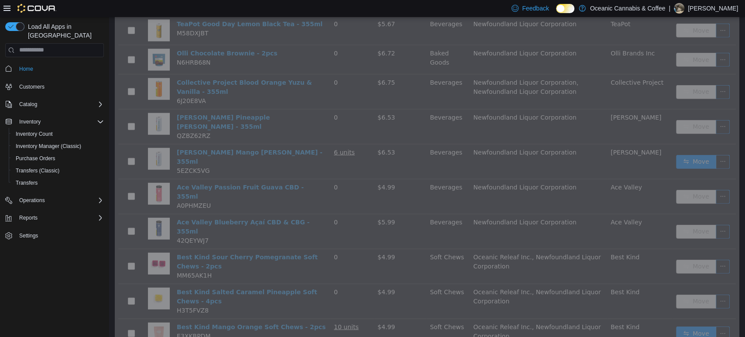
scroll to position [1052, 0]
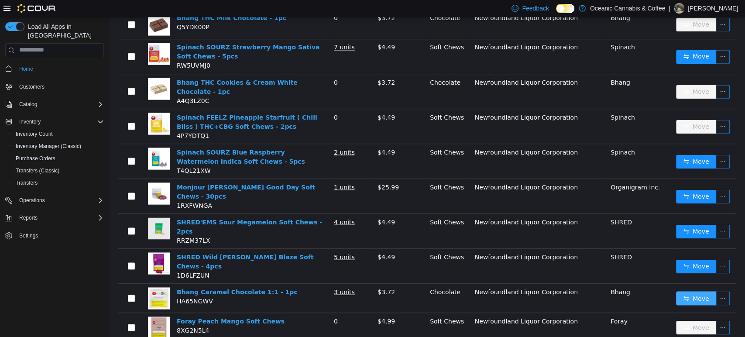
click at [682, 291] on button "Move" at bounding box center [696, 298] width 40 height 14
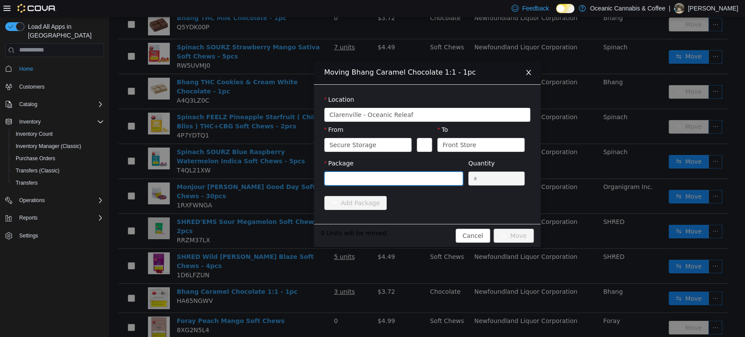
click at [344, 177] on div at bounding box center [391, 178] width 123 height 13
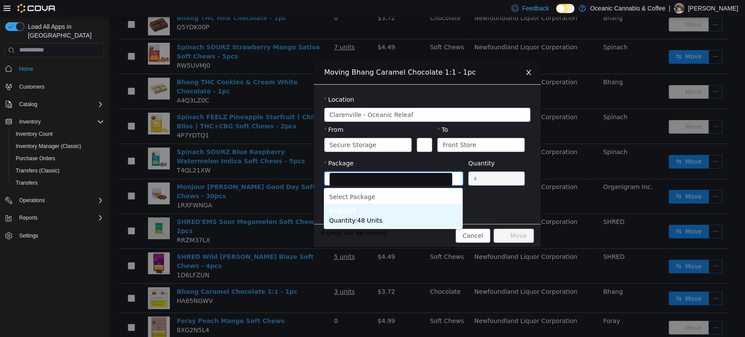
drag, startPoint x: 367, startPoint y: 209, endPoint x: 371, endPoint y: 210, distance: 4.4
click at [367, 210] on li "BCD169 Quantity : 48 Units" at bounding box center [393, 215] width 139 height 24
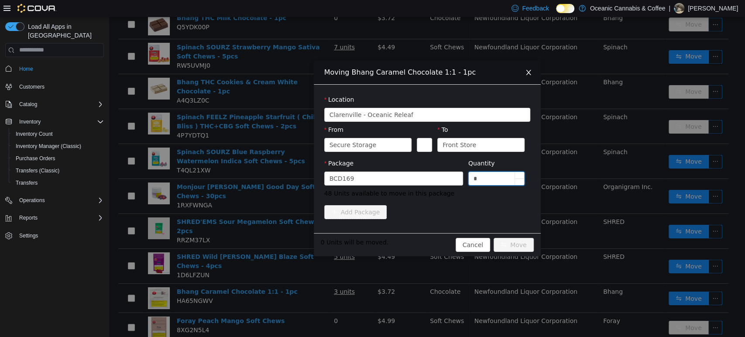
click at [478, 177] on input "*" at bounding box center [497, 178] width 56 height 13
type input "**"
click at [494, 237] on button "Move" at bounding box center [514, 244] width 40 height 14
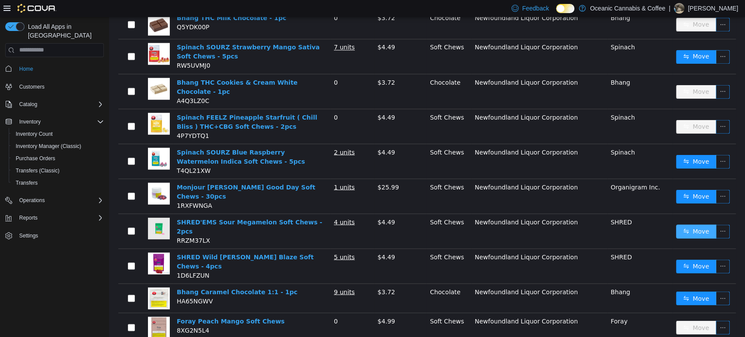
click at [676, 224] on button "Move" at bounding box center [696, 231] width 40 height 14
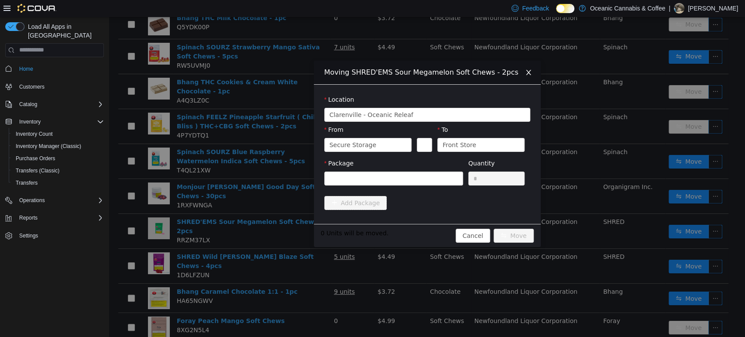
click at [183, 172] on div "Moving SHRED'EMS Sour Megamelon Soft Chews - 2pcs Location [GEOGRAPHIC_DATA] - …" at bounding box center [427, 177] width 636 height 320
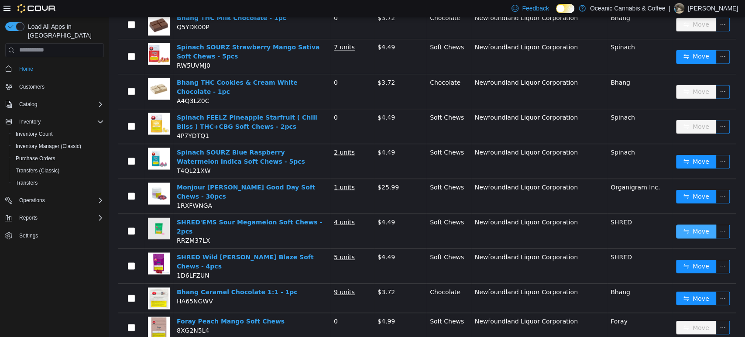
click at [694, 224] on button "Move" at bounding box center [696, 231] width 40 height 14
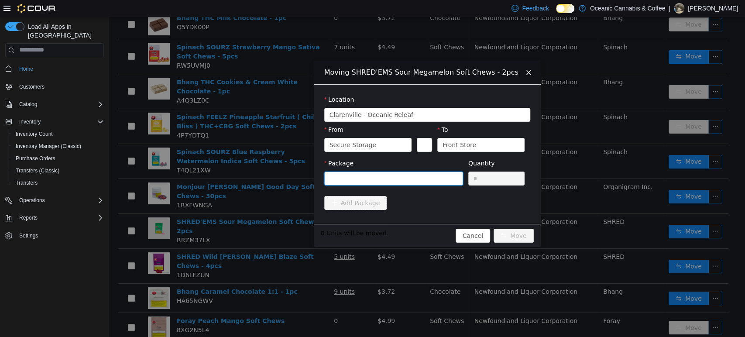
click at [412, 182] on div at bounding box center [391, 178] width 123 height 13
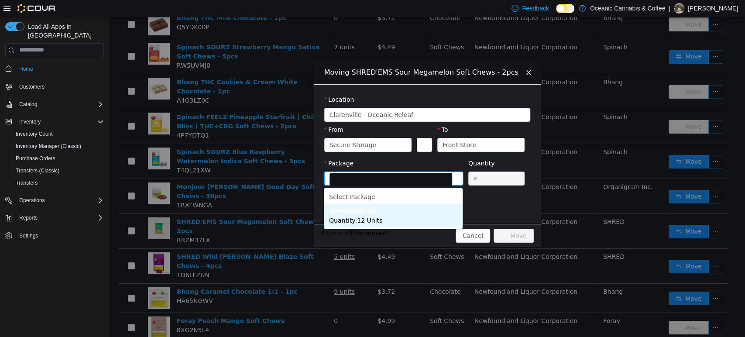
click at [372, 216] on span "Quantity : 12 Units" at bounding box center [355, 219] width 53 height 7
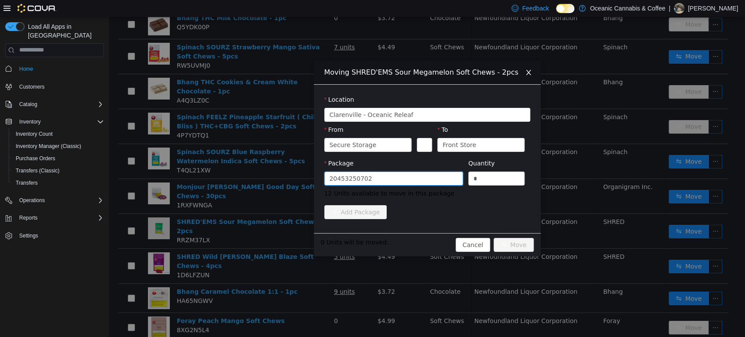
click at [290, 167] on div "Moving SHRED'EMS Sour Megamelon Soft Chews - 2pcs Location [GEOGRAPHIC_DATA] - …" at bounding box center [427, 177] width 636 height 320
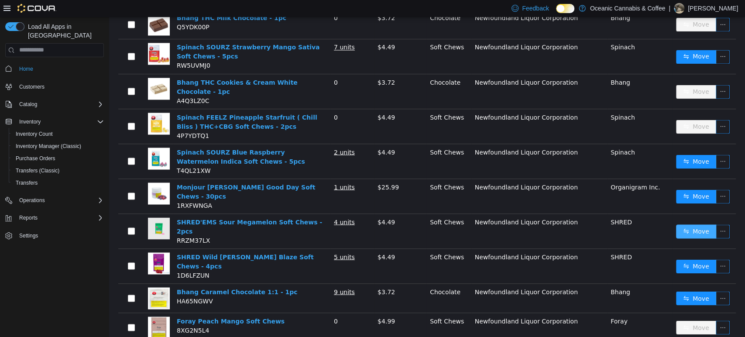
click at [678, 224] on button "Move" at bounding box center [696, 231] width 40 height 14
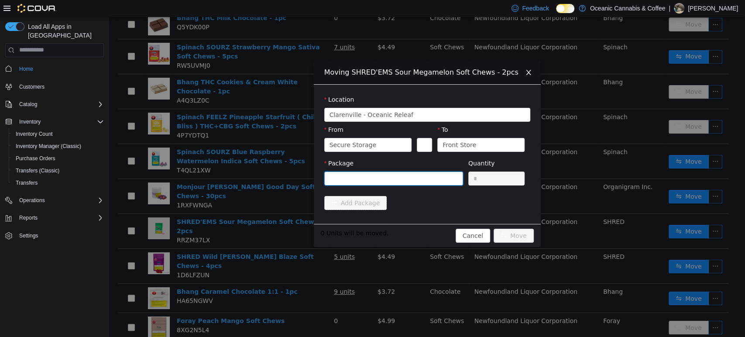
click at [363, 178] on div at bounding box center [391, 178] width 123 height 13
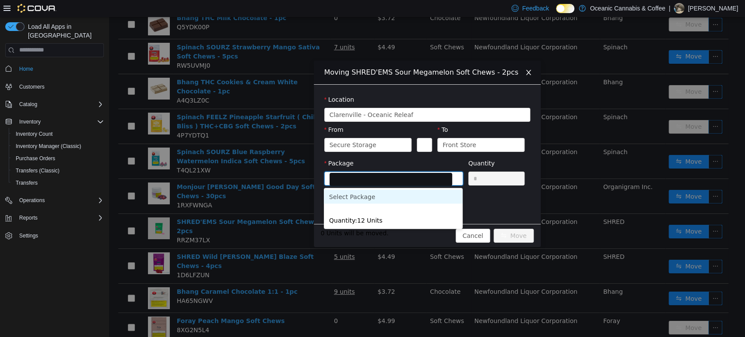
click at [276, 191] on div "Moving SHRED'EMS Sour Megamelon Soft Chews - 2pcs Location [GEOGRAPHIC_DATA] - …" at bounding box center [427, 177] width 636 height 320
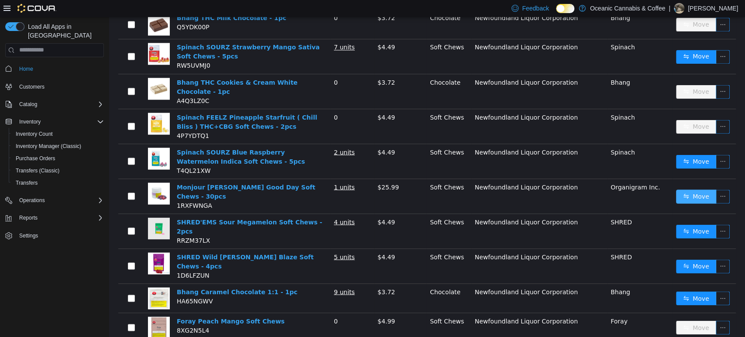
click at [682, 189] on button "Move" at bounding box center [696, 196] width 40 height 14
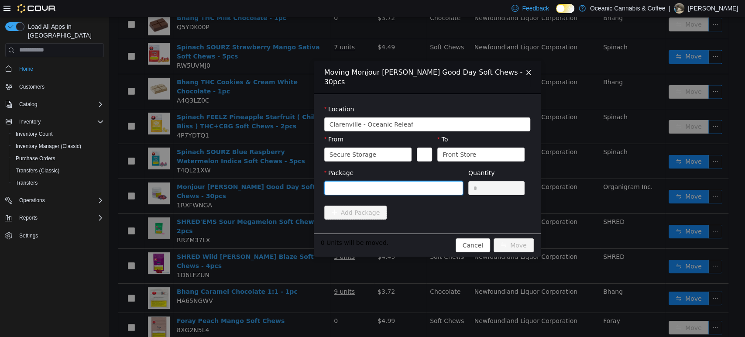
click at [386, 183] on div at bounding box center [391, 187] width 123 height 13
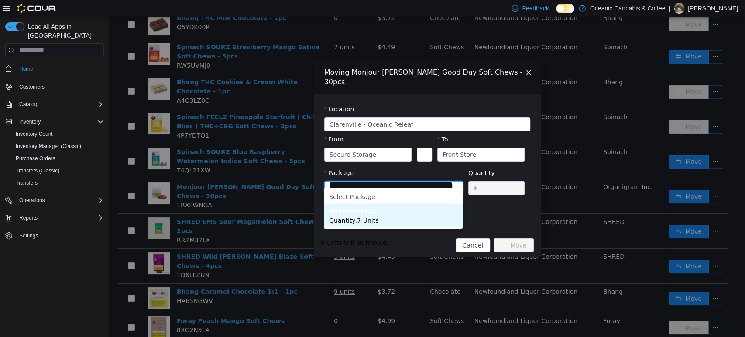
click at [348, 216] on span "Quantity : 7 Units" at bounding box center [353, 219] width 49 height 7
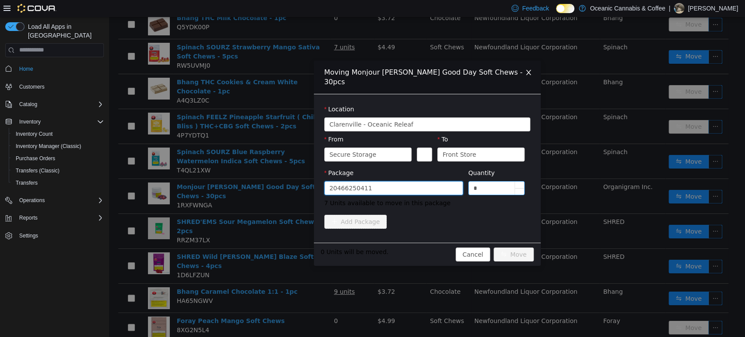
click at [481, 181] on input "*" at bounding box center [497, 187] width 56 height 13
type input "**"
click at [494, 247] on button "Move" at bounding box center [514, 254] width 40 height 14
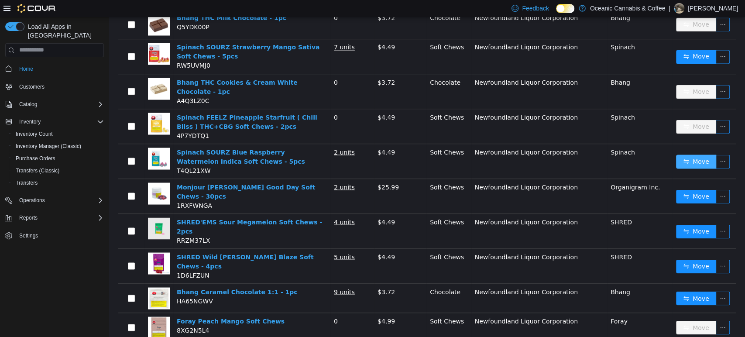
click at [697, 154] on button "Move" at bounding box center [696, 161] width 40 height 14
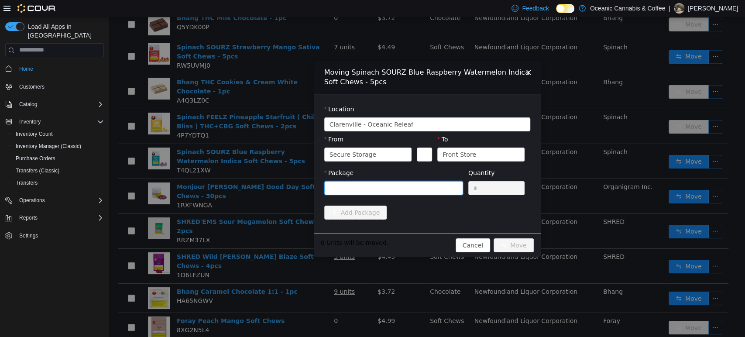
click at [388, 193] on div at bounding box center [391, 187] width 123 height 13
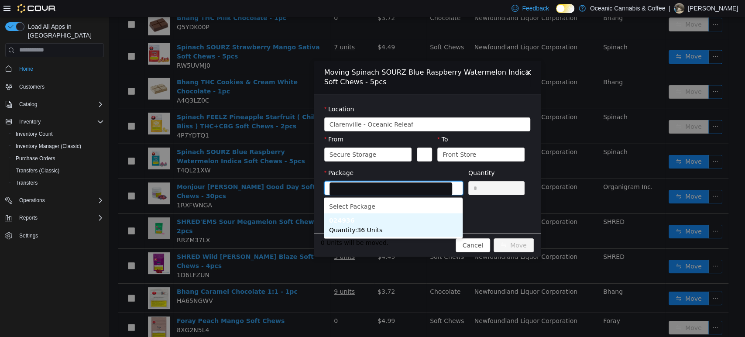
click at [390, 223] on li "024936 Quantity : 36 Units" at bounding box center [393, 225] width 139 height 24
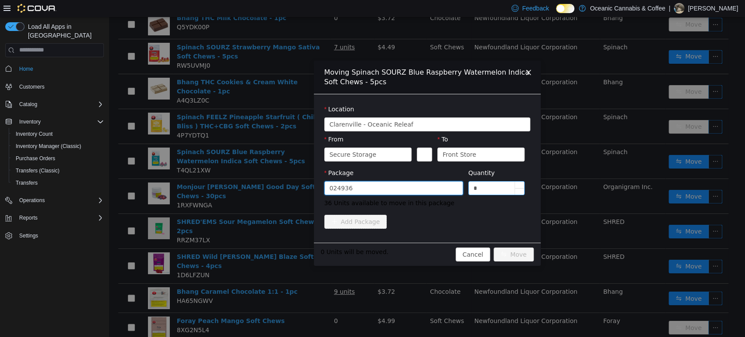
click at [487, 182] on input "*" at bounding box center [497, 187] width 56 height 13
type input "**"
click at [494, 247] on button "Move" at bounding box center [514, 254] width 40 height 14
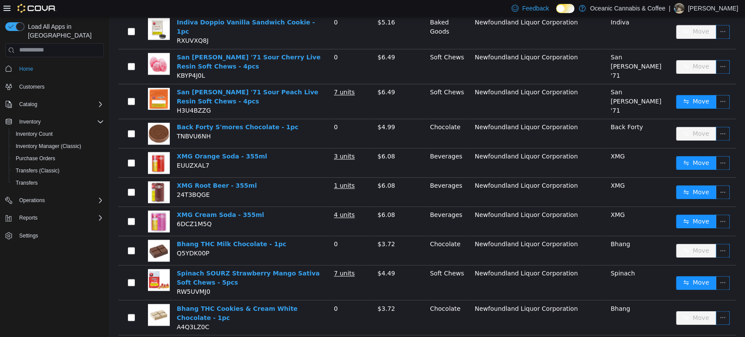
scroll to position [810, 0]
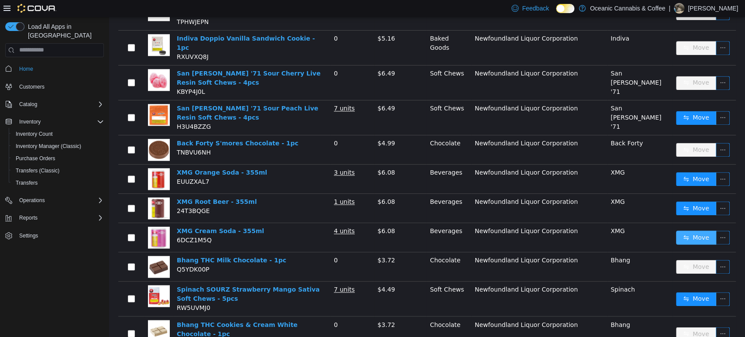
click at [690, 230] on button "Move" at bounding box center [696, 237] width 40 height 14
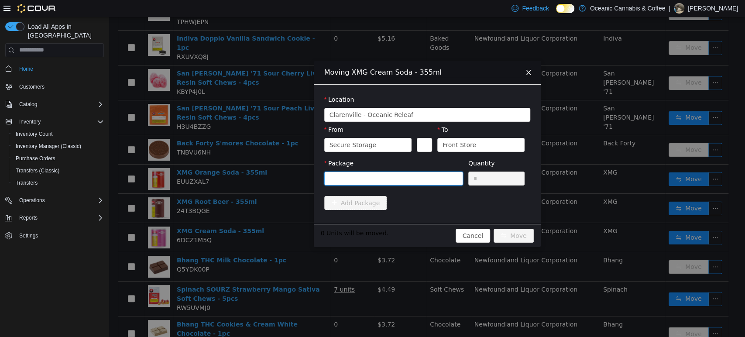
click at [378, 175] on div at bounding box center [391, 178] width 123 height 13
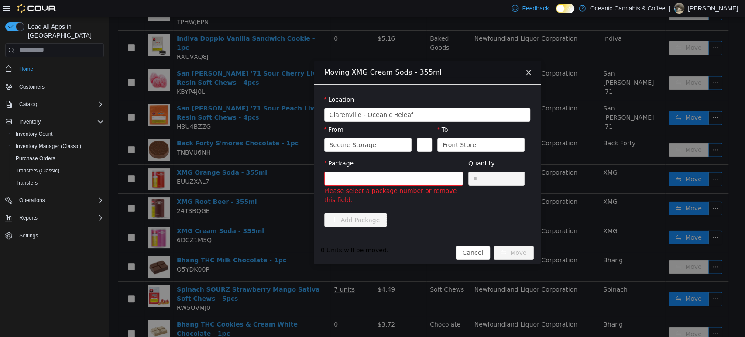
click at [304, 178] on div "Moving XMG Cream Soda - 355ml Location [GEOGRAPHIC_DATA] - [GEOGRAPHIC_DATA] Re…" at bounding box center [427, 177] width 636 height 320
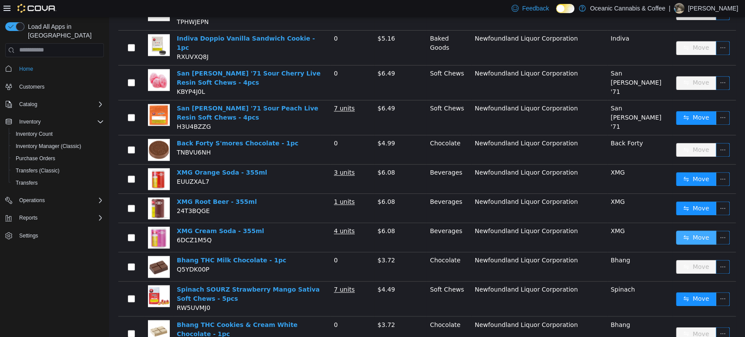
click at [693, 230] on button "Move" at bounding box center [696, 237] width 40 height 14
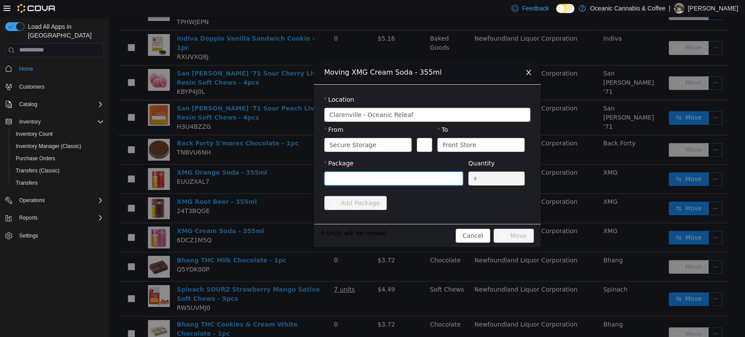
click at [365, 176] on div at bounding box center [391, 178] width 123 height 13
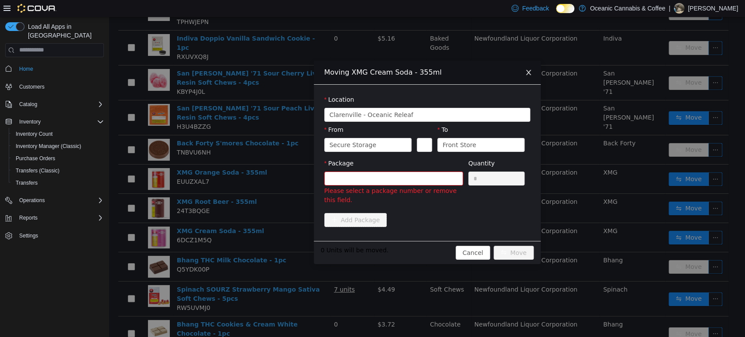
click at [255, 219] on div "Moving XMG Cream Soda - 355ml Location [GEOGRAPHIC_DATA] - [GEOGRAPHIC_DATA] Re…" at bounding box center [427, 177] width 636 height 320
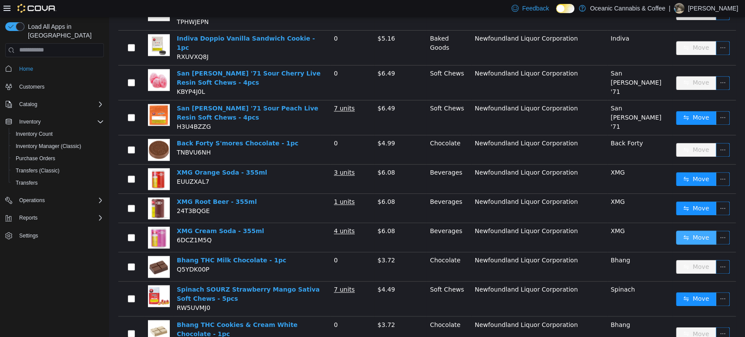
click at [693, 230] on button "Move" at bounding box center [696, 237] width 40 height 14
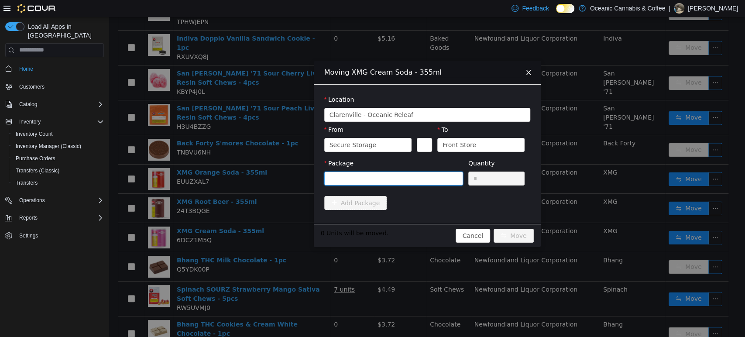
click at [395, 179] on div at bounding box center [391, 178] width 123 height 13
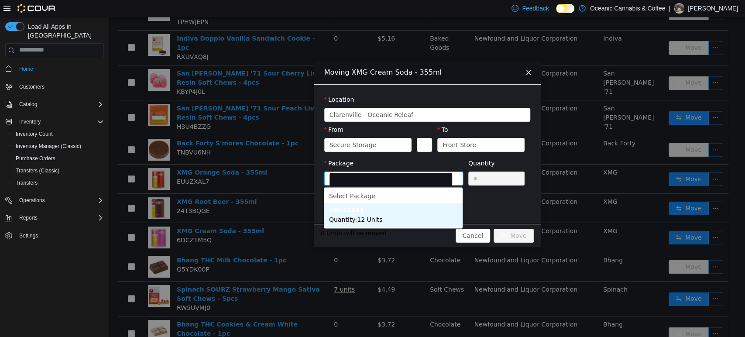
click at [355, 213] on li "H0013383 Quantity : 12 Units" at bounding box center [393, 215] width 139 height 24
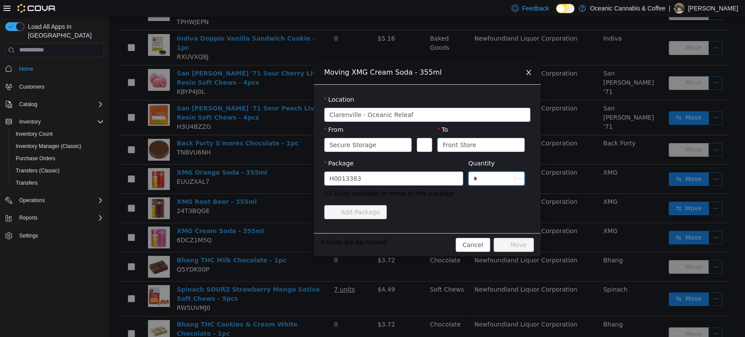
click at [500, 175] on input "*" at bounding box center [497, 178] width 56 height 13
click at [226, 159] on div "Moving XMG Cream Soda - 355ml Location [GEOGRAPHIC_DATA] - [GEOGRAPHIC_DATA] Re…" at bounding box center [427, 177] width 636 height 320
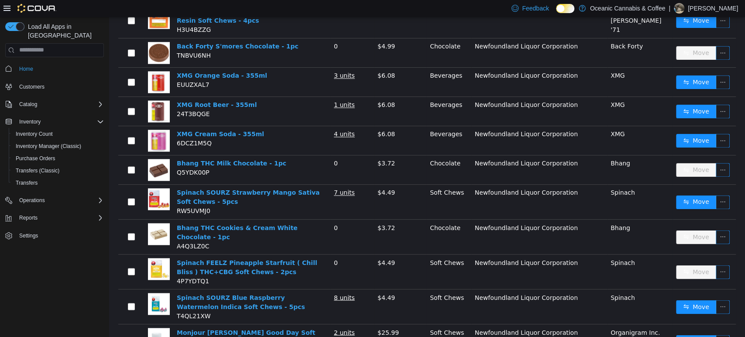
scroll to position [858, 0]
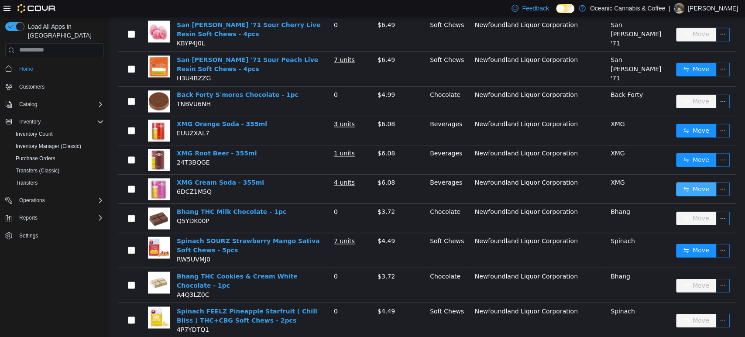
click at [692, 174] on td "Move" at bounding box center [704, 188] width 63 height 29
click at [689, 182] on button "Move" at bounding box center [696, 189] width 40 height 14
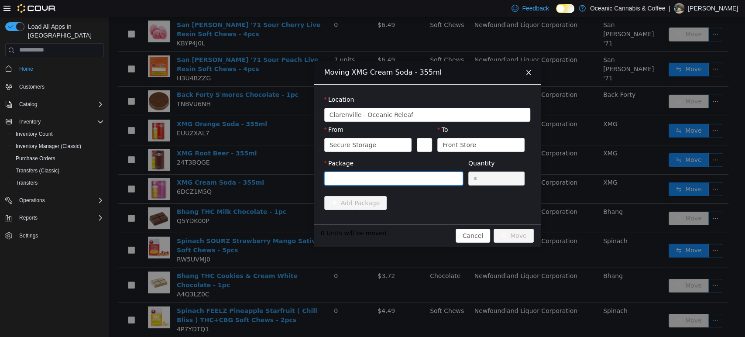
click at [376, 181] on div at bounding box center [391, 178] width 123 height 13
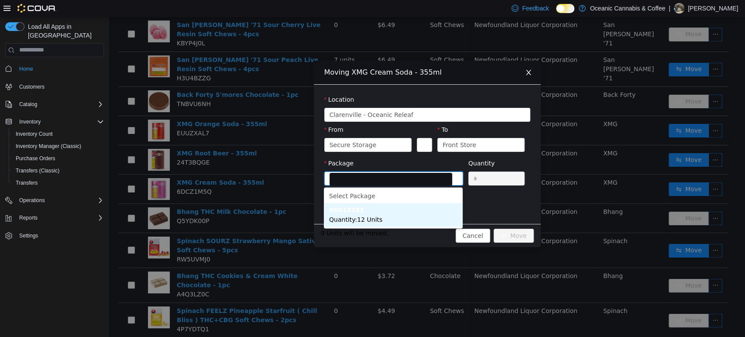
click at [367, 213] on li "H0013383 Quantity : 12 Units" at bounding box center [393, 215] width 139 height 24
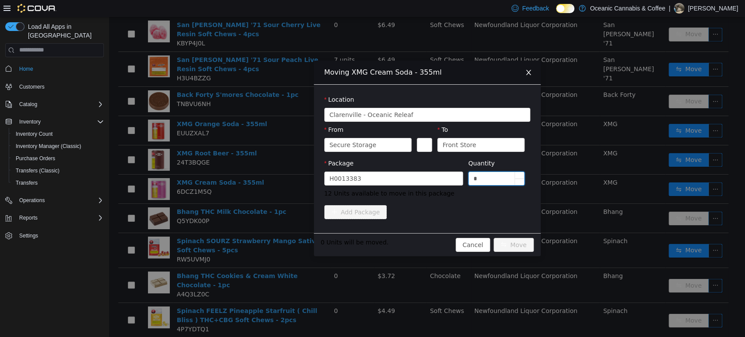
click at [485, 182] on input "*" at bounding box center [497, 178] width 56 height 13
type input "**"
click at [494, 237] on button "Move" at bounding box center [514, 244] width 40 height 14
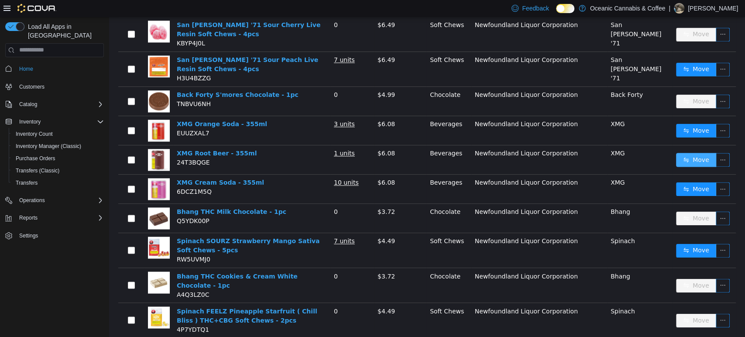
click at [677, 152] on button "Move" at bounding box center [696, 159] width 40 height 14
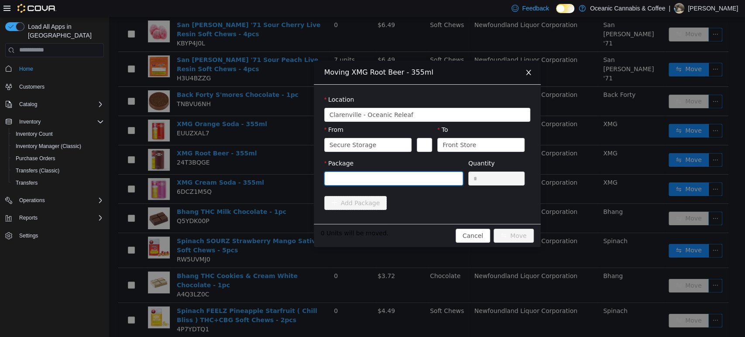
click at [341, 181] on div at bounding box center [391, 178] width 123 height 13
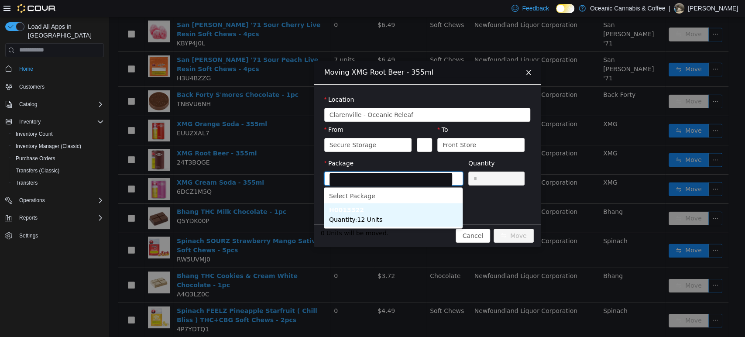
click at [354, 223] on span "Quantity : 12 Units" at bounding box center [355, 219] width 53 height 7
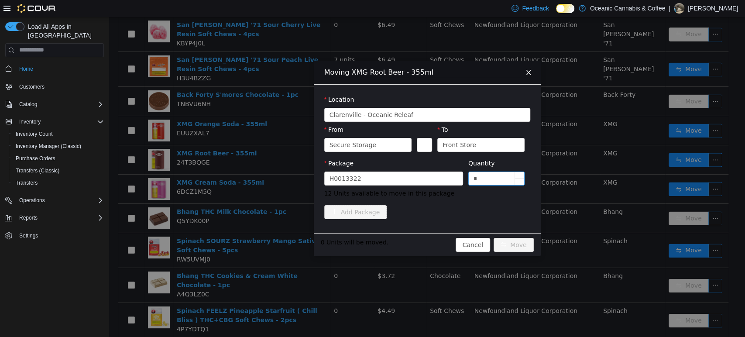
drag, startPoint x: 500, startPoint y: 167, endPoint x: 497, endPoint y: 178, distance: 11.6
click at [499, 174] on div "Quantity *" at bounding box center [496, 173] width 57 height 30
click at [497, 178] on input "*" at bounding box center [497, 178] width 56 height 13
type input "**"
click at [494, 237] on button "Move" at bounding box center [514, 244] width 40 height 14
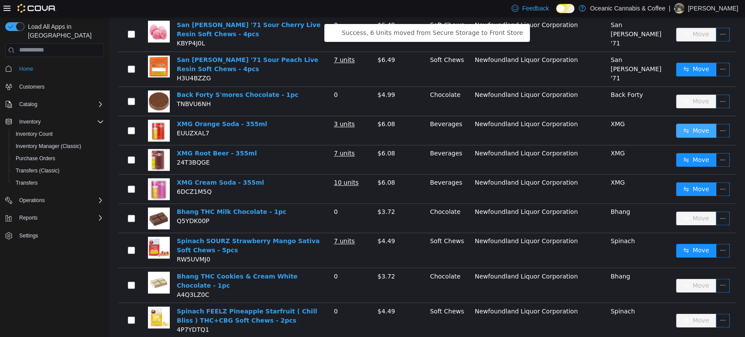
click at [697, 123] on button "Move" at bounding box center [696, 130] width 40 height 14
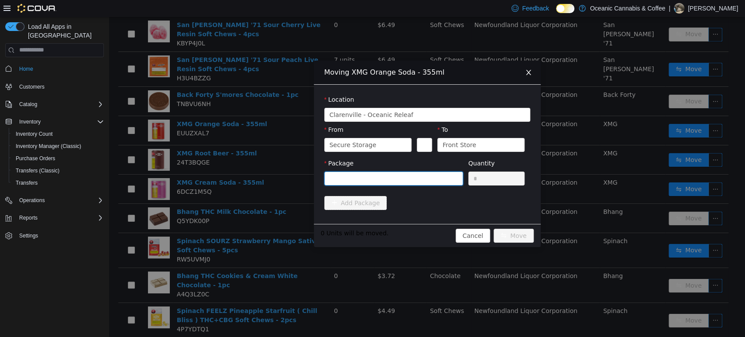
click at [393, 180] on div at bounding box center [391, 178] width 123 height 13
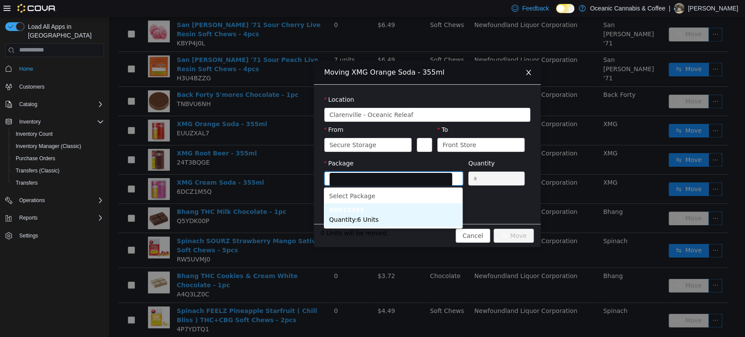
drag, startPoint x: 359, startPoint y: 219, endPoint x: 412, endPoint y: 204, distance: 54.7
click at [360, 219] on span "Quantity : 6 Units" at bounding box center [353, 219] width 49 height 7
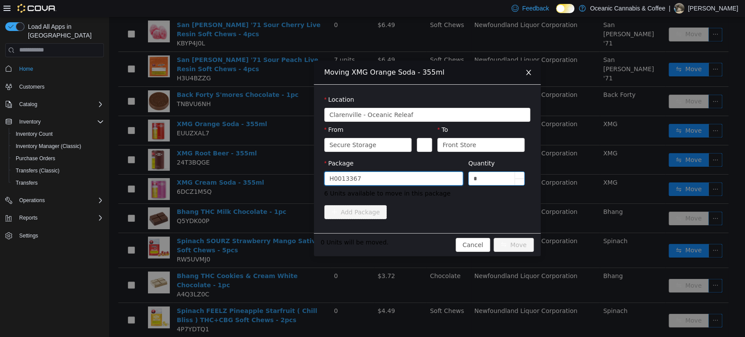
click at [507, 172] on input "*" at bounding box center [497, 178] width 56 height 13
type input "**"
click at [494, 237] on button "Move" at bounding box center [514, 244] width 40 height 14
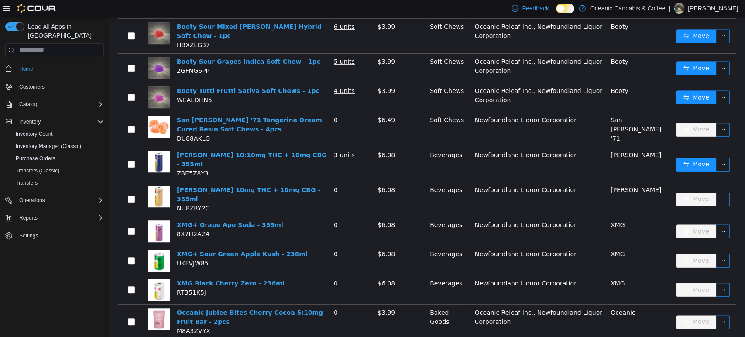
scroll to position [325, 0]
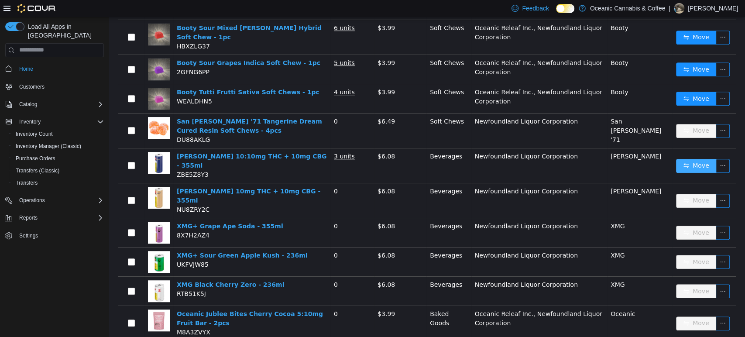
click at [698, 158] on button "Move" at bounding box center [696, 165] width 40 height 14
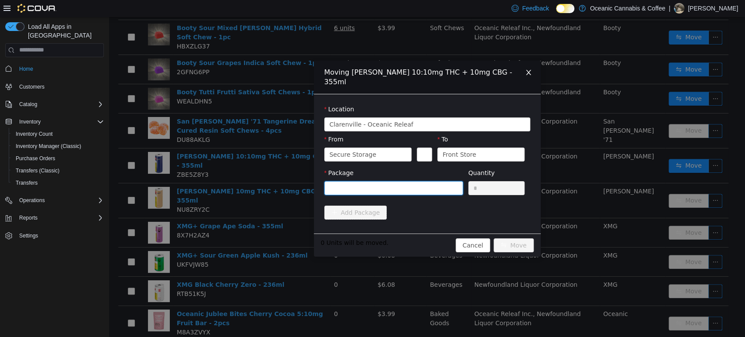
click at [348, 181] on div at bounding box center [391, 187] width 123 height 13
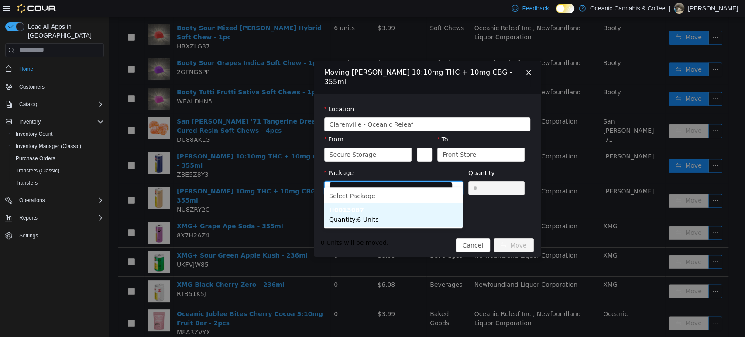
click at [358, 211] on li "H0013087 Quantity : 6 Units" at bounding box center [393, 215] width 139 height 24
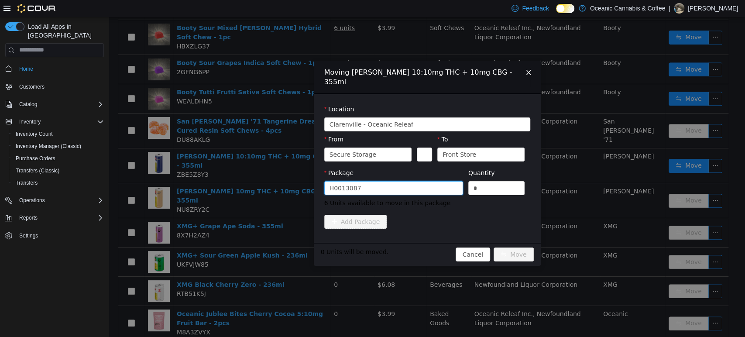
click at [485, 170] on div "Quantity" at bounding box center [496, 174] width 57 height 13
click at [520, 189] on icon "icon: down" at bounding box center [519, 190] width 3 height 3
click at [505, 182] on input "*" at bounding box center [497, 187] width 56 height 13
type input "**"
click at [494, 247] on button "Move" at bounding box center [514, 254] width 40 height 14
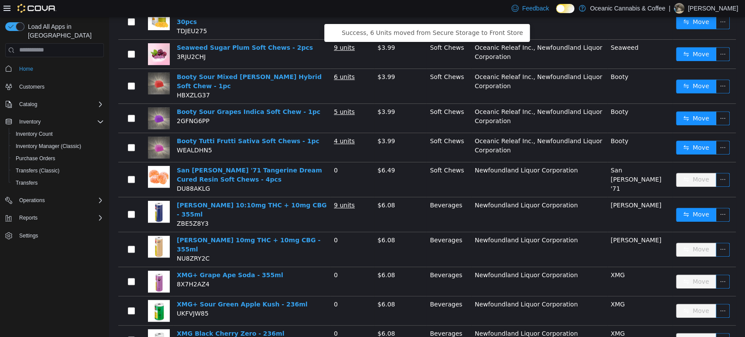
scroll to position [227, 0]
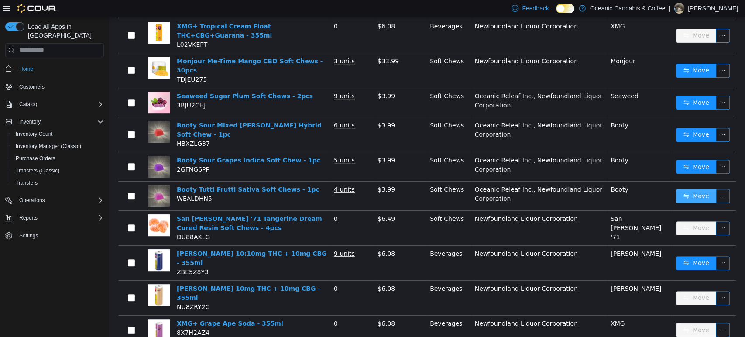
click at [691, 189] on button "Move" at bounding box center [696, 196] width 40 height 14
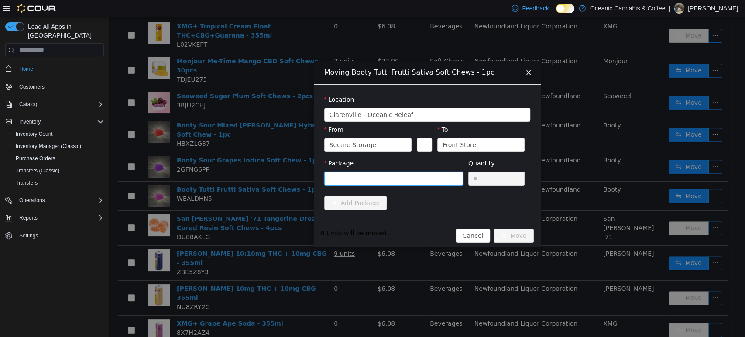
click at [378, 180] on div at bounding box center [391, 178] width 123 height 13
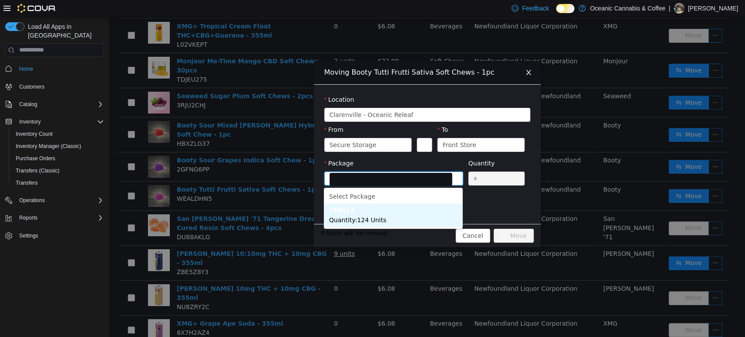
click at [378, 216] on span "Quantity : 124 Units" at bounding box center [357, 219] width 57 height 7
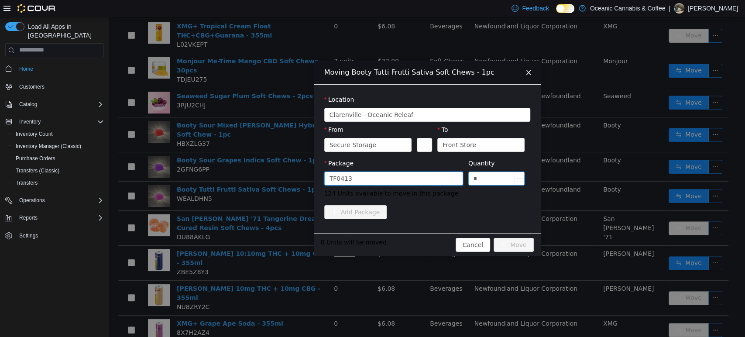
click at [487, 181] on input "*" at bounding box center [497, 178] width 56 height 13
type input "**"
click at [494, 237] on button "Move" at bounding box center [514, 244] width 40 height 14
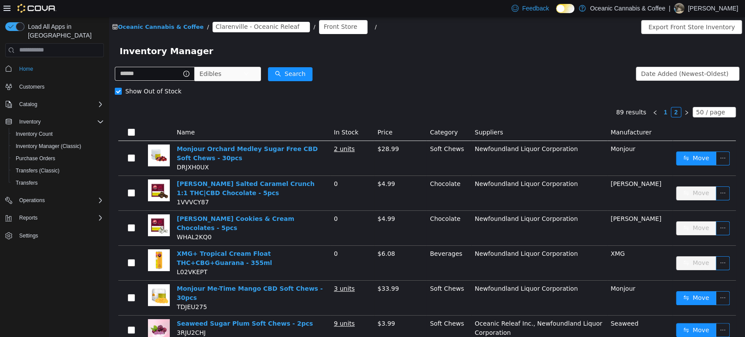
scroll to position [0, 0]
click at [221, 78] on span "Edibles" at bounding box center [210, 73] width 22 height 13
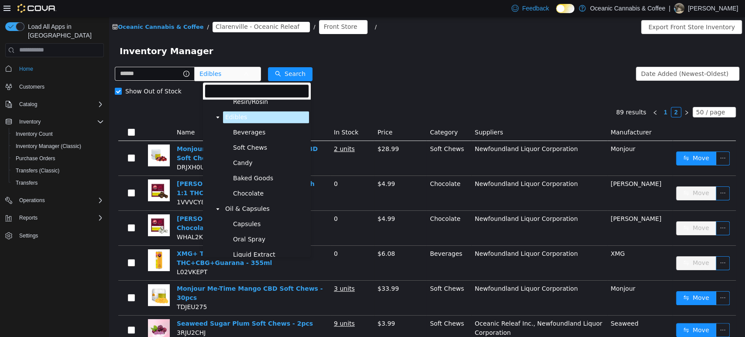
scroll to position [311, 0]
click at [251, 210] on span "Oil & Capsules" at bounding box center [247, 207] width 45 height 7
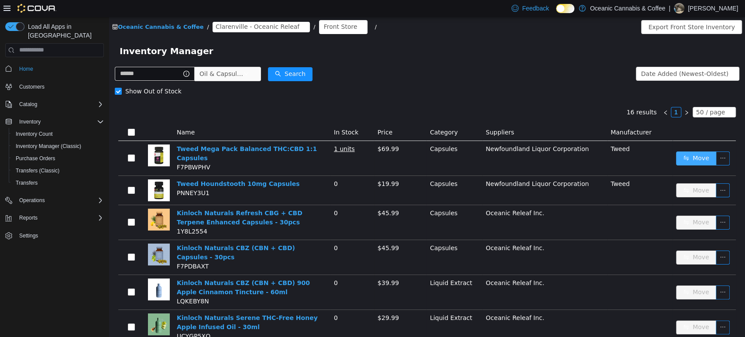
click at [680, 154] on button "Move" at bounding box center [696, 158] width 40 height 14
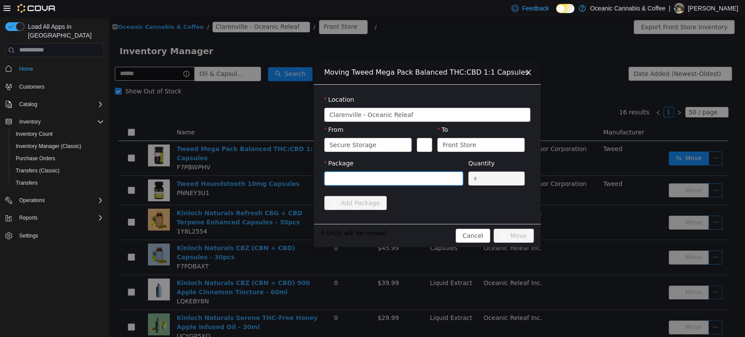
click at [356, 174] on div at bounding box center [391, 178] width 123 height 13
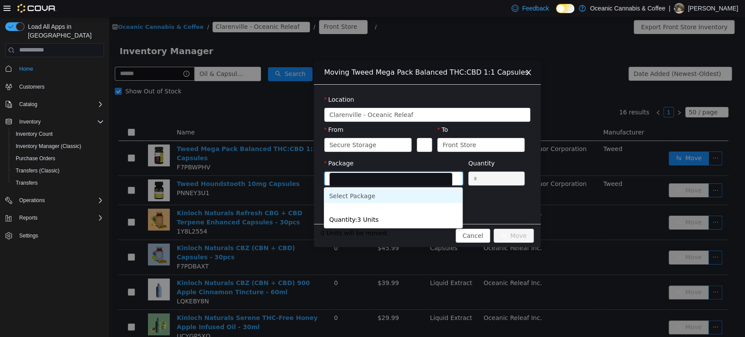
click at [240, 170] on div "Moving Tweed Mega Pack Balanced THC:CBD 1:1 Capsules Location [GEOGRAPHIC_DATA]…" at bounding box center [427, 177] width 636 height 320
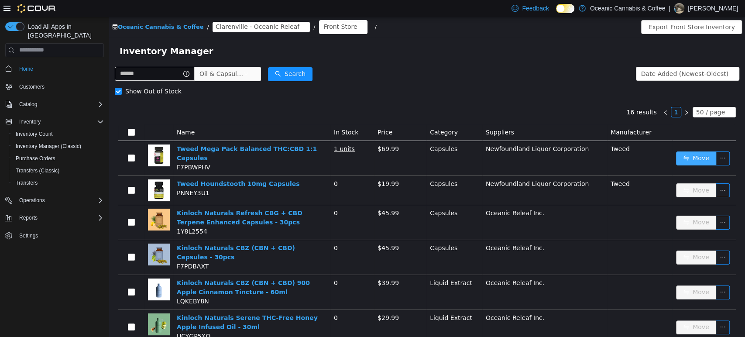
click at [692, 154] on button "Move" at bounding box center [696, 158] width 40 height 14
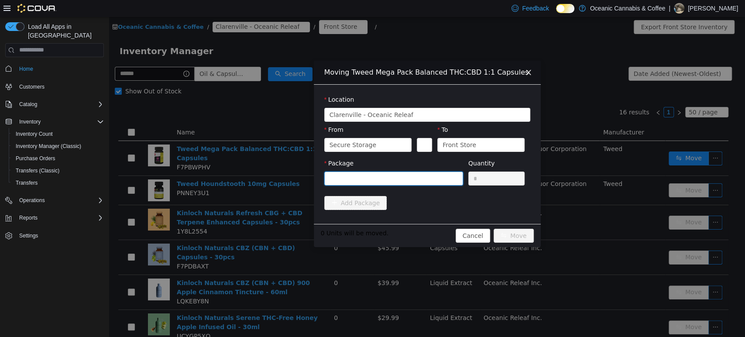
click at [402, 174] on div at bounding box center [391, 178] width 123 height 13
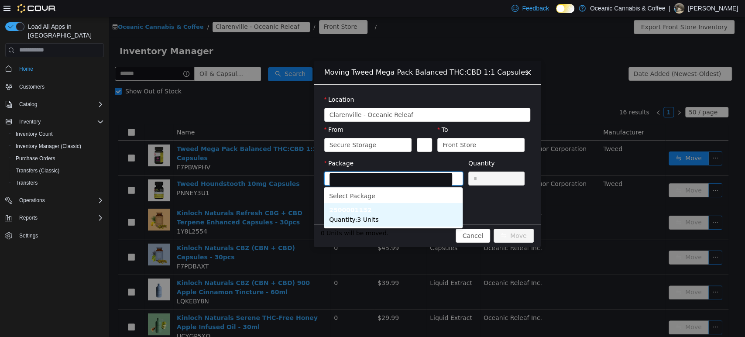
click at [400, 210] on li "2500001132 Quantity : 3 Units" at bounding box center [393, 215] width 139 height 24
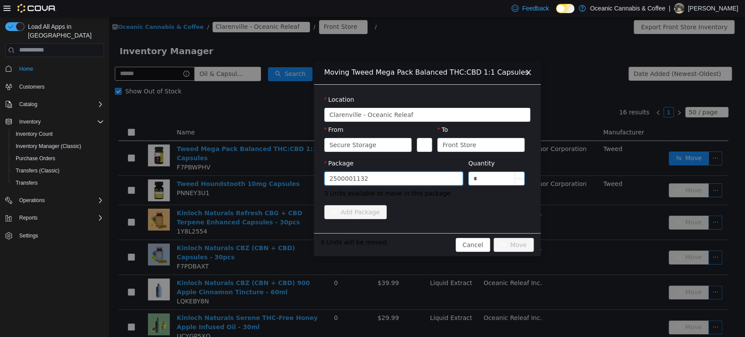
click at [488, 183] on input "*" at bounding box center [497, 178] width 56 height 13
type input "**"
click at [494, 237] on button "Move" at bounding box center [514, 244] width 40 height 14
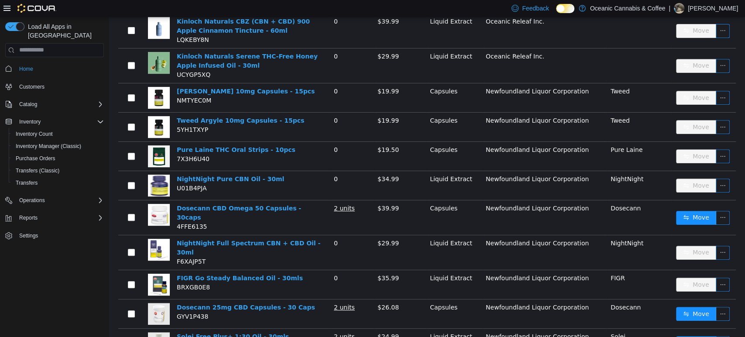
scroll to position [291, 0]
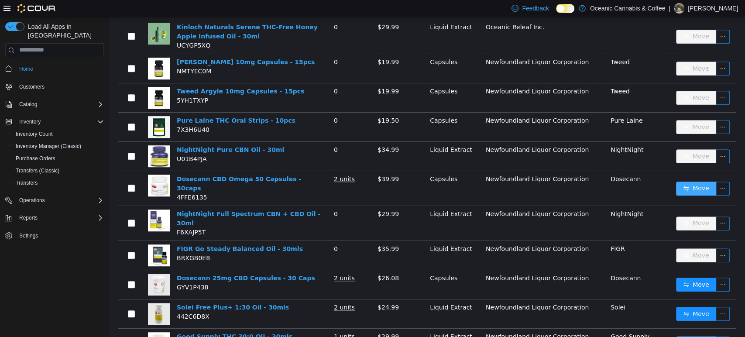
click at [698, 181] on button "Move" at bounding box center [696, 188] width 40 height 14
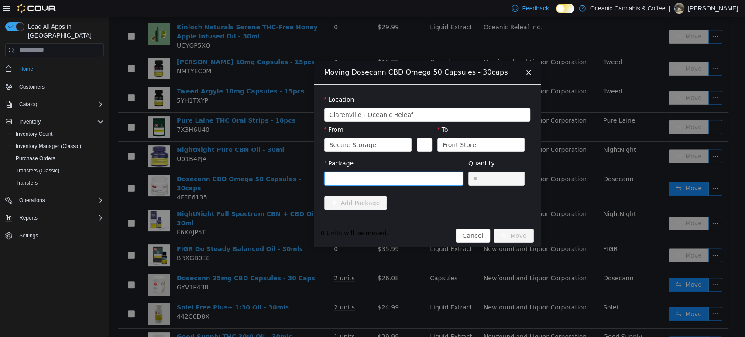
click at [405, 178] on div at bounding box center [391, 178] width 123 height 13
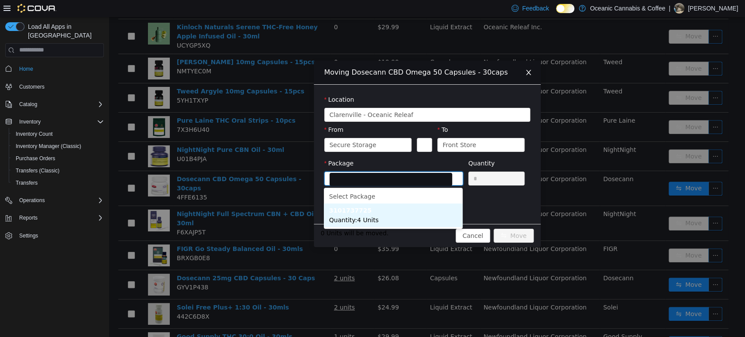
click at [387, 219] on li "3101737725 Quantity : 4 Units" at bounding box center [393, 215] width 139 height 24
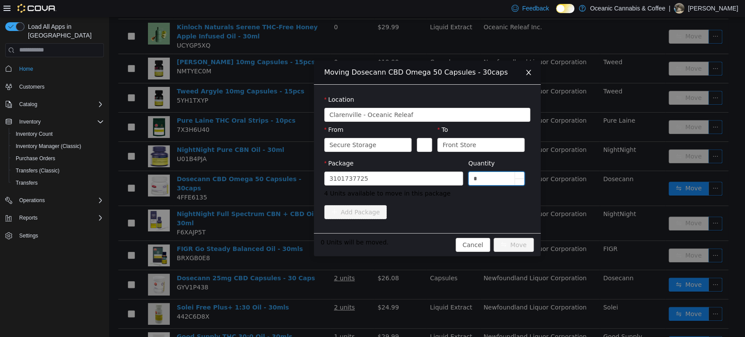
click at [501, 179] on input "*" at bounding box center [497, 178] width 56 height 13
click at [594, 185] on div "Moving Dosecann CBD Omega 50 Capsules - 30caps Location [GEOGRAPHIC_DATA] - Oce…" at bounding box center [427, 177] width 636 height 320
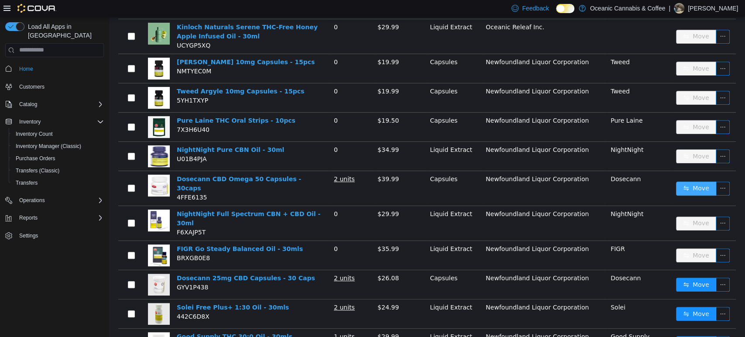
click at [682, 181] on button "Move" at bounding box center [696, 188] width 40 height 14
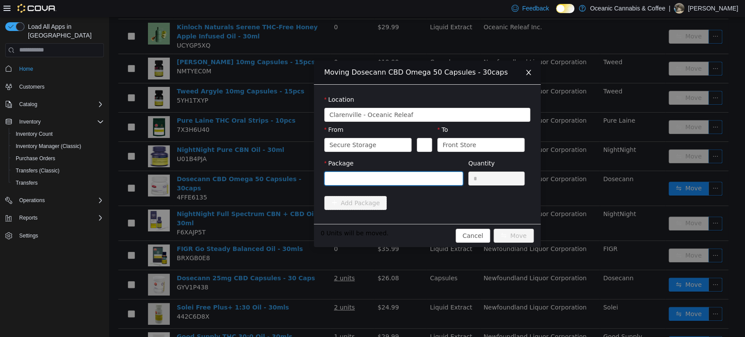
click at [440, 178] on div at bounding box center [391, 178] width 123 height 13
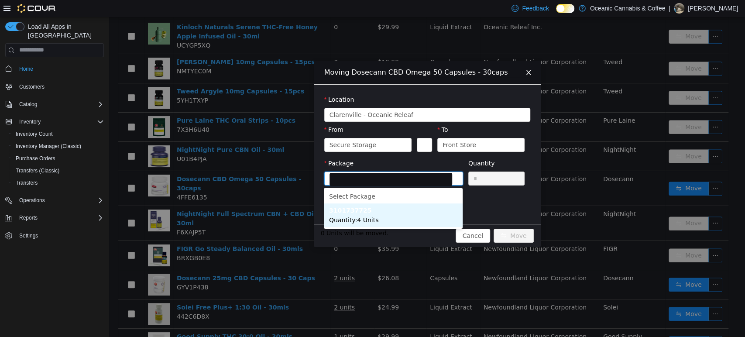
click at [403, 220] on li "3101737725 Quantity : 4 Units" at bounding box center [393, 215] width 139 height 24
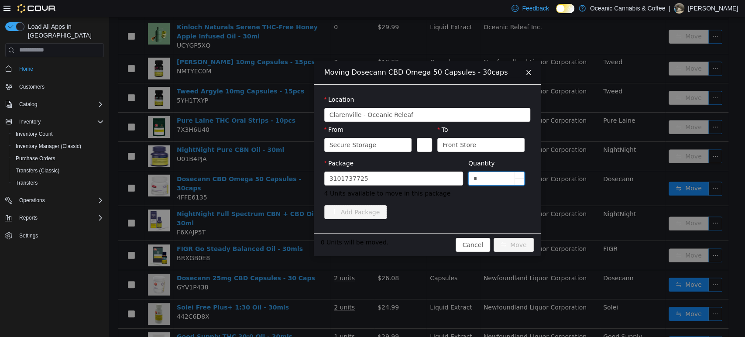
click at [501, 178] on input "*" at bounding box center [497, 178] width 56 height 13
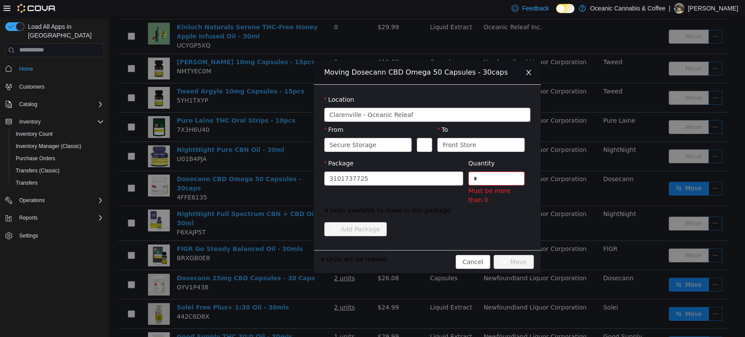
click at [234, 253] on div "Moving Dosecann CBD Omega 50 Capsules - 30caps Location [GEOGRAPHIC_DATA] - Oce…" at bounding box center [427, 177] width 636 height 320
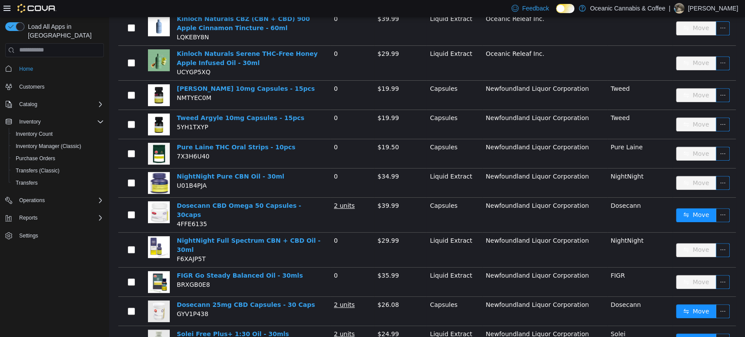
scroll to position [312, 0]
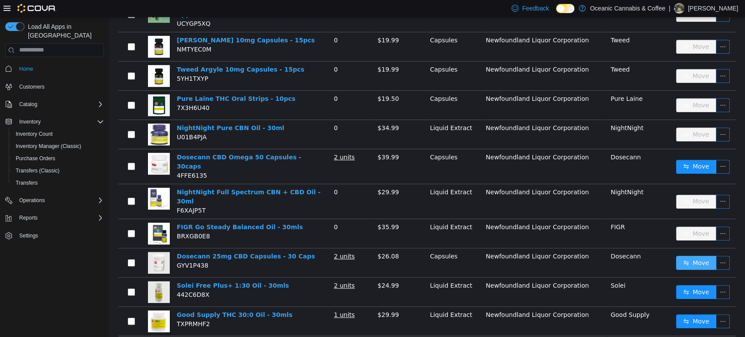
click at [676, 255] on button "Move" at bounding box center [696, 262] width 40 height 14
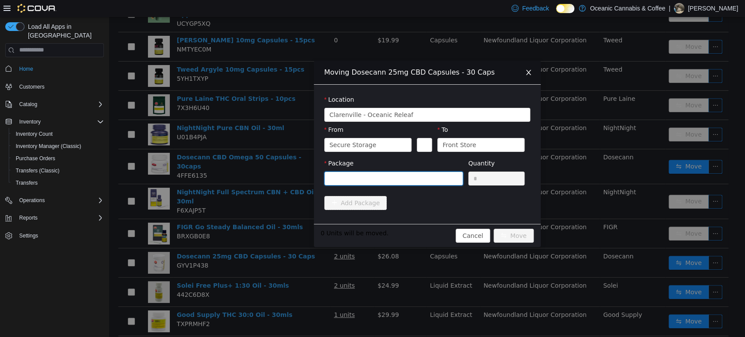
click at [422, 184] on div at bounding box center [393, 178] width 139 height 14
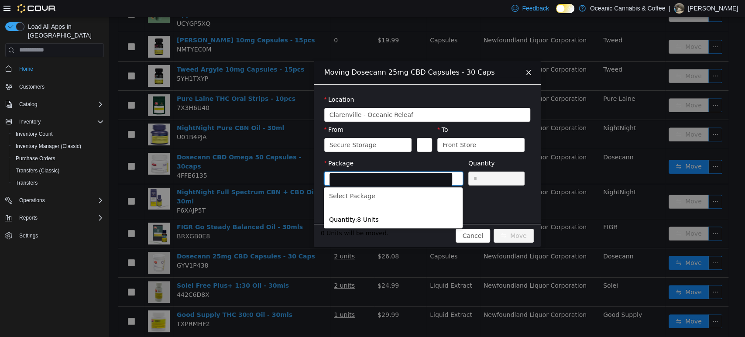
click at [241, 254] on div "Moving Dosecann 25mg CBD Capsules - 30 Caps Location [GEOGRAPHIC_DATA] - [GEOGR…" at bounding box center [427, 177] width 636 height 320
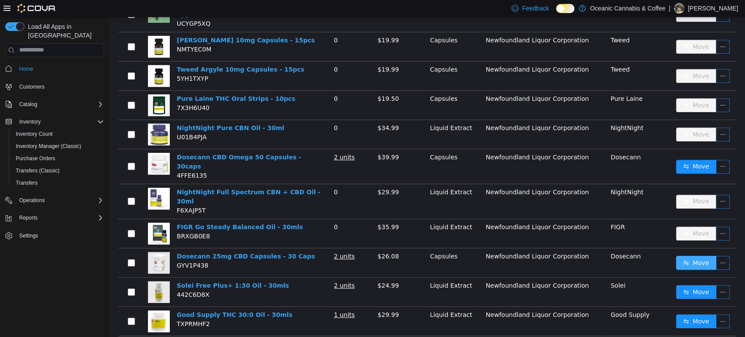
click at [683, 255] on button "Move" at bounding box center [696, 262] width 40 height 14
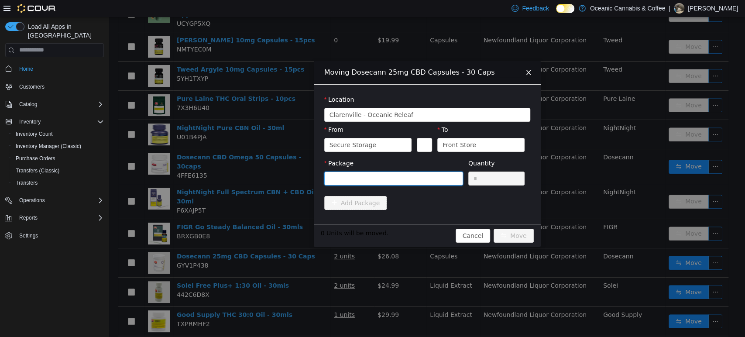
click at [404, 181] on div at bounding box center [391, 178] width 123 height 13
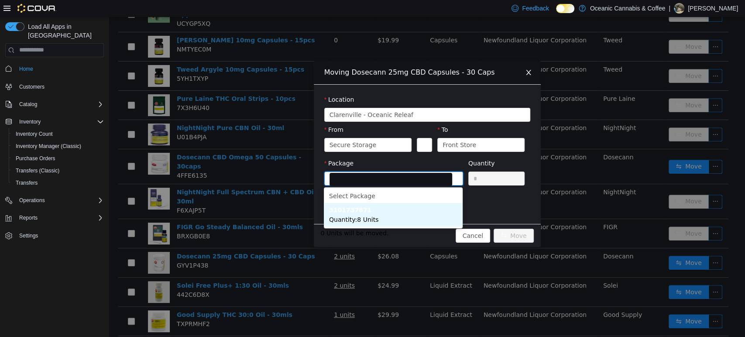
click at [381, 209] on li "3101737871 Quantity : 8 Units" at bounding box center [393, 215] width 139 height 24
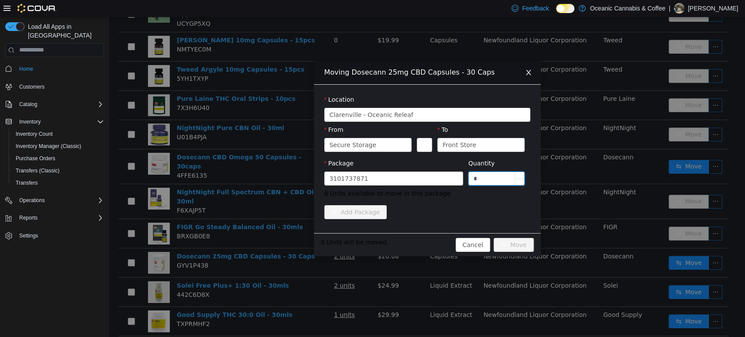
click at [487, 183] on input "*" at bounding box center [497, 178] width 56 height 13
type input "**"
click at [494, 237] on button "Move" at bounding box center [514, 244] width 40 height 14
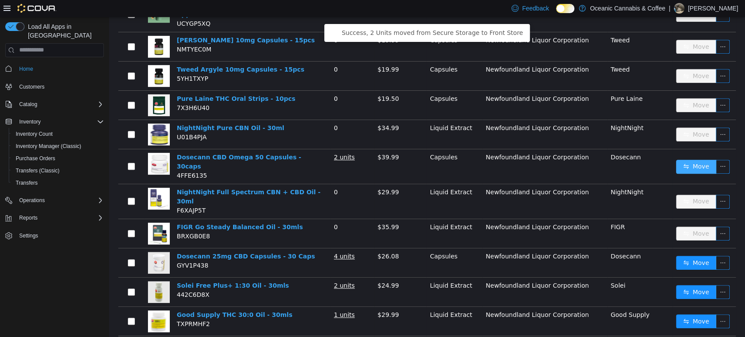
click at [701, 159] on button "Move" at bounding box center [696, 166] width 40 height 14
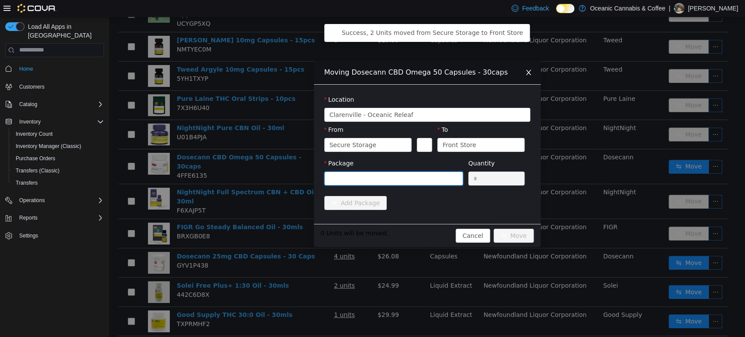
click at [431, 179] on div at bounding box center [391, 178] width 123 height 13
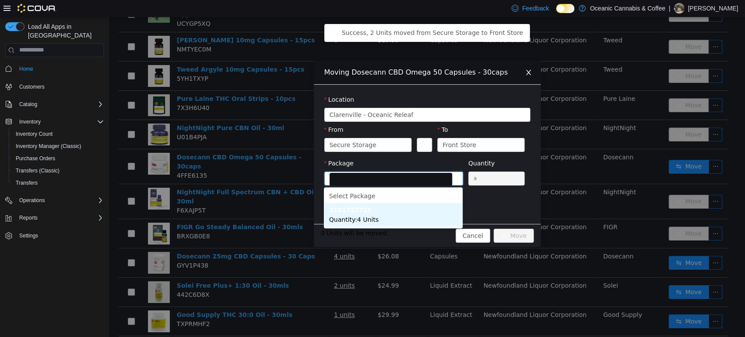
click at [402, 215] on li "3101737725 Quantity : 4 Units" at bounding box center [393, 215] width 139 height 24
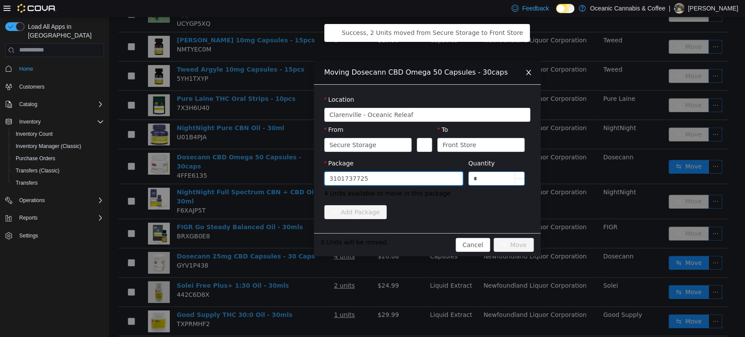
click at [497, 178] on input "*" at bounding box center [497, 178] width 56 height 13
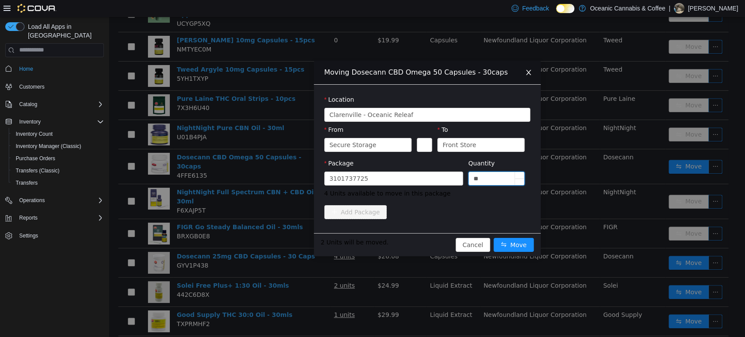
type input "**"
click at [494, 237] on button "Move" at bounding box center [514, 244] width 40 height 14
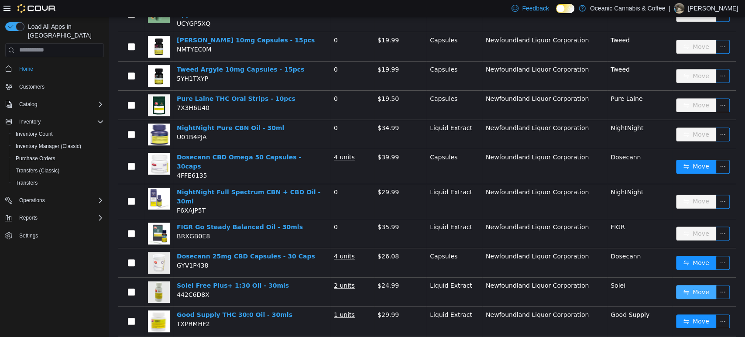
click at [677, 285] on button "Move" at bounding box center [696, 292] width 40 height 14
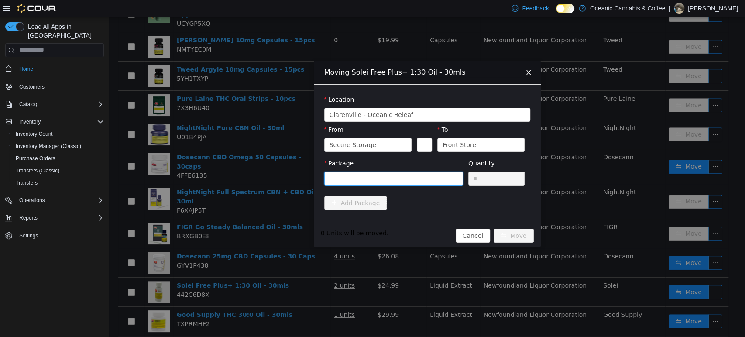
click at [384, 176] on div at bounding box center [391, 178] width 123 height 13
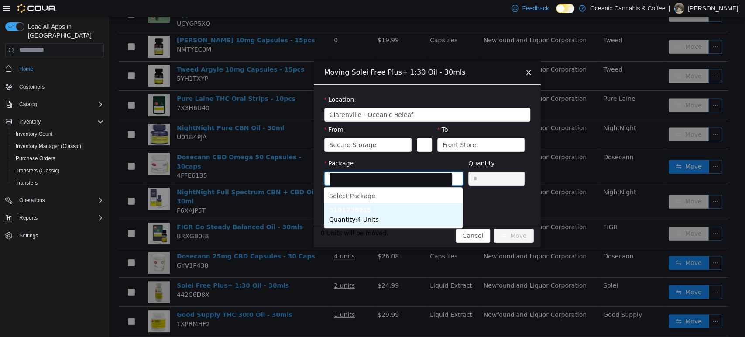
click at [368, 212] on li "3101738215 Quantity : 4 Units" at bounding box center [393, 215] width 139 height 24
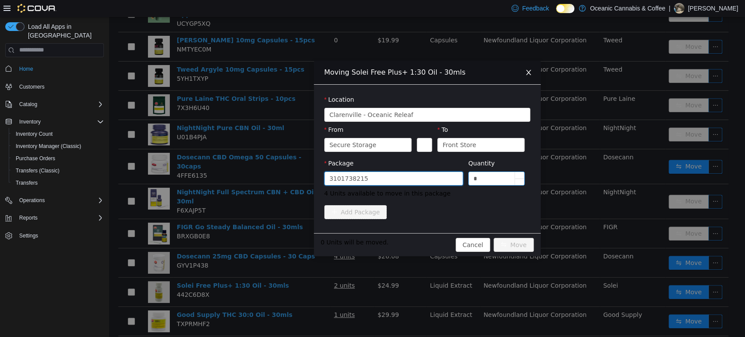
click at [490, 178] on input "*" at bounding box center [497, 178] width 56 height 13
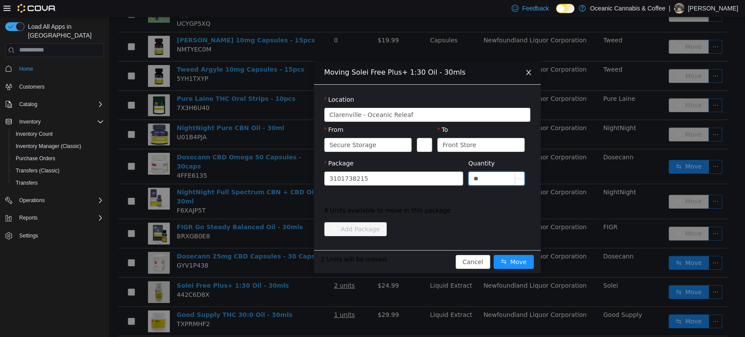
type input "**"
click at [494, 254] on button "Move" at bounding box center [514, 261] width 40 height 14
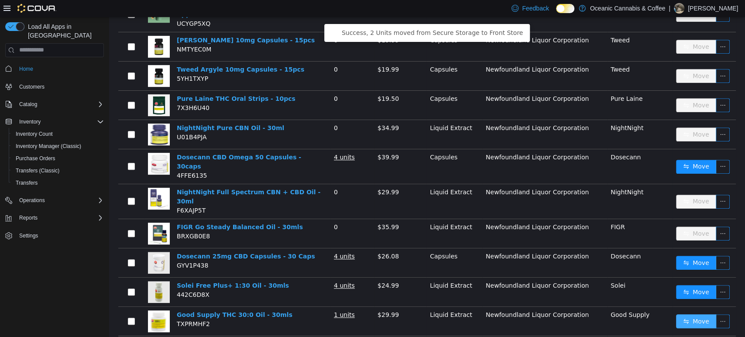
click at [684, 314] on button "Move" at bounding box center [696, 321] width 40 height 14
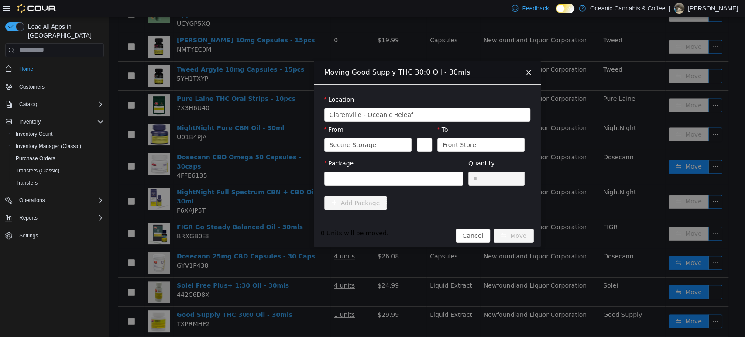
click at [377, 168] on div "Package" at bounding box center [393, 164] width 139 height 13
click at [377, 181] on div at bounding box center [391, 178] width 123 height 13
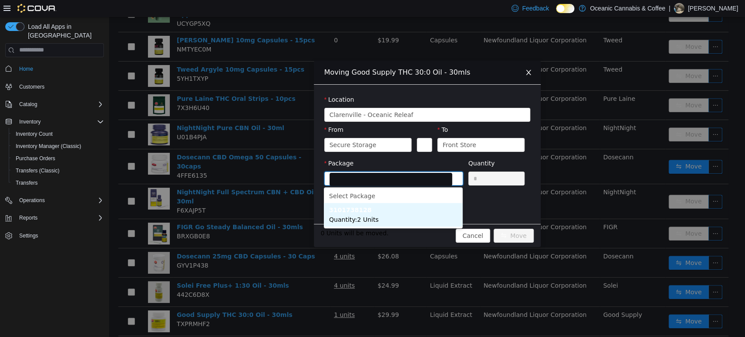
click at [404, 216] on li "3101738128 Quantity : 2 Units" at bounding box center [393, 215] width 139 height 24
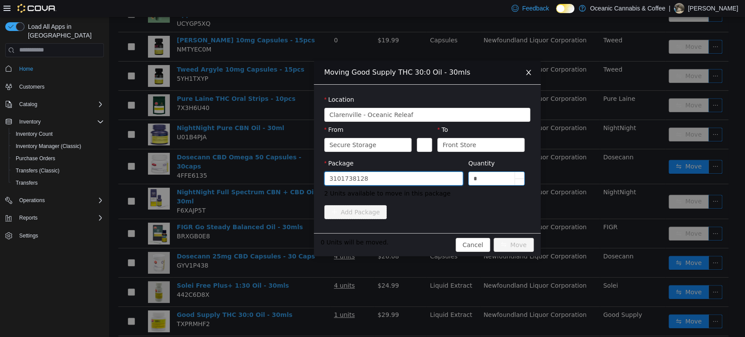
click at [474, 182] on input "*" at bounding box center [497, 178] width 56 height 13
click at [475, 181] on input "*" at bounding box center [497, 178] width 56 height 13
type input "**"
click at [494, 237] on button "Move" at bounding box center [514, 244] width 40 height 14
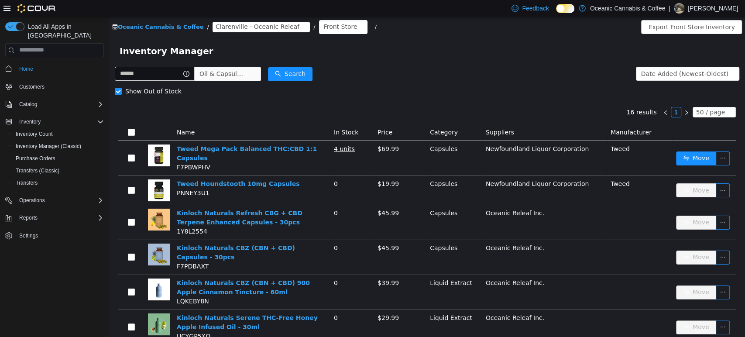
scroll to position [0, 0]
click at [226, 79] on span "Oil & Capsules" at bounding box center [221, 73] width 44 height 13
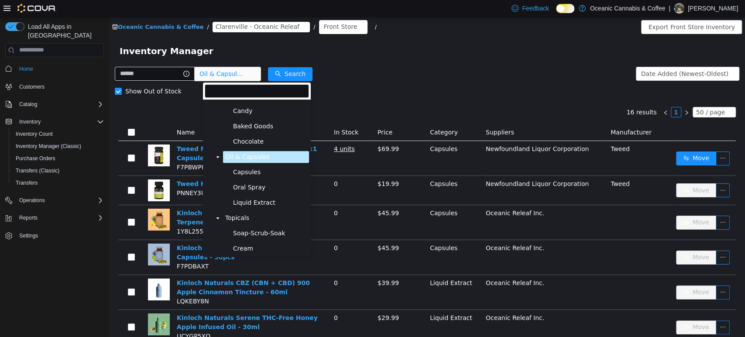
scroll to position [418, 0]
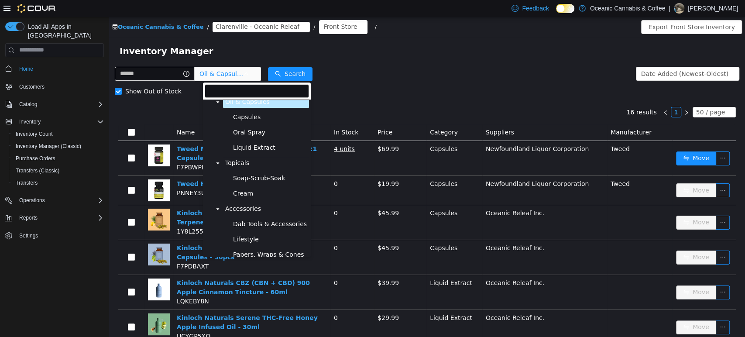
click at [257, 165] on span "Topicals" at bounding box center [266, 163] width 86 height 12
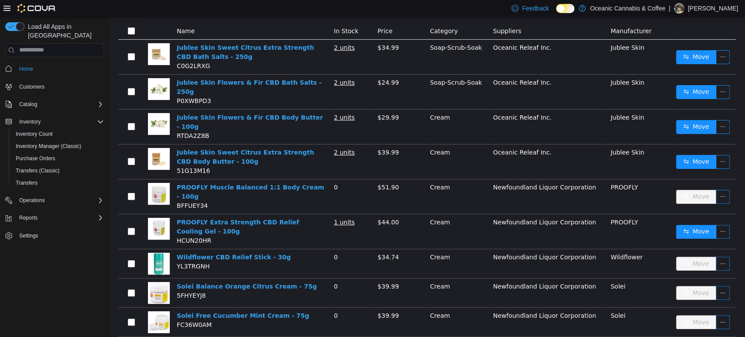
scroll to position [108, 0]
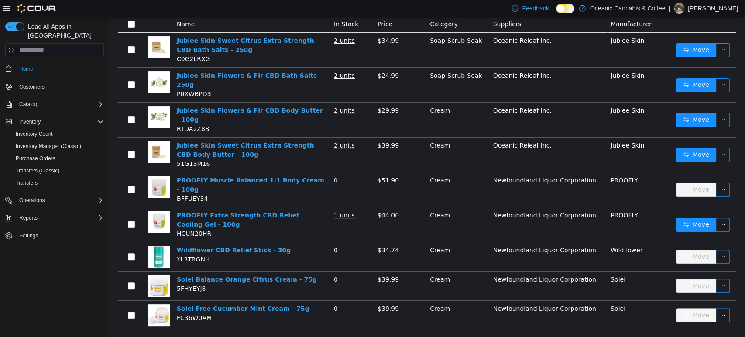
click at [673, 51] on td "Move" at bounding box center [704, 49] width 63 height 35
click at [684, 51] on button "Move" at bounding box center [696, 50] width 40 height 14
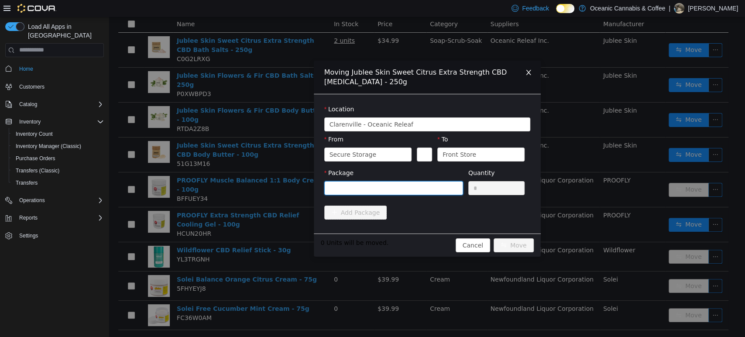
click at [443, 191] on div at bounding box center [391, 187] width 123 height 13
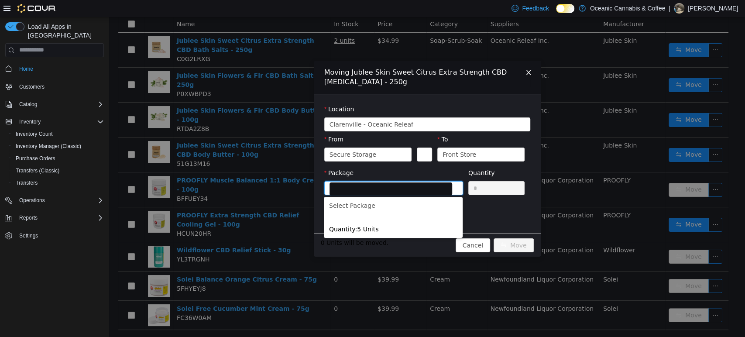
click at [628, 124] on div "Moving Jublee Skin Sweet Citrus Extra Strength CBD [MEDICAL_DATA] - 250g Locati…" at bounding box center [427, 177] width 636 height 320
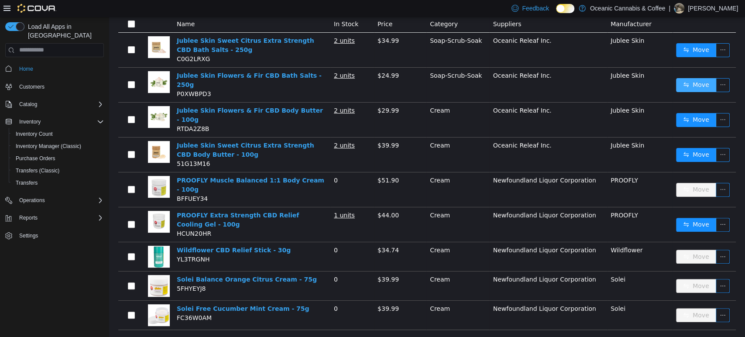
click at [688, 79] on button "Move" at bounding box center [696, 85] width 40 height 14
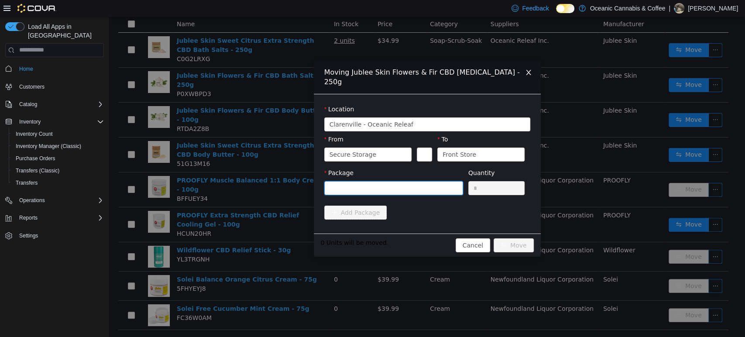
click at [419, 184] on div at bounding box center [391, 187] width 123 height 13
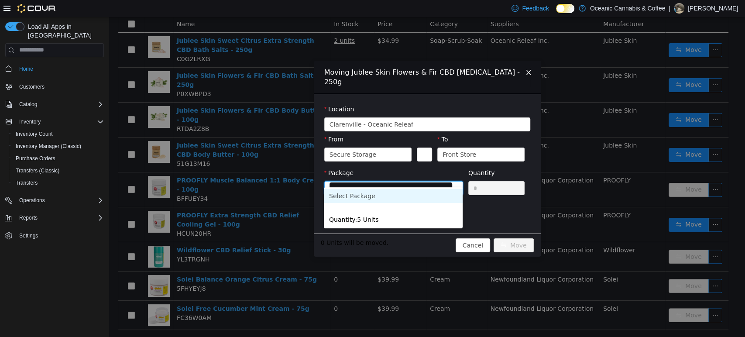
click at [611, 147] on div "Moving Jublee Skin Flowers & Fir CBD [MEDICAL_DATA] - 250g Location [GEOGRAPHIC…" at bounding box center [427, 177] width 636 height 320
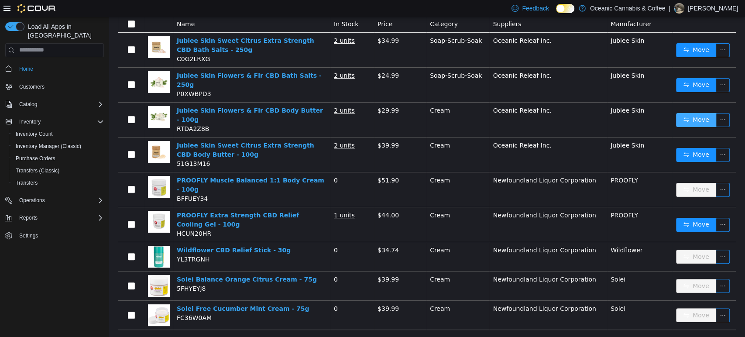
click at [685, 113] on button "Move" at bounding box center [696, 120] width 40 height 14
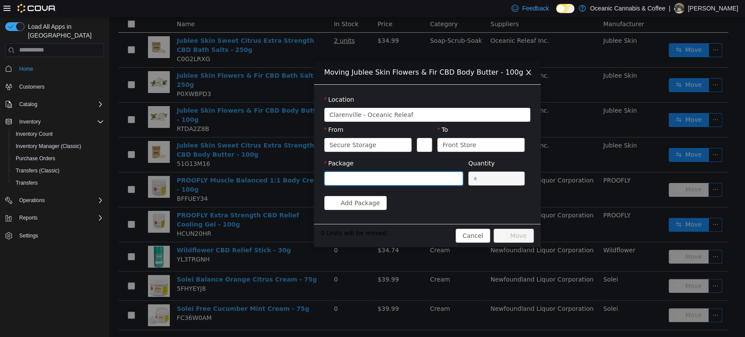
click at [429, 177] on div at bounding box center [391, 178] width 123 height 13
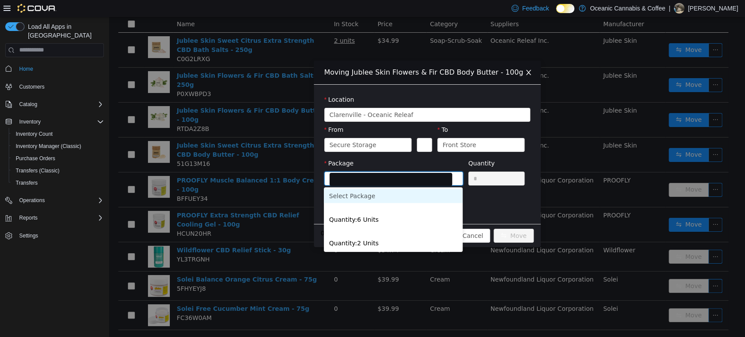
click at [614, 146] on div "Moving Jublee Skin Flowers & Fir CBD Body Butter - 100g Location [GEOGRAPHIC_DA…" at bounding box center [427, 177] width 636 height 320
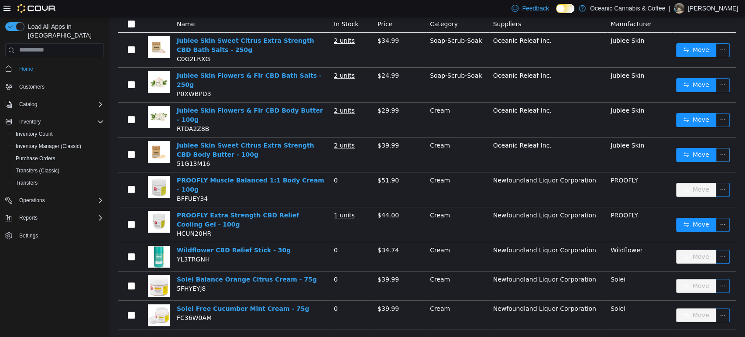
drag, startPoint x: 666, startPoint y: 144, endPoint x: 716, endPoint y: 144, distance: 49.8
click at [668, 144] on tr "Jublee Skin Sweet Citrus Extra Strength CBD Body Butter - 100g 51G13M16 2 units…" at bounding box center [427, 154] width 618 height 35
click at [684, 148] on button "Move" at bounding box center [696, 155] width 40 height 14
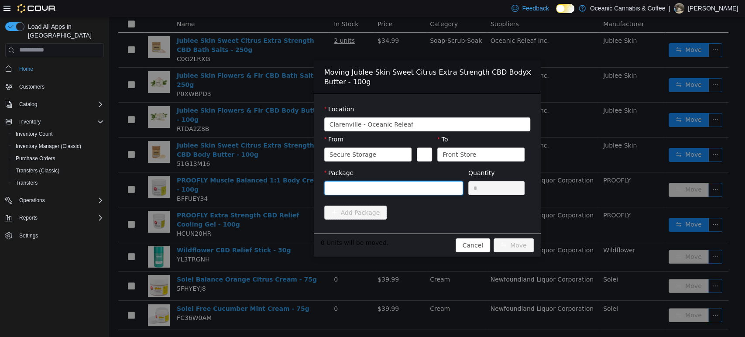
click at [355, 193] on div at bounding box center [391, 187] width 123 height 13
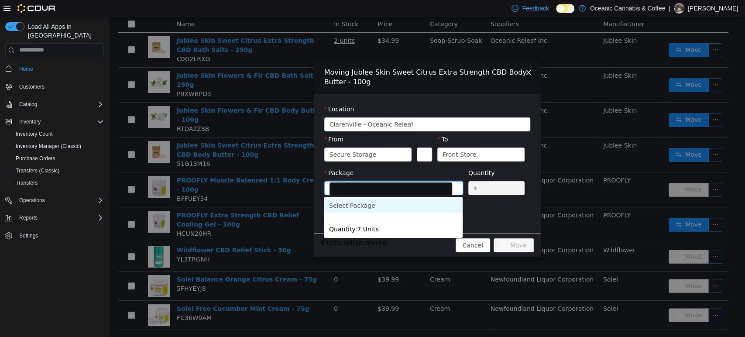
click at [574, 179] on div "Moving Jublee Skin Sweet Citrus Extra Strength CBD Body Butter - 100g Location …" at bounding box center [427, 177] width 636 height 320
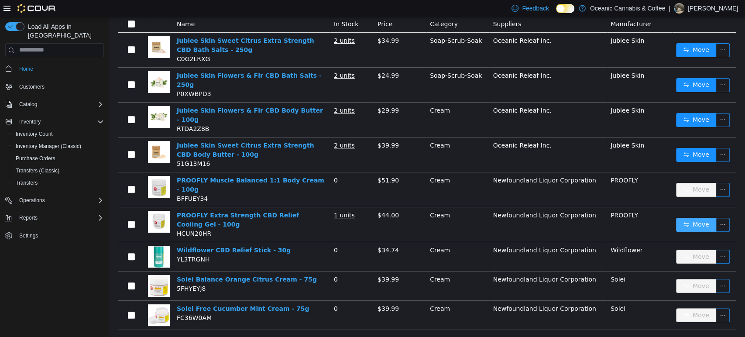
click at [680, 217] on button "Move" at bounding box center [696, 224] width 40 height 14
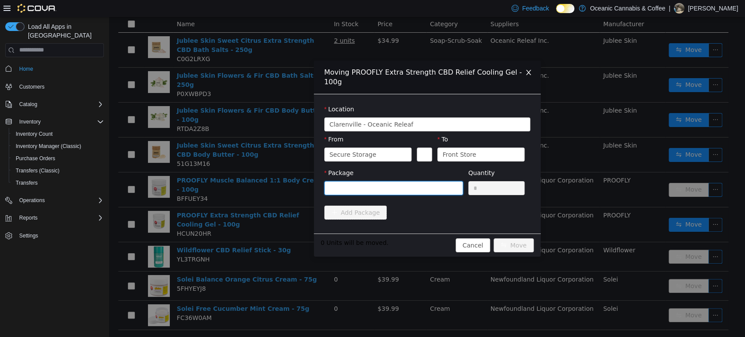
click at [442, 181] on div at bounding box center [391, 187] width 123 height 13
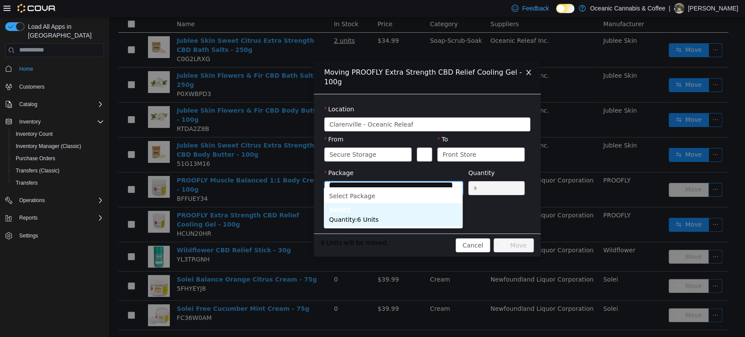
click at [408, 216] on li "5H20T Quantity : 6 Units" at bounding box center [393, 215] width 139 height 24
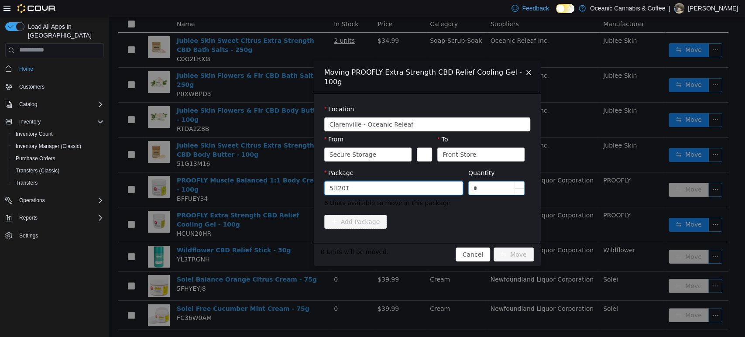
click at [488, 182] on input "*" at bounding box center [497, 187] width 56 height 13
type input "**"
click at [494, 247] on button "Move" at bounding box center [514, 254] width 40 height 14
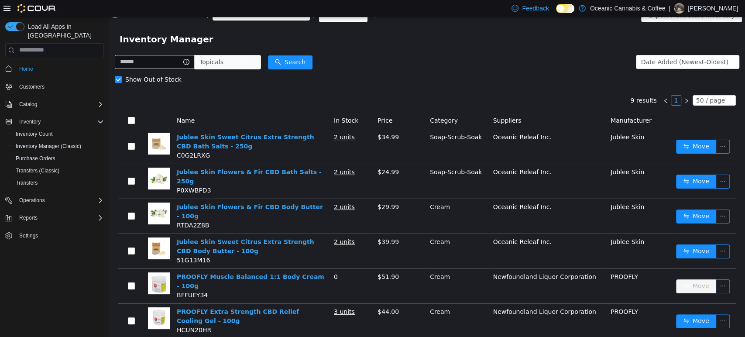
scroll to position [0, 0]
